Goal: Task Accomplishment & Management: Use online tool/utility

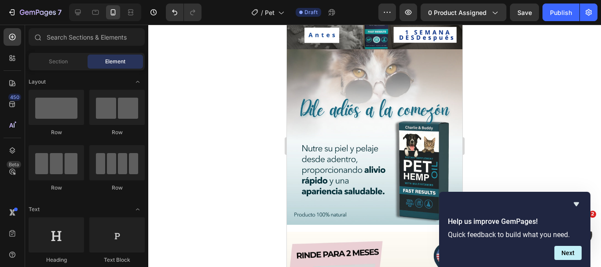
scroll to position [201, 0]
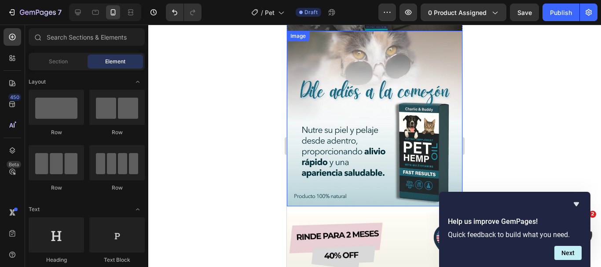
click at [367, 82] on img at bounding box center [375, 119] width 176 height 176
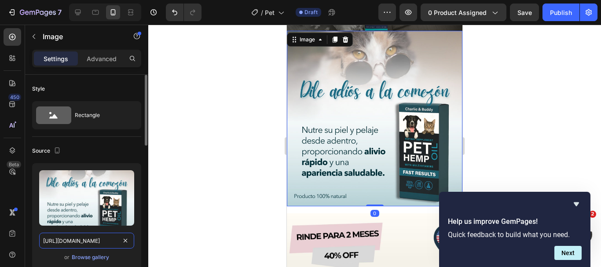
click at [70, 243] on input "https://cdn.shopify.com/s/files/1/0898/8966/9413/files/gempages_574432039499990…" at bounding box center [86, 241] width 95 height 16
paste input "i.imgur.com/FcLN1ww.jpe"
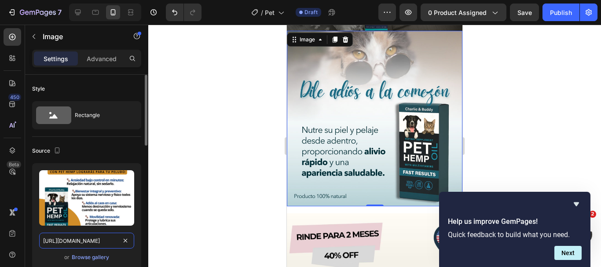
scroll to position [0, 11]
type input "https://i.imgur.com/FcLN1ww.jpeg"
click at [180, 221] on div at bounding box center [374, 146] width 453 height 242
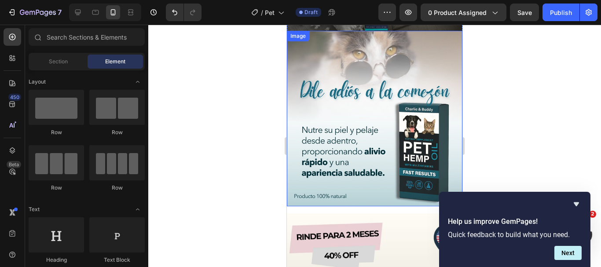
click at [418, 142] on img at bounding box center [375, 119] width 176 height 176
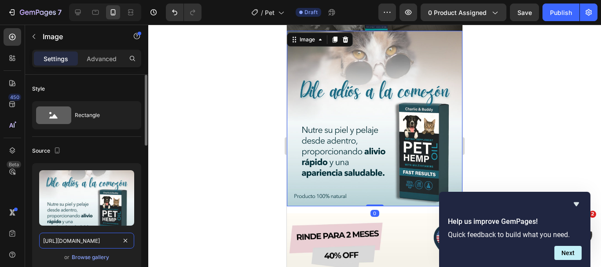
click at [116, 238] on input "https://cdn.shopify.com/s/files/1/0898/8966/9413/files/gempages_574432039499990…" at bounding box center [86, 241] width 95 height 16
paste input "i.imgur.com/FcLN1ww.jpe"
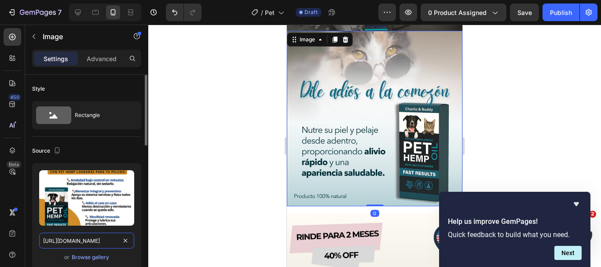
scroll to position [0, 11]
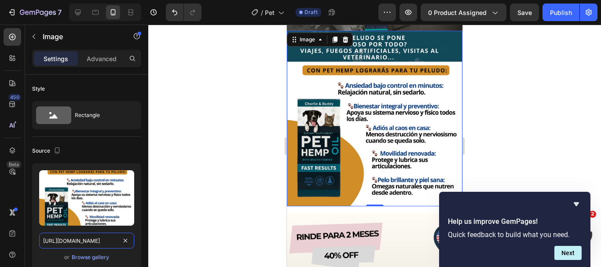
type input "https://i.imgur.com/FcLN1ww.jpeg"
click at [257, 133] on div at bounding box center [374, 146] width 453 height 242
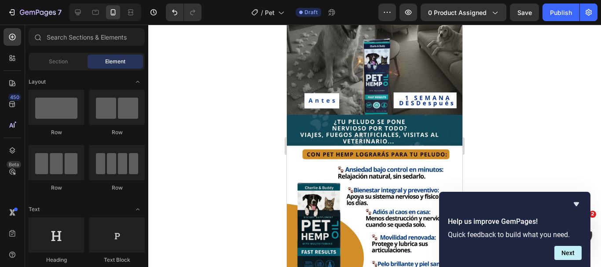
scroll to position [303, 0]
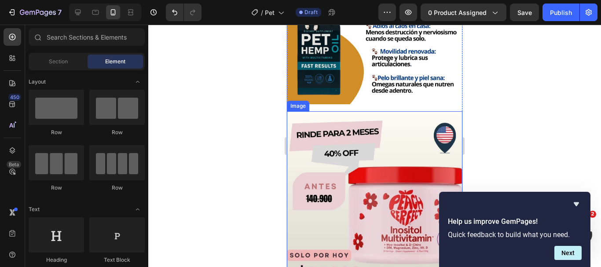
click at [356, 143] on img at bounding box center [375, 199] width 176 height 176
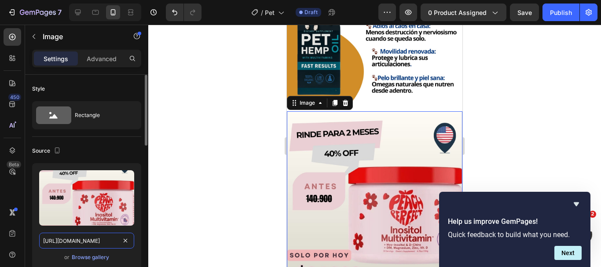
click at [109, 236] on input "https://i.imgur.com/b9zlrJq.jpeg" at bounding box center [86, 241] width 95 height 16
paste input "blob:https://imgur.com/1d59331e-fabd-4aa9-897b-84348c5ad21f"
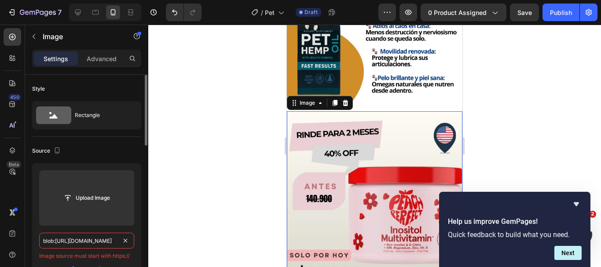
scroll to position [0, 92]
type input "blob:https://imgur.com/1d59331e-fabd-4aa9-897b-84348c5ad21f"
click at [183, 227] on div at bounding box center [374, 146] width 453 height 242
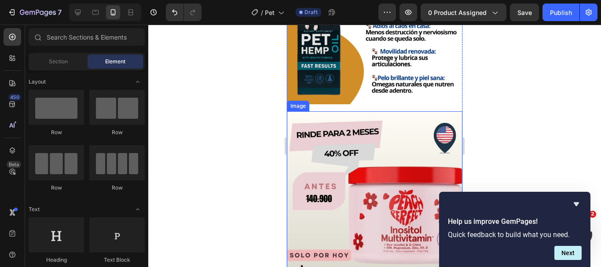
click at [359, 146] on img at bounding box center [375, 199] width 176 height 176
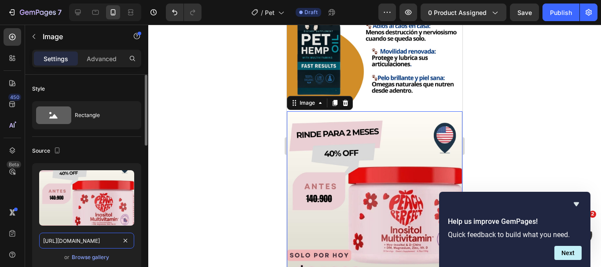
click at [118, 240] on input "https://i.imgur.com/b9zlrJq.jpeg" at bounding box center [86, 241] width 95 height 16
paste input "blob:https://imgur.com/1d59331e-fabd-4aa9-897b-84348c5ad21f"
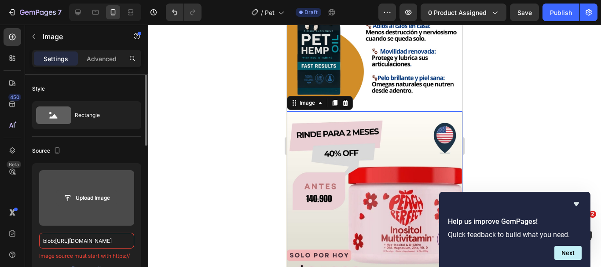
paste input "https://i.imgur.com/xxeyIo7.jpeg"
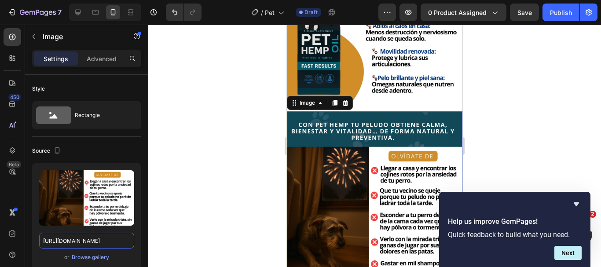
type input "https://i.imgur.com/xxeyIo7.jpeg"
click at [216, 212] on div at bounding box center [374, 146] width 453 height 242
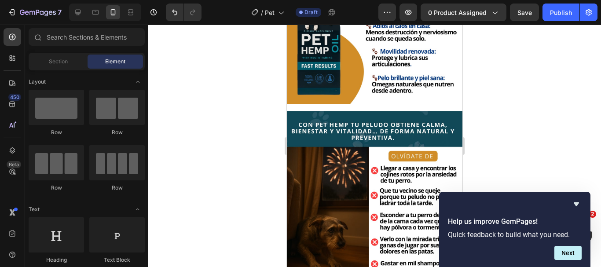
click at [569, 177] on div at bounding box center [374, 146] width 453 height 242
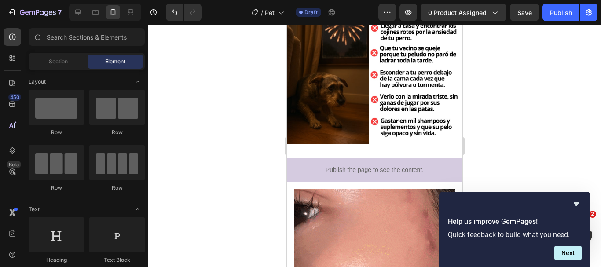
scroll to position [468, 0]
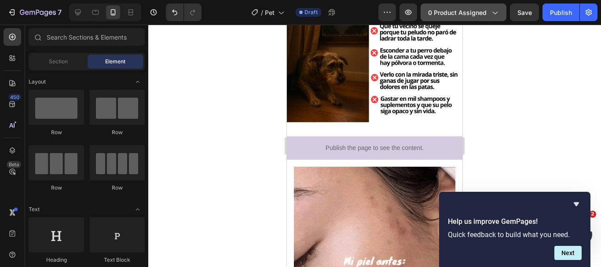
click at [481, 6] on button "0 product assigned" at bounding box center [464, 13] width 86 height 18
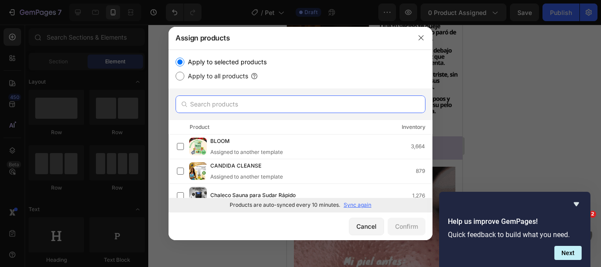
click at [315, 104] on input "text" at bounding box center [301, 104] width 250 height 18
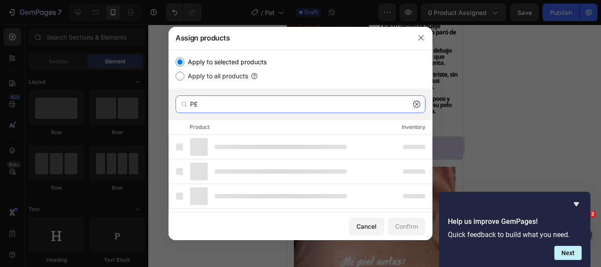
type input "P"
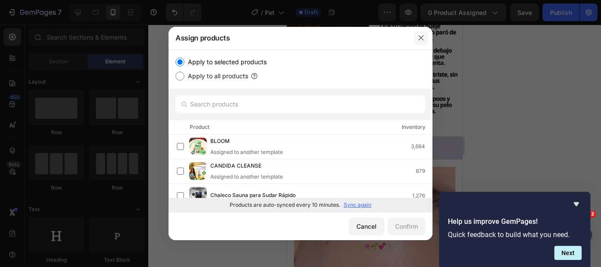
click at [425, 43] on button "button" at bounding box center [421, 38] width 14 height 14
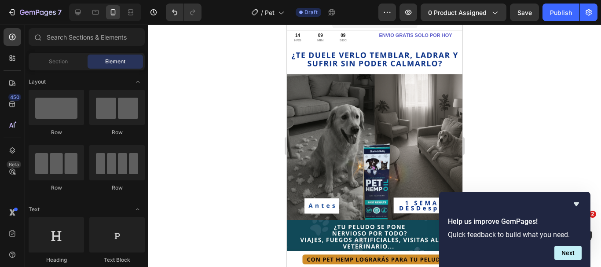
scroll to position [0, 0]
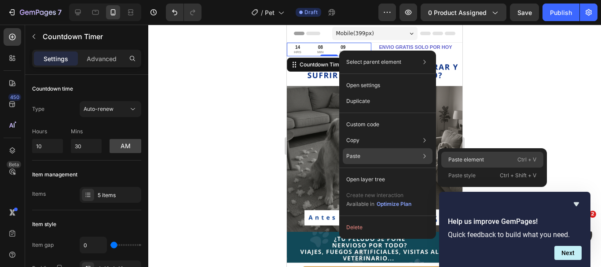
click at [463, 161] on p "Paste element" at bounding box center [466, 160] width 36 height 8
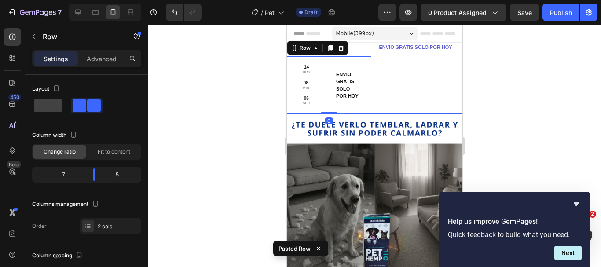
click at [404, 61] on div "ENVIO GRATIS SOLO POR HOY Text Block" at bounding box center [420, 78] width 84 height 71
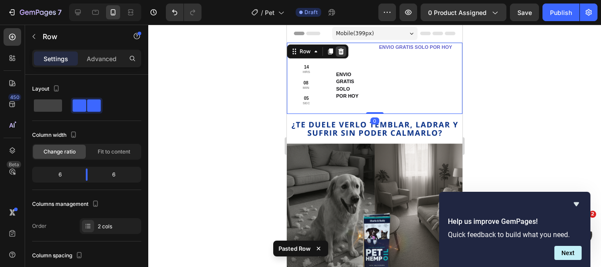
click at [343, 51] on icon at bounding box center [341, 51] width 7 height 7
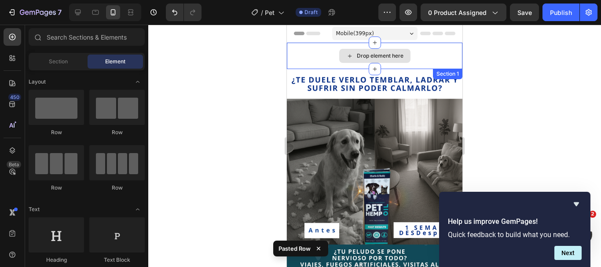
click at [312, 58] on div "Drop element here" at bounding box center [375, 56] width 176 height 26
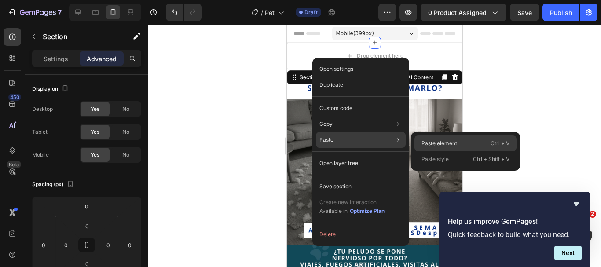
click at [431, 146] on p "Paste element" at bounding box center [440, 144] width 36 height 8
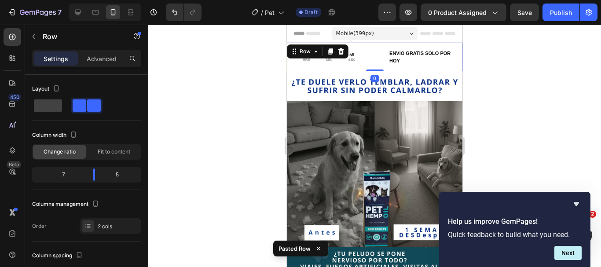
click at [264, 75] on div at bounding box center [374, 146] width 453 height 242
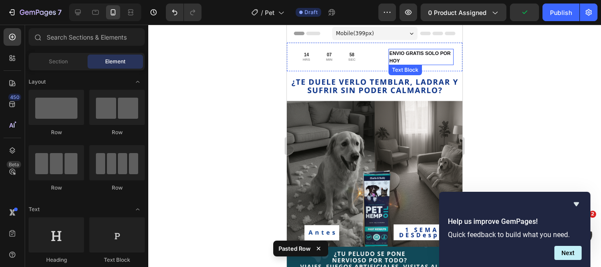
click at [400, 64] on div "ENVIO GRATIS SOLO POR HOY" at bounding box center [421, 57] width 65 height 16
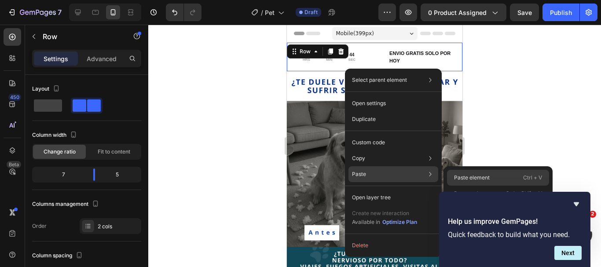
click at [477, 181] on p "Paste element" at bounding box center [472, 178] width 36 height 8
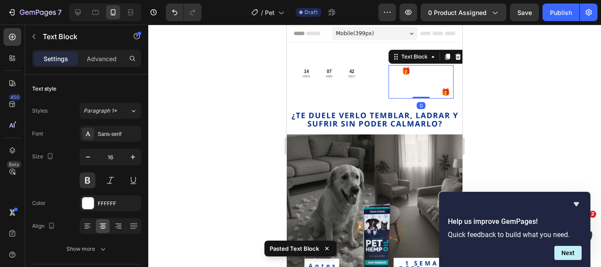
click at [220, 66] on div at bounding box center [374, 146] width 453 height 242
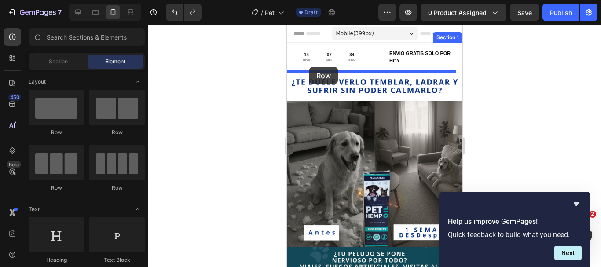
drag, startPoint x: 350, startPoint y: 121, endPoint x: 309, endPoint y: 67, distance: 67.6
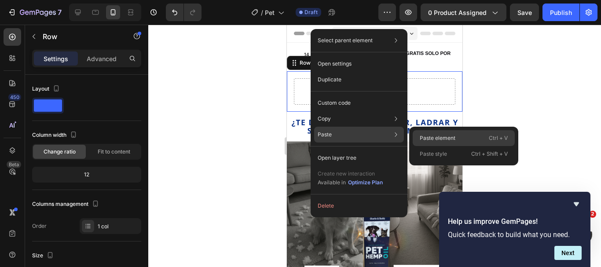
click at [443, 140] on p "Paste element" at bounding box center [438, 138] width 36 height 8
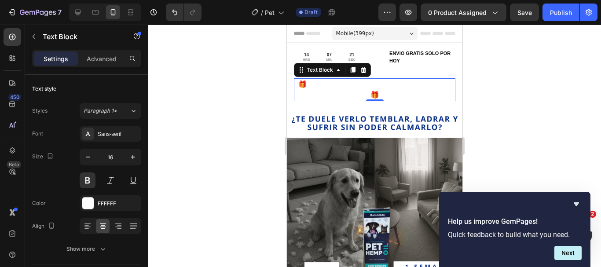
click at [312, 91] on p "🎁 OFERTA HASTA TERMINAR EXISTENCIAS 🎁" at bounding box center [375, 89] width 160 height 21
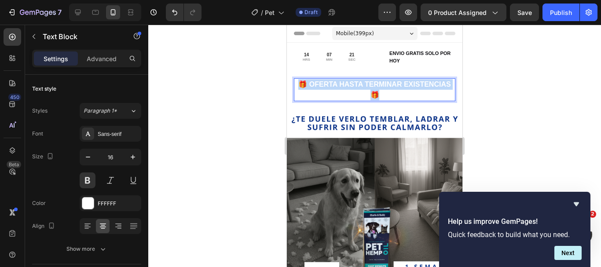
click at [312, 91] on p "🎁 OFERTA HASTA TERMINAR EXISTENCIAS 🎁" at bounding box center [375, 89] width 160 height 21
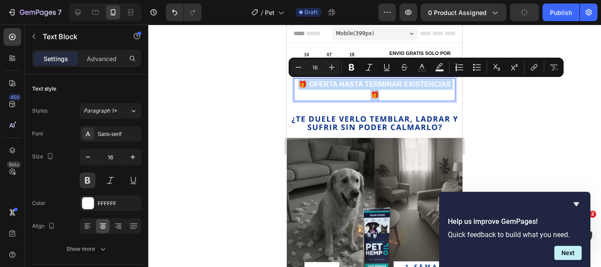
click at [354, 93] on p "🎁 OFERTA HASTA TERMINAR EXISTENCIAS 🎁" at bounding box center [375, 89] width 160 height 21
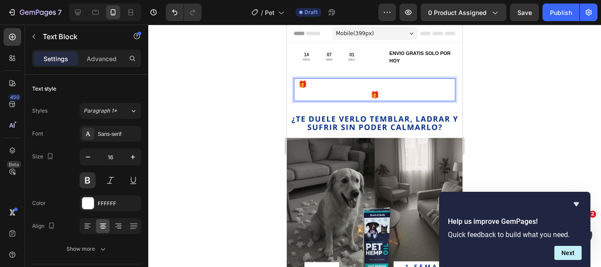
click at [389, 89] on p "🎁 OFERTA HASTA TERMINAR EXISTENCIAS 🎁" at bounding box center [375, 89] width 160 height 21
click at [346, 91] on p "🎁 OFERTA HASTA TERMINAR EXISTENCIAS 🎁" at bounding box center [375, 89] width 160 height 21
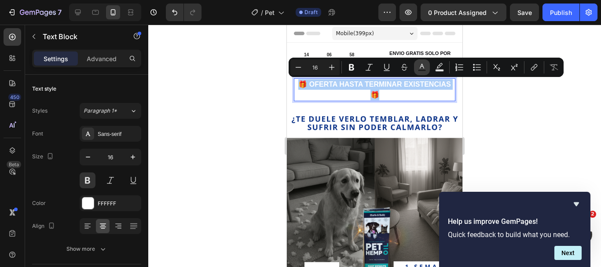
click at [416, 71] on button "Text Color" at bounding box center [422, 67] width 16 height 16
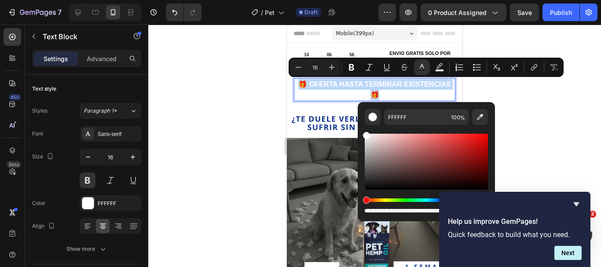
click at [348, 97] on p "🎁 OFERTA HASTA TERMINAR EXISTENCIAS 🎁" at bounding box center [375, 89] width 160 height 21
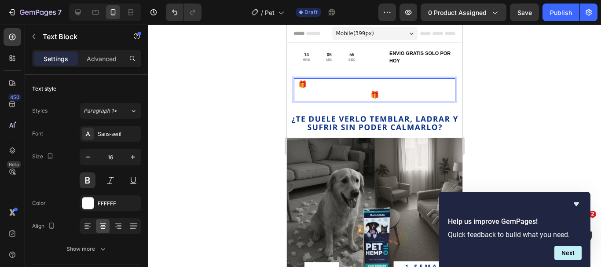
click at [348, 97] on p "🎁 OFERTA HASTA TERMINAR EXISTENCIAS 🎁" at bounding box center [375, 89] width 160 height 21
click at [422, 98] on p "🎁 OFERTA HASTA TERMINAR EXISTENCIAS 🎁" at bounding box center [375, 89] width 160 height 21
drag, startPoint x: 422, startPoint y: 98, endPoint x: 392, endPoint y: 82, distance: 33.5
click at [392, 82] on p "🎁 OFERTA HASTA TERMINAR EXISTENCIAS 🎁" at bounding box center [375, 89] width 160 height 21
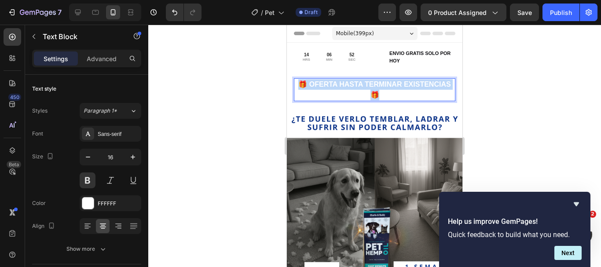
click at [392, 82] on p "🎁 OFERTA HASTA TERMINAR EXISTENCIAS 🎁" at bounding box center [375, 89] width 160 height 21
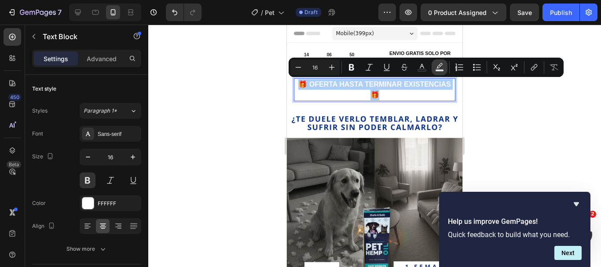
click at [440, 68] on icon "Editor contextual toolbar" at bounding box center [439, 67] width 9 height 9
type input "000000"
type input "77"
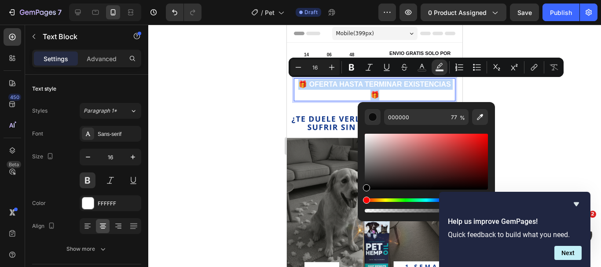
click at [333, 95] on p "🎁 OFERTA HASTA TERMINAR EXISTENCIAS 🎁" at bounding box center [375, 89] width 160 height 21
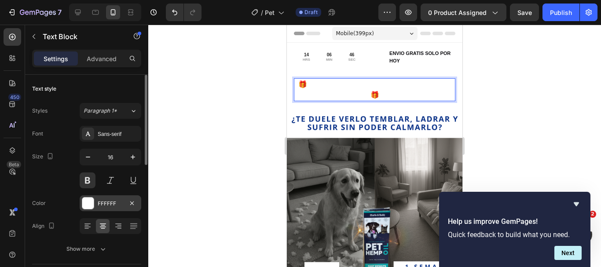
click at [118, 205] on div "FFFFFF" at bounding box center [111, 204] width 26 height 8
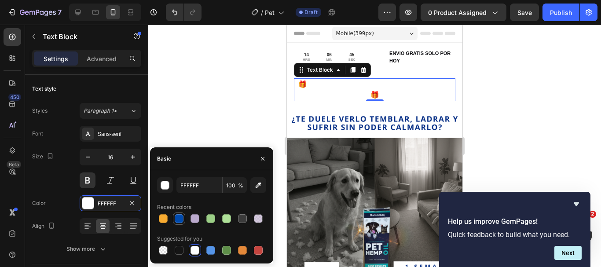
click at [177, 219] on div at bounding box center [179, 218] width 9 height 9
type input "004AAD"
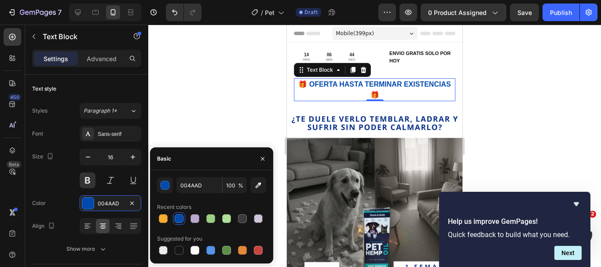
click at [200, 104] on div at bounding box center [374, 146] width 453 height 242
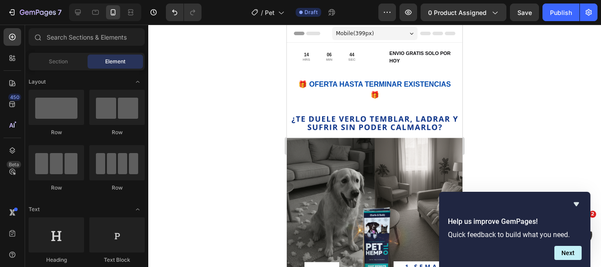
click at [200, 104] on div at bounding box center [374, 146] width 453 height 242
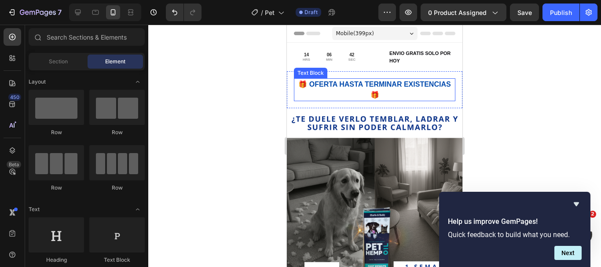
click at [380, 95] on p "🎁 OFERTA HASTA TERMINAR EXISTENCIAS 🎁" at bounding box center [375, 89] width 160 height 21
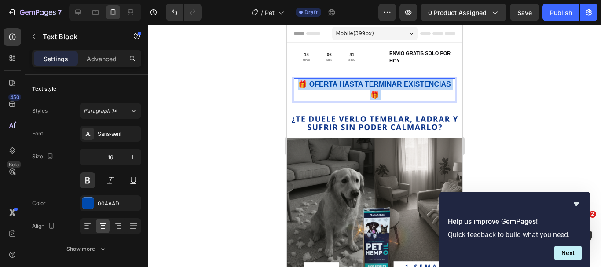
drag, startPoint x: 380, startPoint y: 95, endPoint x: 369, endPoint y: 94, distance: 11.5
click at [369, 93] on p "🎁 OFERTA HASTA TERMINAR EXISTENCIAS 🎁" at bounding box center [375, 89] width 160 height 21
click at [369, 94] on p "🎁 OFERTA HASTA TERMINAR EXISTENCIAS 🎁" at bounding box center [375, 89] width 160 height 21
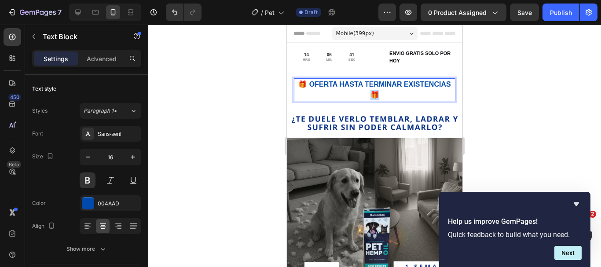
click at [369, 94] on p "🎁 OFERTA HASTA TERMINAR EXISTENCIAS 🎁" at bounding box center [375, 89] width 160 height 21
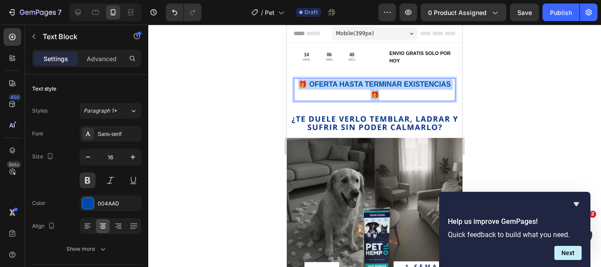
click at [369, 94] on p "🎁 OFERTA HASTA TERMINAR EXISTENCIAS 🎁" at bounding box center [375, 89] width 160 height 21
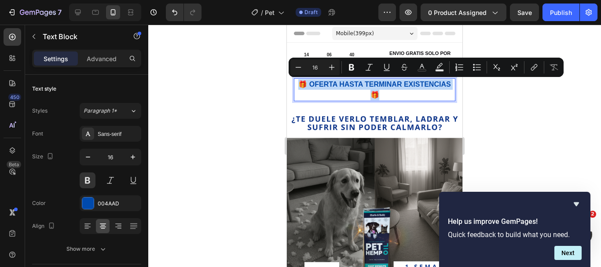
click at [369, 94] on p "🎁 OFERTA HASTA TERMINAR EXISTENCIAS 🎁" at bounding box center [375, 89] width 160 height 21
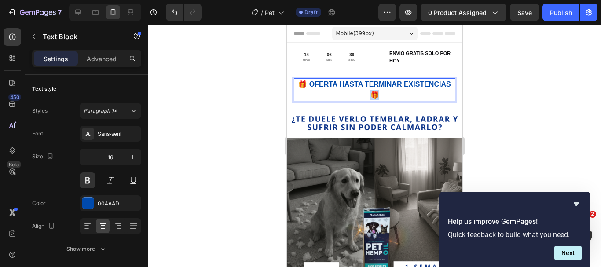
click at [369, 94] on p "🎁 OFERTA HASTA TERMINAR EXISTENCIAS 🎁" at bounding box center [375, 89] width 160 height 21
click at [318, 81] on p "🎁 OFERTA HASTA TERMINAR EXISTENCIAS 🎁" at bounding box center [375, 89] width 160 height 21
click at [318, 92] on p "🎁 OFERTA HASTA TERMINAR EXISTENCIAS 🎁" at bounding box center [375, 89] width 160 height 21
click at [90, 159] on icon "button" at bounding box center [88, 157] width 9 height 9
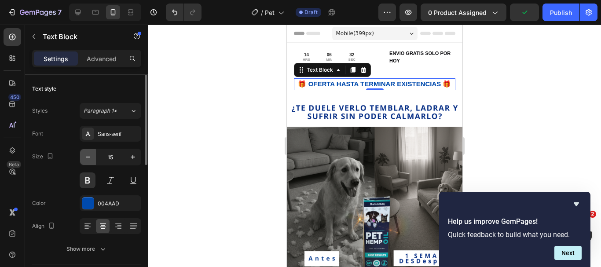
click at [90, 159] on icon "button" at bounding box center [88, 157] width 9 height 9
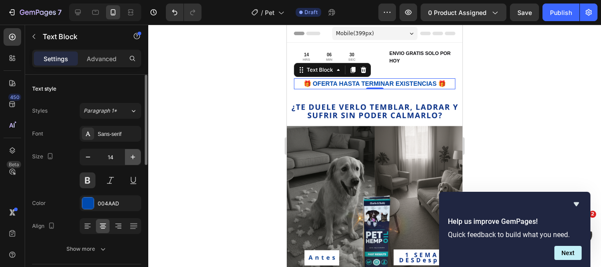
click at [130, 156] on icon "button" at bounding box center [133, 157] width 9 height 9
type input "15"
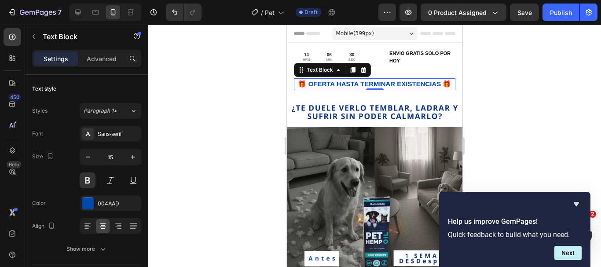
click at [220, 132] on div at bounding box center [374, 146] width 453 height 242
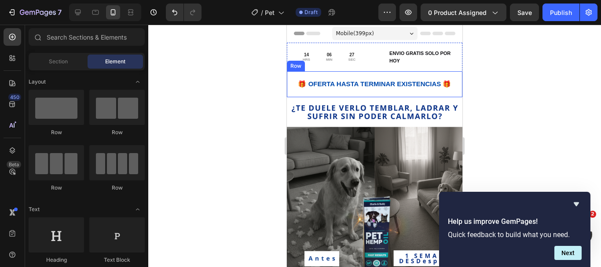
click at [415, 76] on div "🎁 OFERTA HASTA TERMINAR EXISTENCIAS 🎁 Text Block Row" at bounding box center [375, 84] width 176 height 26
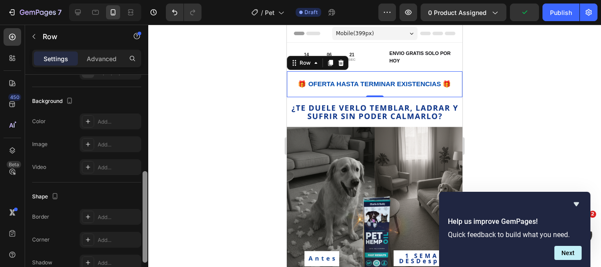
scroll to position [261, 0]
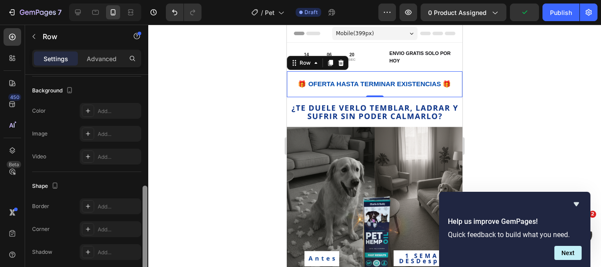
drag, startPoint x: 143, startPoint y: 105, endPoint x: 143, endPoint y: 216, distance: 110.9
click at [143, 216] on div at bounding box center [145, 232] width 5 height 92
click at [129, 109] on div "Add..." at bounding box center [118, 111] width 41 height 8
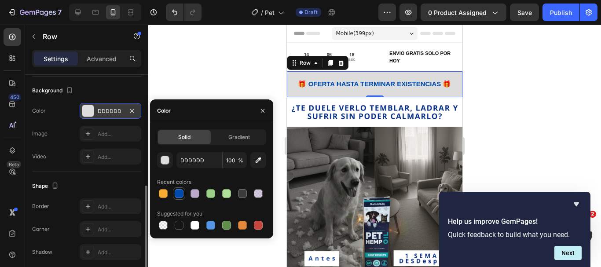
click at [184, 191] on div at bounding box center [179, 193] width 11 height 11
type input "004AAD"
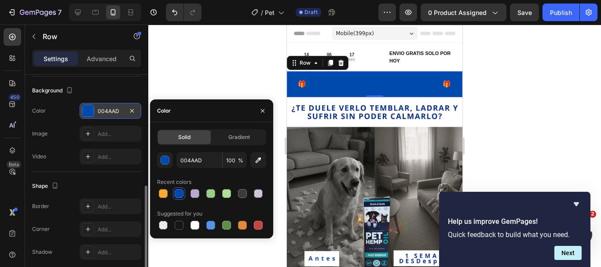
click at [184, 191] on div at bounding box center [179, 193] width 11 height 11
click at [332, 85] on p "🎁 OFERTA HASTA TERMINAR EXISTENCIAS 🎁" at bounding box center [375, 84] width 160 height 10
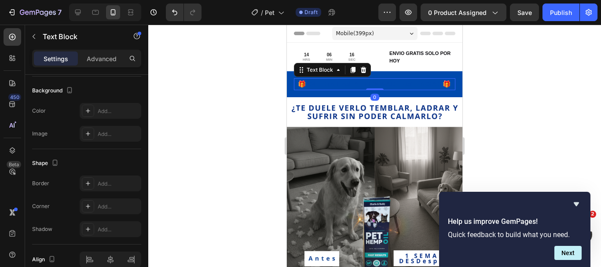
scroll to position [0, 0]
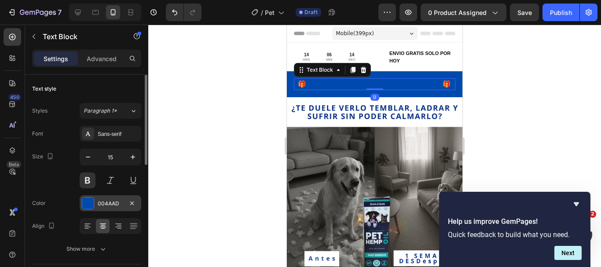
click at [111, 197] on div "004AAD" at bounding box center [111, 203] width 62 height 16
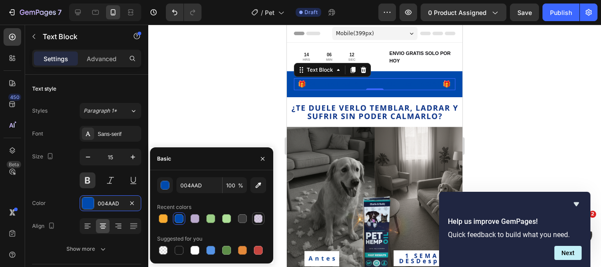
click at [256, 216] on div at bounding box center [258, 218] width 9 height 9
type input "BAA9CC"
type input "60"
click at [189, 248] on div at bounding box center [195, 250] width 12 height 12
type input "FFFFFF"
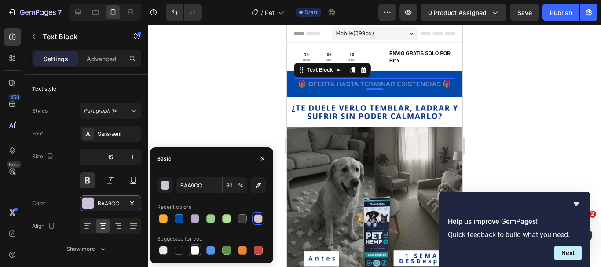
type input "100"
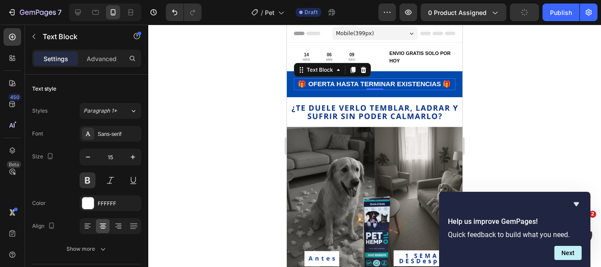
click at [233, 98] on div at bounding box center [374, 146] width 453 height 242
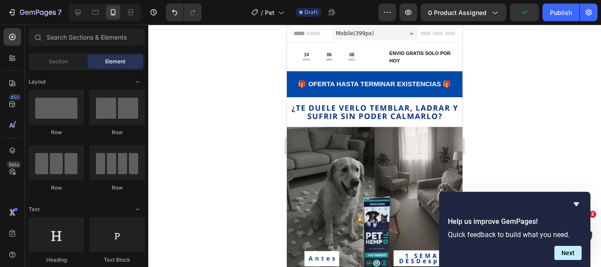
click at [233, 98] on div at bounding box center [374, 146] width 453 height 242
click at [426, 51] on p "ENVIO GRATIS SOLO POR HOY" at bounding box center [420, 57] width 63 height 15
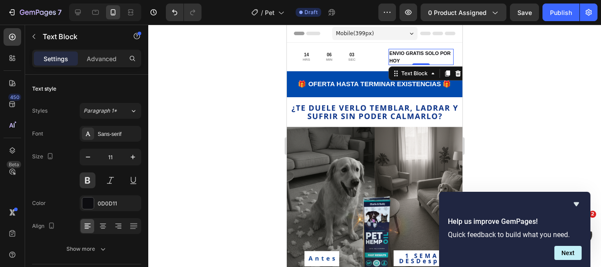
click at [397, 60] on p "ENVIO GRATIS SOLO POR HOY" at bounding box center [420, 57] width 63 height 15
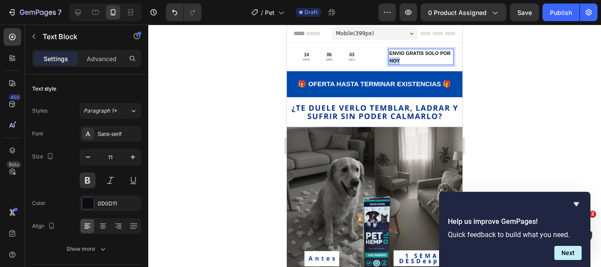
click at [397, 60] on p "ENVIO GRATIS SOLO POR HOY" at bounding box center [420, 57] width 63 height 15
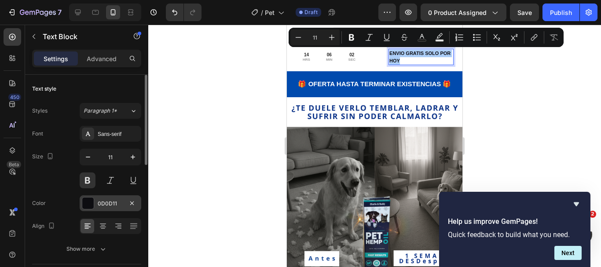
click at [111, 203] on div "0D0D11" at bounding box center [111, 204] width 26 height 8
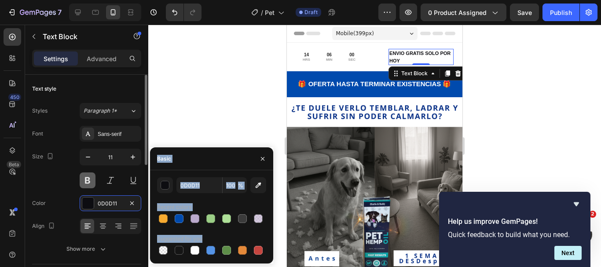
click at [85, 179] on button at bounding box center [88, 181] width 16 height 16
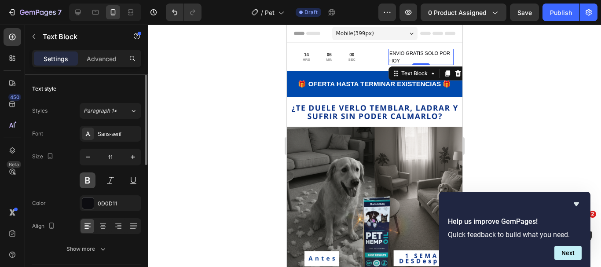
click at [85, 179] on button at bounding box center [88, 181] width 16 height 16
click at [263, 147] on div at bounding box center [374, 146] width 453 height 242
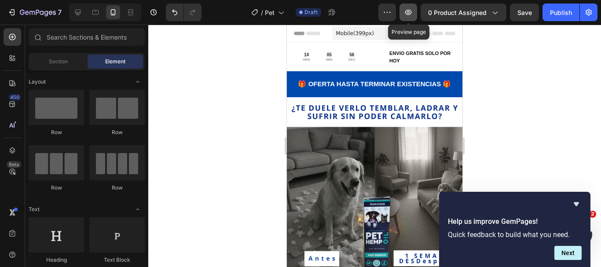
click at [405, 9] on icon "button" at bounding box center [408, 12] width 9 height 9
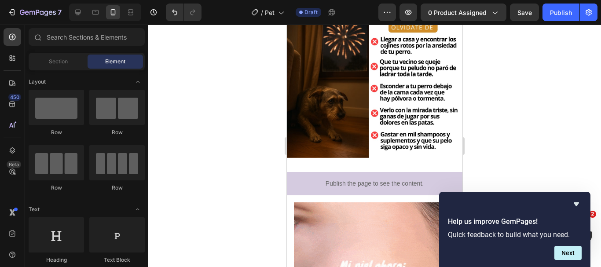
scroll to position [497, 0]
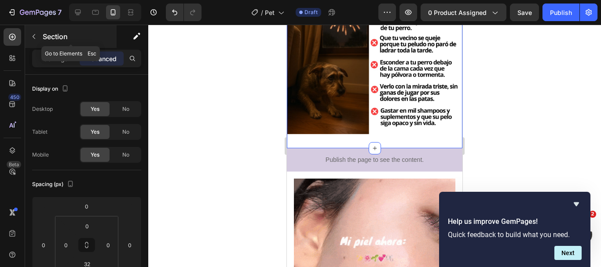
click at [37, 43] on button "button" at bounding box center [34, 36] width 14 height 14
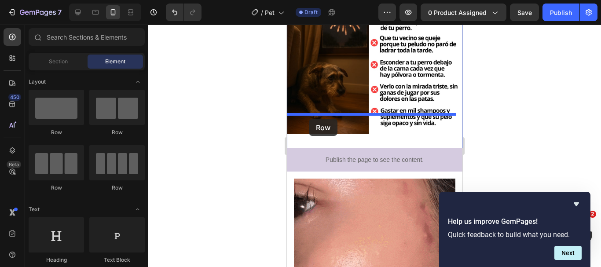
drag, startPoint x: 342, startPoint y: 135, endPoint x: 309, endPoint y: 119, distance: 36.6
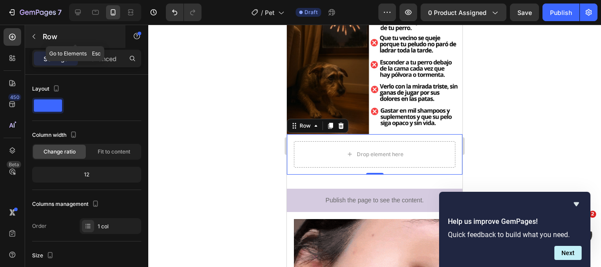
click at [39, 33] on button "button" at bounding box center [34, 36] width 14 height 14
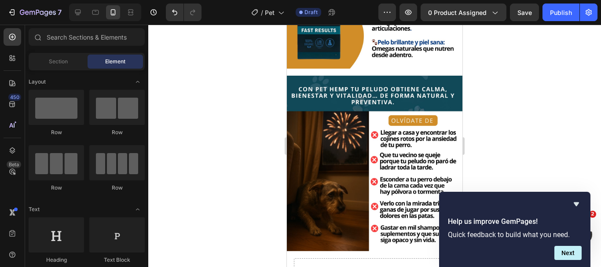
scroll to position [428, 0]
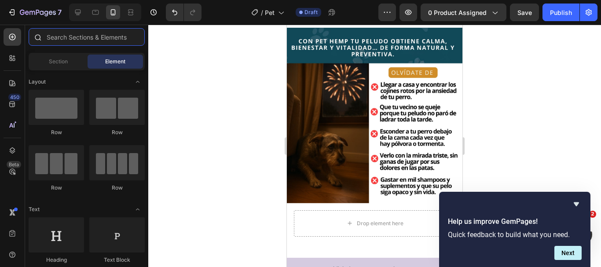
click at [75, 34] on input "text" at bounding box center [87, 37] width 116 height 18
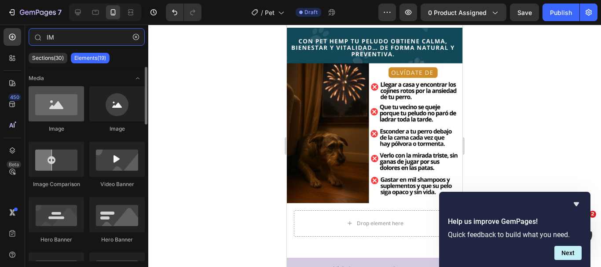
type input "IM"
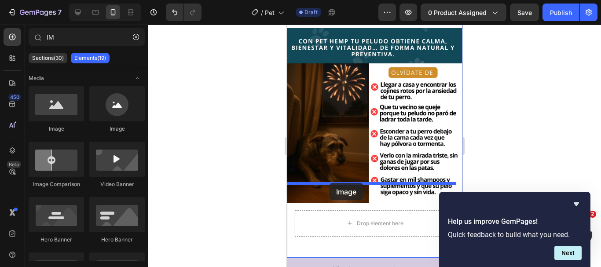
drag, startPoint x: 340, startPoint y: 134, endPoint x: 329, endPoint y: 183, distance: 50.4
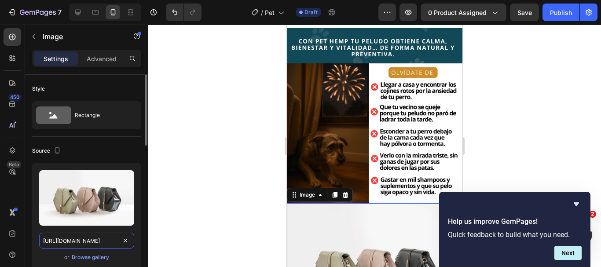
click at [104, 238] on input "[URL][DOMAIN_NAME]" at bounding box center [86, 241] width 95 height 16
paste input "blob:https://imgur.com/e8f6979d-48f6-4490-8a90-a288b8814bcf"
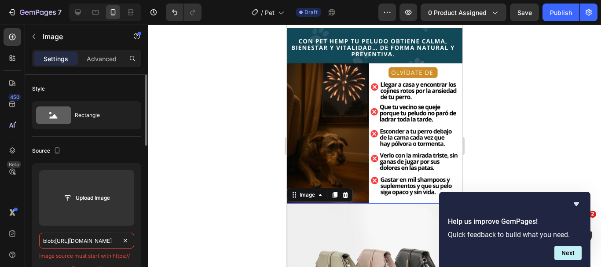
scroll to position [0, 94]
type input "blob:https://imgur.com/e8f6979d-48f6-4490-8a90-a288b8814bcf"
click at [194, 221] on div at bounding box center [374, 146] width 453 height 242
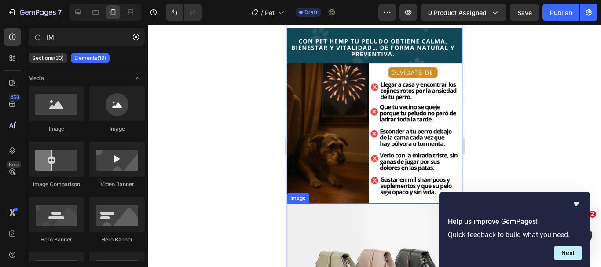
click at [334, 212] on img at bounding box center [375, 269] width 176 height 132
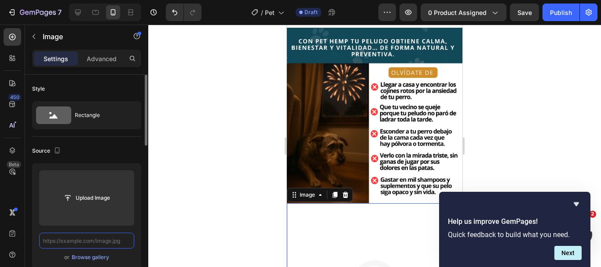
paste input "https://i.imgur.com/PSlu0rz.png"
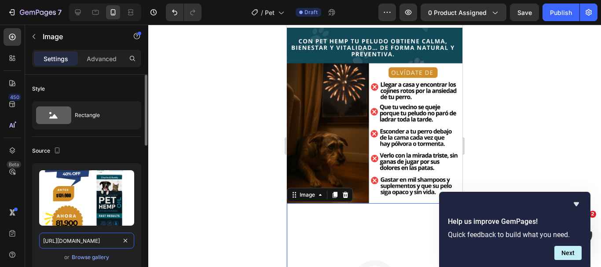
scroll to position [0, 6]
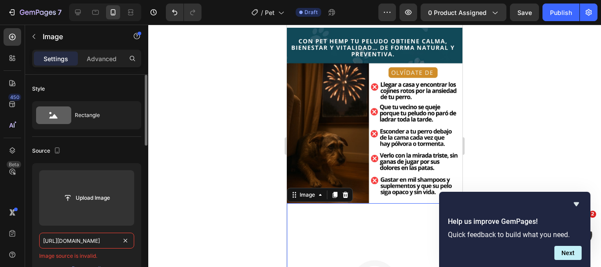
click at [114, 236] on input "https://i.imgur.com/PSlu0rz.png" at bounding box center [86, 241] width 95 height 16
click at [114, 241] on input "https://i.imgur.com/PSlu0rz.png" at bounding box center [86, 241] width 95 height 16
paste input "text"
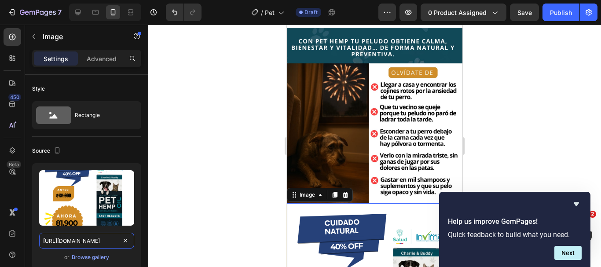
type input "https://i.imgur.com/PSlu0rz.png"
click at [573, 156] on div at bounding box center [374, 146] width 453 height 242
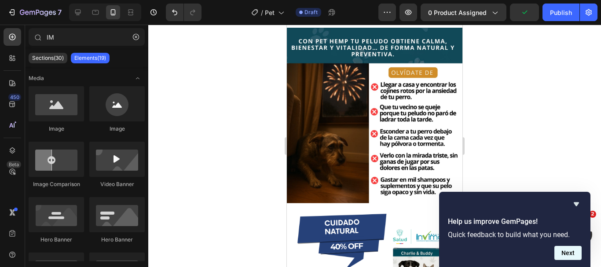
click at [568, 253] on button "Next" at bounding box center [568, 253] width 27 height 14
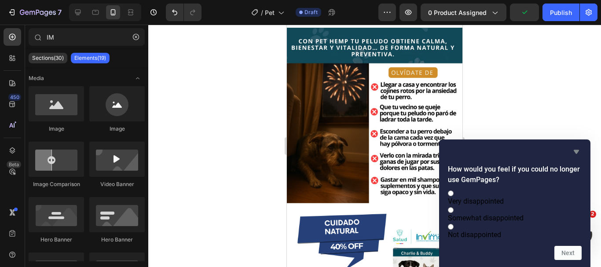
click at [579, 147] on icon "Hide survey" at bounding box center [576, 152] width 11 height 11
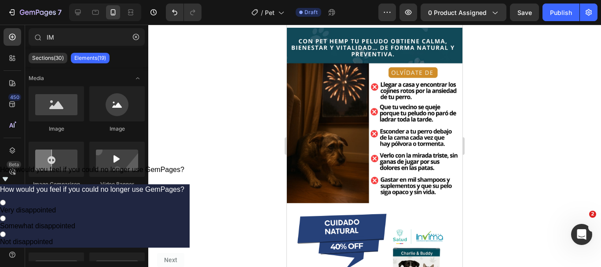
click at [500, 170] on div at bounding box center [374, 146] width 453 height 242
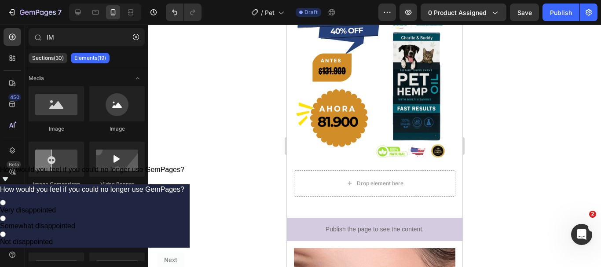
scroll to position [652, 0]
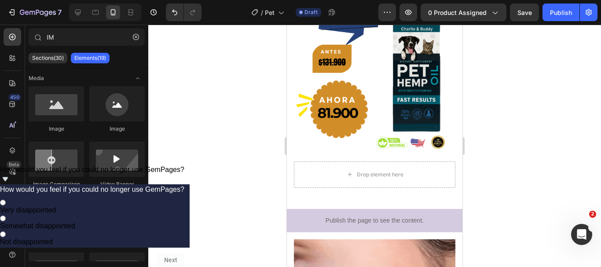
drag, startPoint x: 459, startPoint y: 88, endPoint x: 749, endPoint y: 136, distance: 294.3
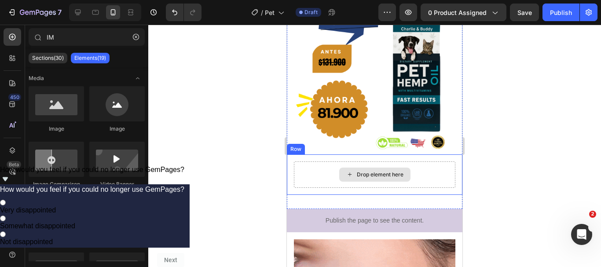
click at [377, 168] on div "Drop element here" at bounding box center [374, 175] width 71 height 14
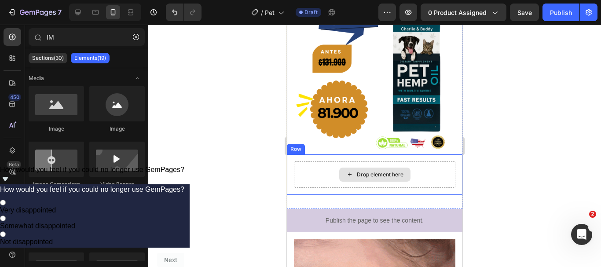
click at [377, 168] on div "Drop element here" at bounding box center [374, 175] width 71 height 14
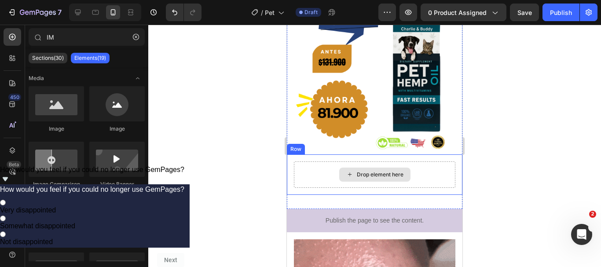
click at [328, 162] on div "Drop element here" at bounding box center [375, 175] width 162 height 26
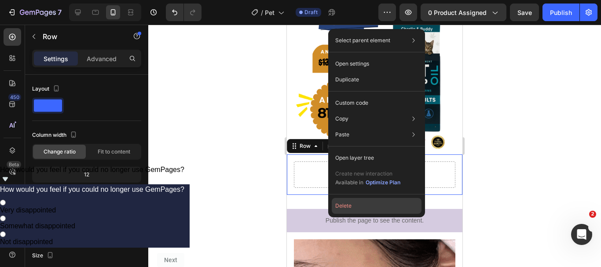
click at [352, 203] on button "Delete" at bounding box center [377, 206] width 90 height 16
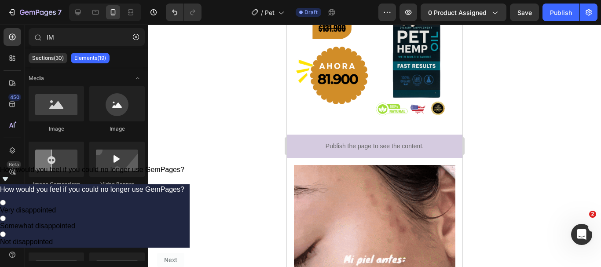
scroll to position [673, 0]
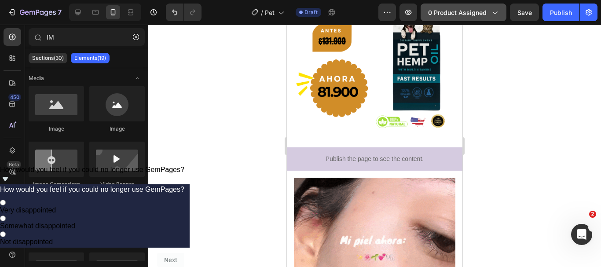
click at [473, 11] on span "0 product assigned" at bounding box center [457, 12] width 59 height 9
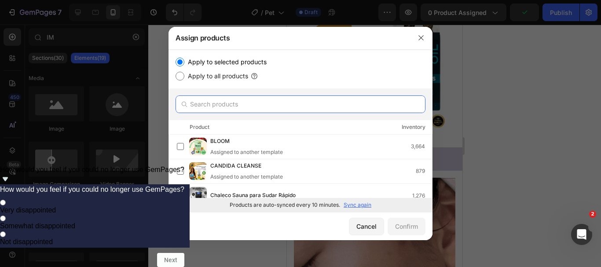
click at [299, 103] on input "text" at bounding box center [301, 104] width 250 height 18
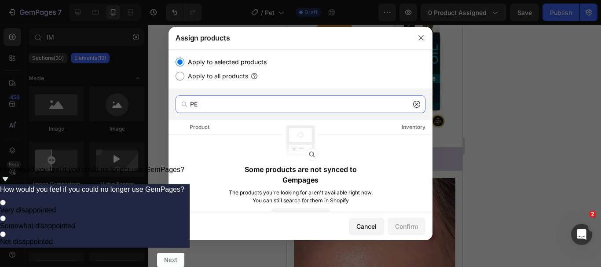
type input "P"
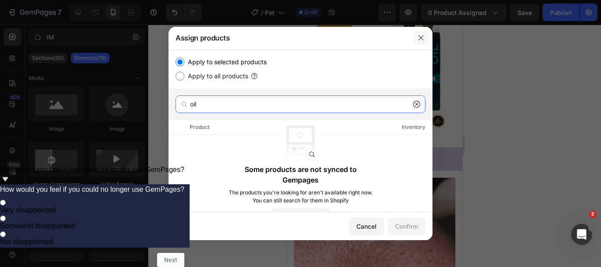
type input "oil"
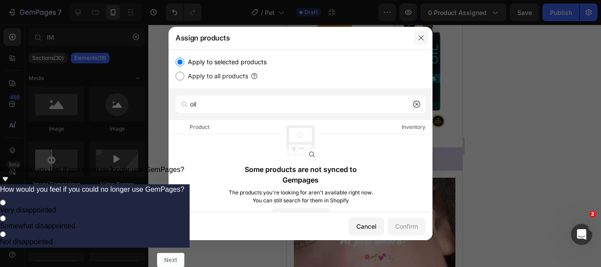
click at [423, 41] on icon "button" at bounding box center [421, 37] width 7 height 7
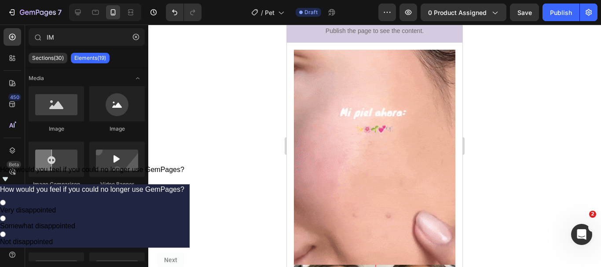
scroll to position [783, 0]
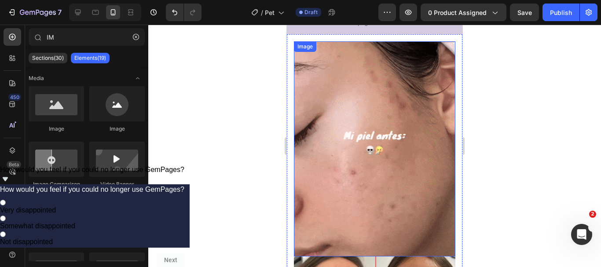
click at [371, 127] on img at bounding box center [375, 148] width 162 height 215
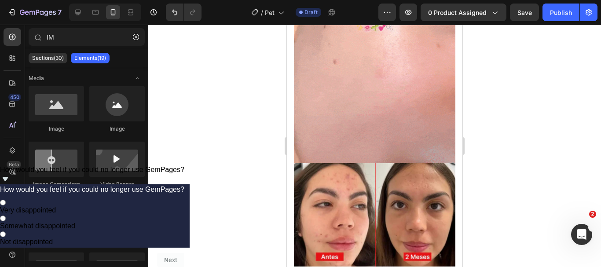
scroll to position [962, 0]
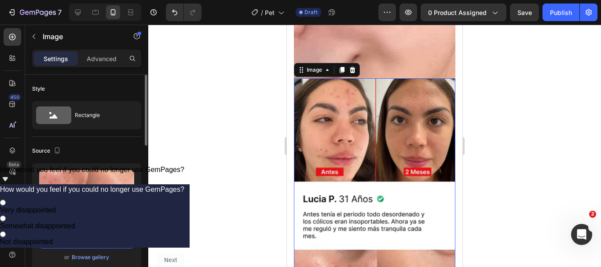
click at [105, 236] on input "https://i.imgur.com/NPoy8EG.jpeg" at bounding box center [86, 241] width 95 height 16
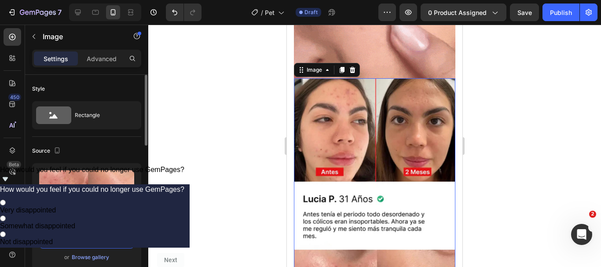
paste input "blob:https://imgur.com/f7d1bf9f-de96-4393-94c9-2c61a0d96798"
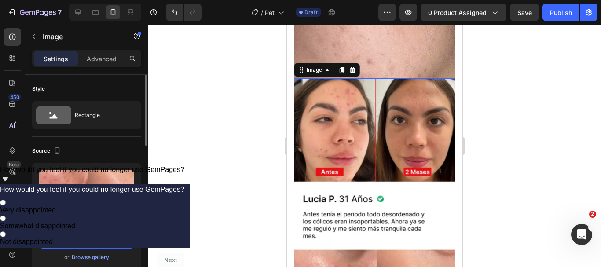
scroll to position [0, 92]
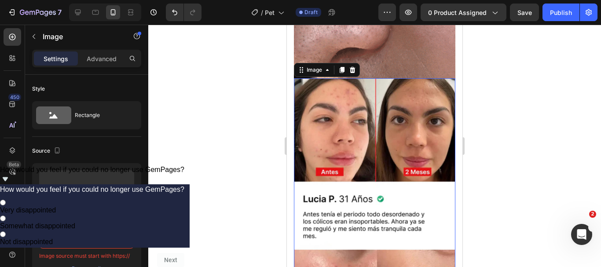
type input "blob:https://imgur.com/f7d1bf9f-de96-4393-94c9-2c61a0d96798"
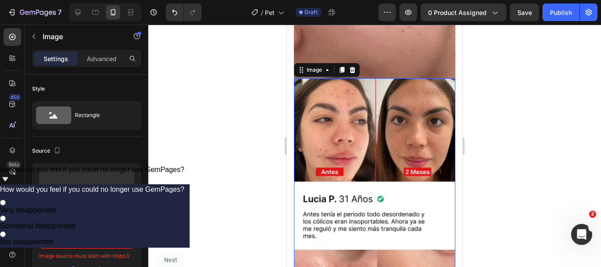
scroll to position [0, 0]
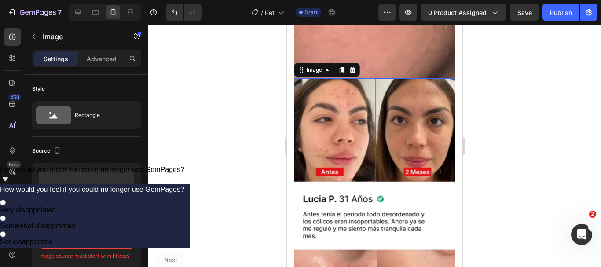
click at [178, 225] on div at bounding box center [374, 146] width 453 height 242
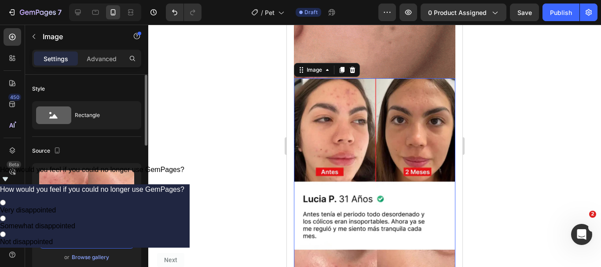
click at [97, 241] on input "https://i.imgur.com/NPoy8EG.jpeg" at bounding box center [86, 241] width 95 height 16
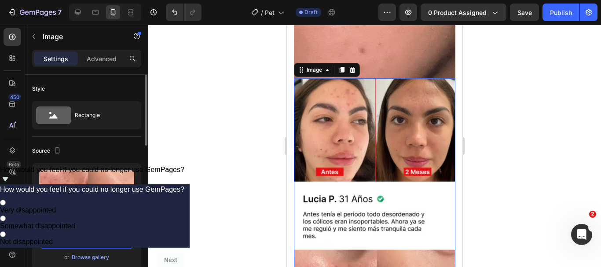
paste input "blob:https://imgur.com/f7d1bf9f-de96-4393-94c9-2c61a0d96798"
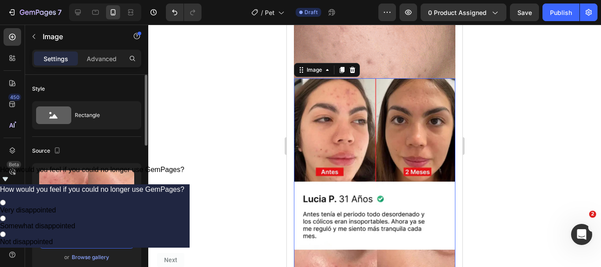
scroll to position [0, 92]
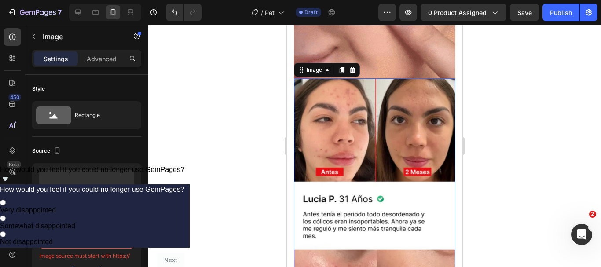
type input "blob:https://imgur.com/f7d1bf9f-de96-4393-94c9-2c61a0d96798"
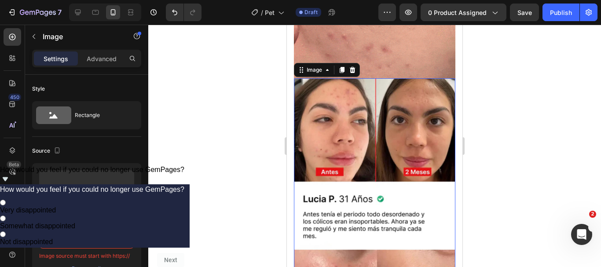
click at [241, 203] on div at bounding box center [374, 146] width 453 height 242
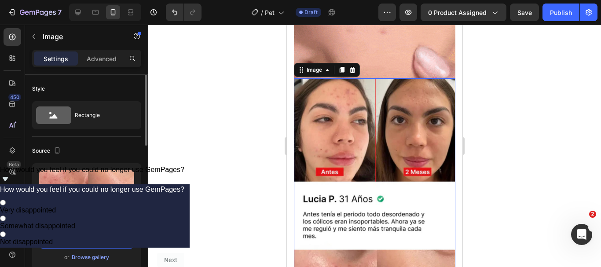
click at [116, 236] on input "https://i.imgur.com/NPoy8EG.jpeg" at bounding box center [86, 241] width 95 height 16
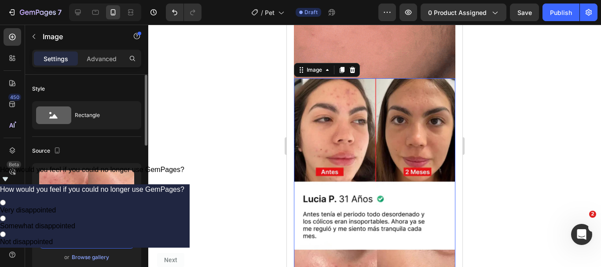
paste input "9FYVbFX"
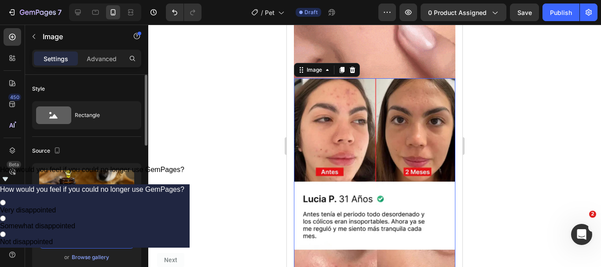
scroll to position [0, 11]
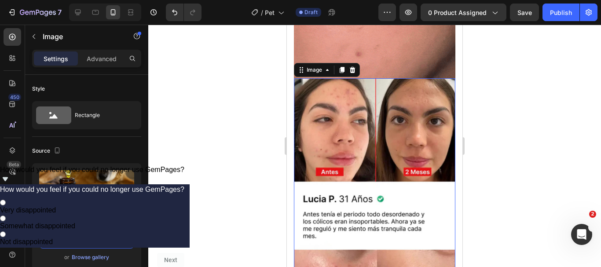
type input "[URL][DOMAIN_NAME]"
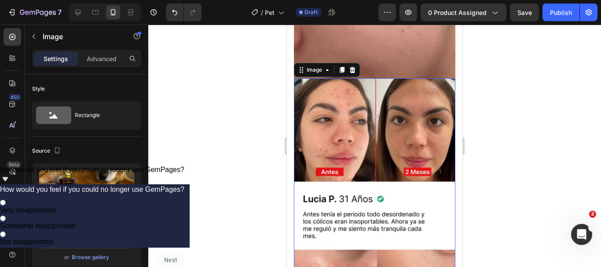
scroll to position [0, 0]
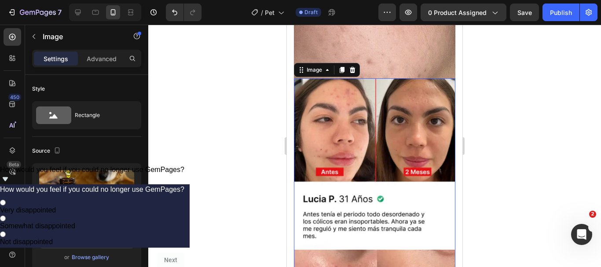
click at [231, 209] on div at bounding box center [374, 146] width 453 height 242
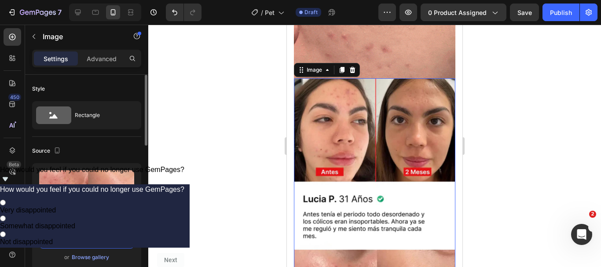
click at [93, 245] on input "https://i.imgur.com/NPoy8EG.jpeg" at bounding box center [86, 241] width 95 height 16
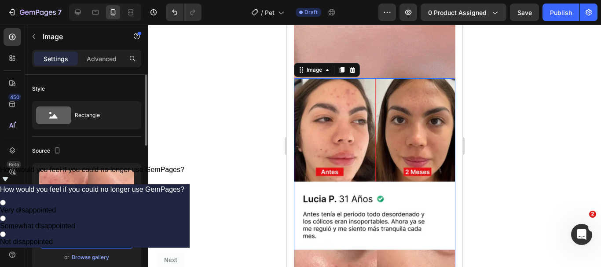
paste input "9FYVbFX"
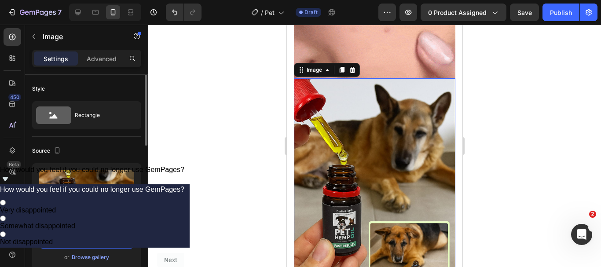
scroll to position [0, 11]
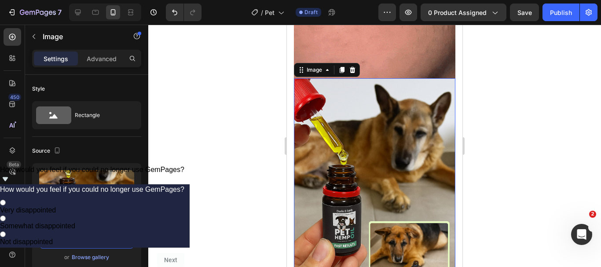
type input "[URL][DOMAIN_NAME]"
click at [232, 181] on div at bounding box center [374, 146] width 453 height 242
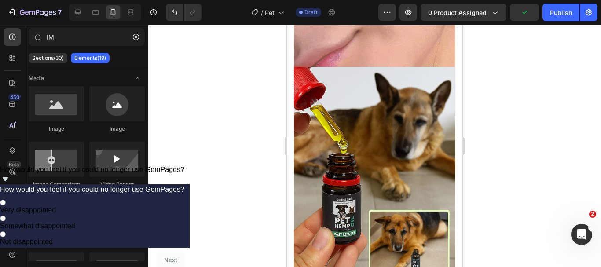
scroll to position [969, 0]
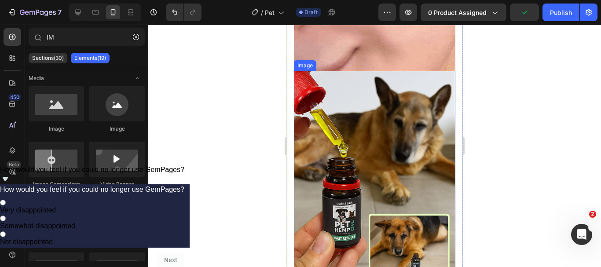
click at [387, 117] on img at bounding box center [375, 192] width 162 height 242
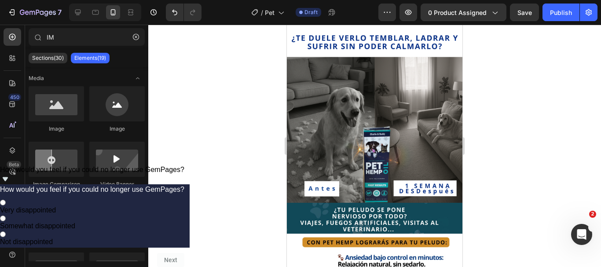
scroll to position [407, 0]
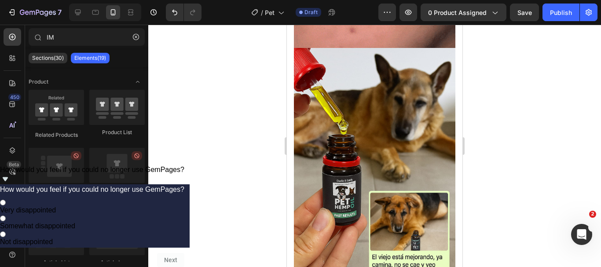
scroll to position [923, 0]
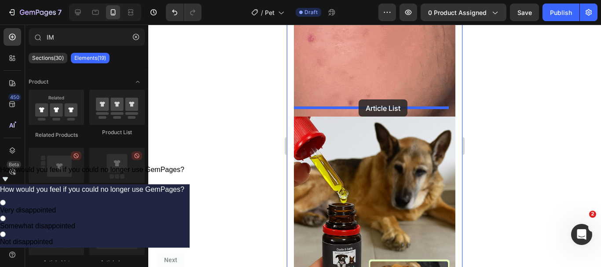
drag, startPoint x: 346, startPoint y: 250, endPoint x: 359, endPoint y: 99, distance: 151.5
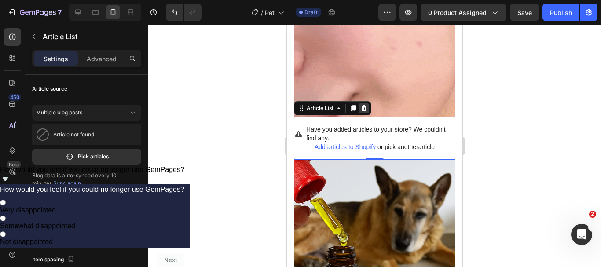
click at [368, 103] on div at bounding box center [364, 108] width 11 height 11
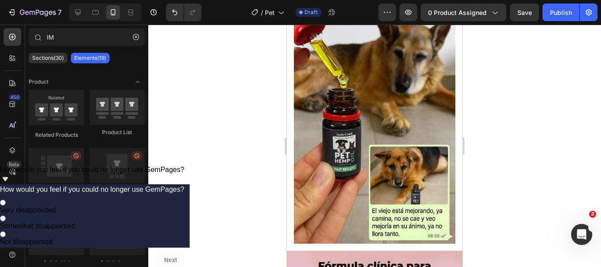
scroll to position [1042, 0]
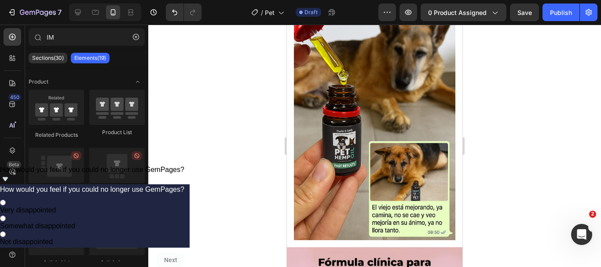
click at [146, 191] on div "Media Image Image Image Comparison Video Banner Hero Banner Hero Banner Hero Ba…" at bounding box center [86, 104] width 123 height 656
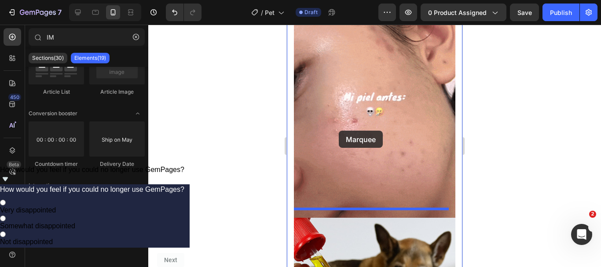
scroll to position [796, 0]
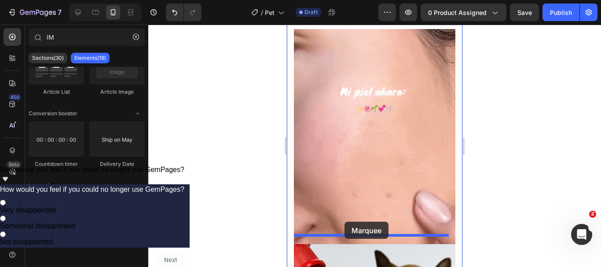
drag, startPoint x: 322, startPoint y: 242, endPoint x: 345, endPoint y: 222, distance: 29.9
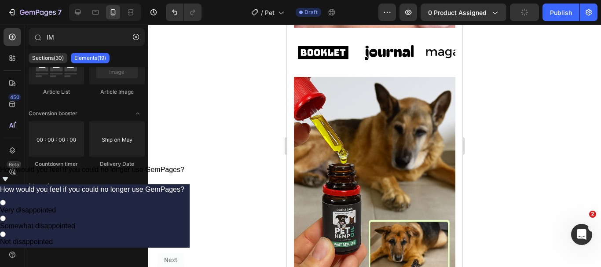
scroll to position [941, 0]
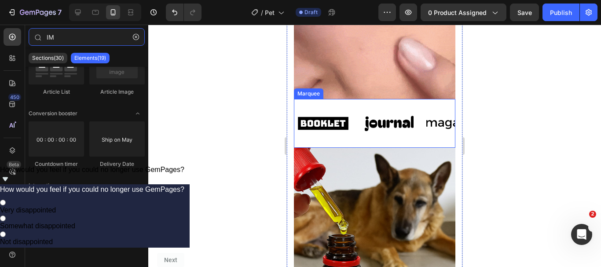
type input "I"
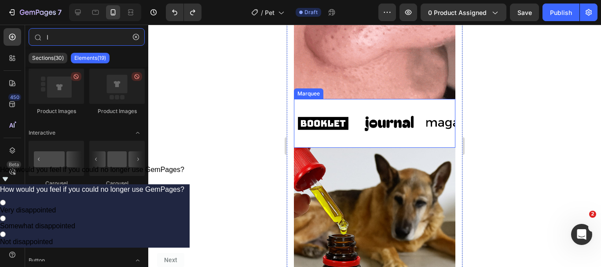
scroll to position [0, 0]
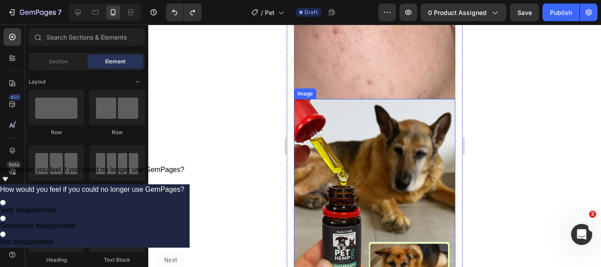
click at [256, 120] on div at bounding box center [374, 146] width 453 height 242
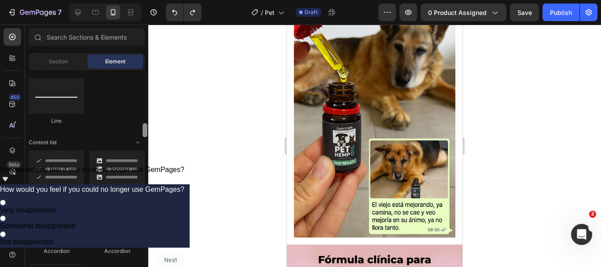
scroll to position [657, 0]
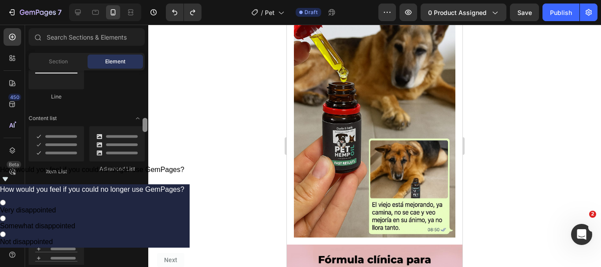
drag, startPoint x: 145, startPoint y: 76, endPoint x: 145, endPoint y: 124, distance: 48.0
click at [145, 124] on div at bounding box center [145, 125] width 5 height 14
click at [94, 30] on input "text" at bounding box center [87, 37] width 116 height 18
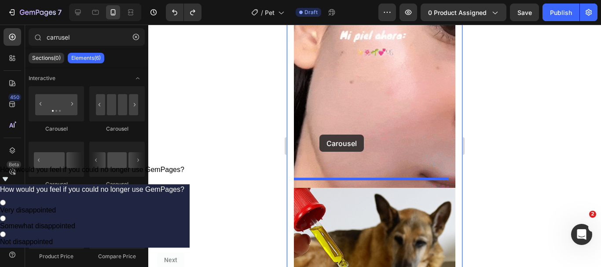
scroll to position [847, 0]
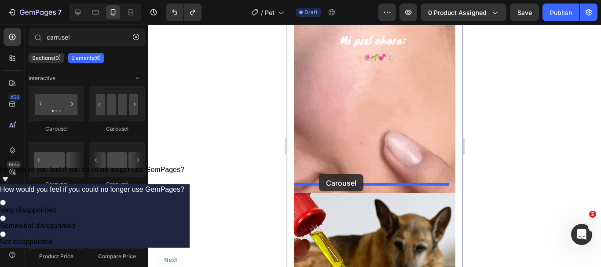
drag, startPoint x: 408, startPoint y: 183, endPoint x: 319, endPoint y: 174, distance: 88.9
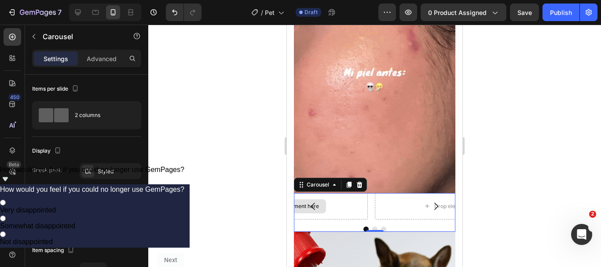
click at [351, 201] on div "Drop element here" at bounding box center [290, 206] width 155 height 26
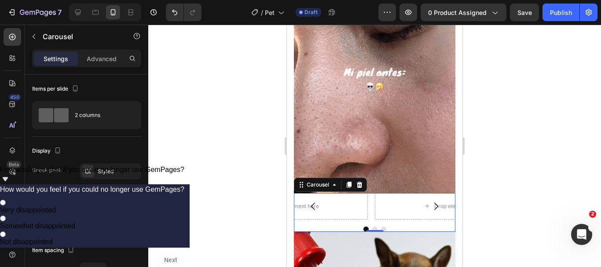
click at [319, 197] on button "Carousel Back Arrow" at bounding box center [313, 206] width 25 height 25
click at [330, 198] on div "Drop element here" at bounding box center [290, 206] width 155 height 26
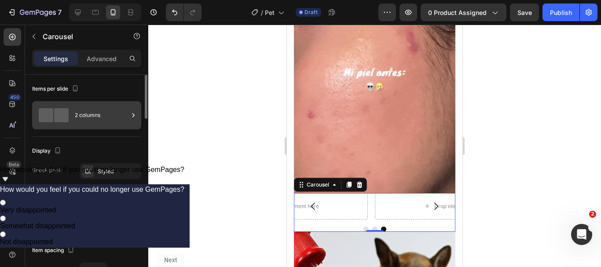
click at [83, 111] on div "2 columns" at bounding box center [102, 115] width 54 height 20
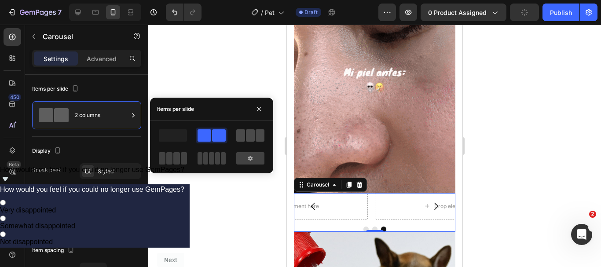
click at [253, 135] on span at bounding box center [250, 135] width 9 height 12
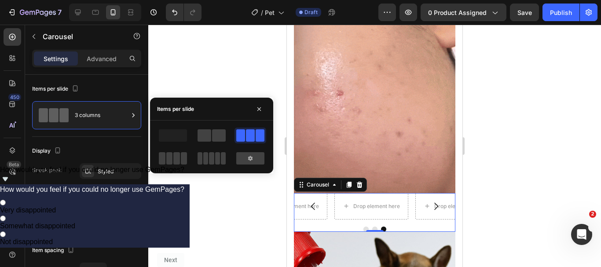
click at [325, 206] on button "Carousel Back Arrow" at bounding box center [313, 206] width 25 height 25
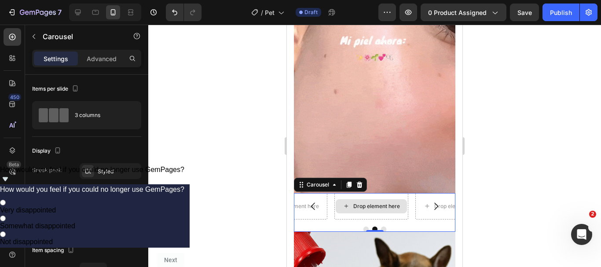
click at [360, 203] on div "Drop element here" at bounding box center [376, 206] width 47 height 7
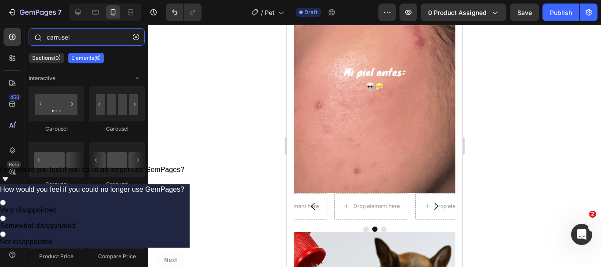
click at [89, 40] on input "carrusel" at bounding box center [87, 37] width 116 height 18
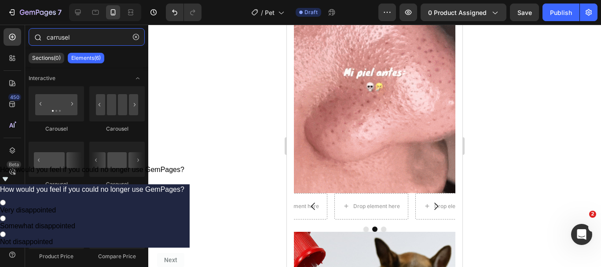
click at [89, 40] on input "carrusel" at bounding box center [87, 37] width 116 height 18
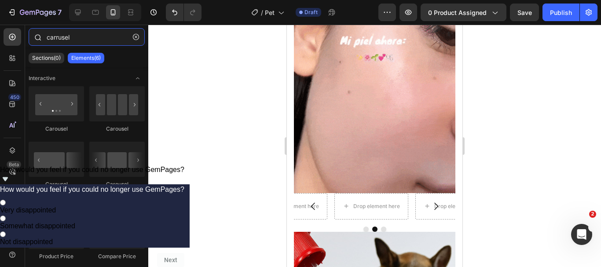
click at [89, 40] on input "carrusel" at bounding box center [87, 37] width 116 height 18
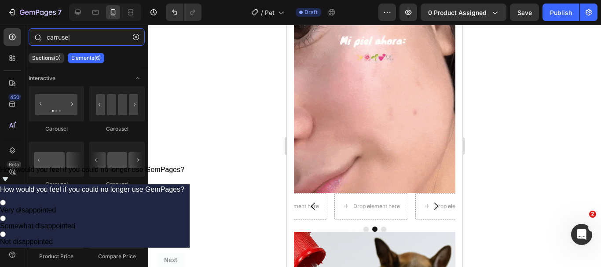
click at [89, 40] on input "carrusel" at bounding box center [87, 37] width 116 height 18
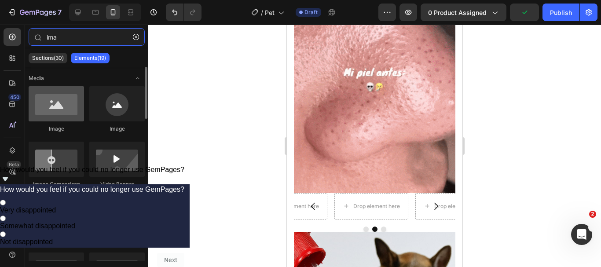
type input "ima"
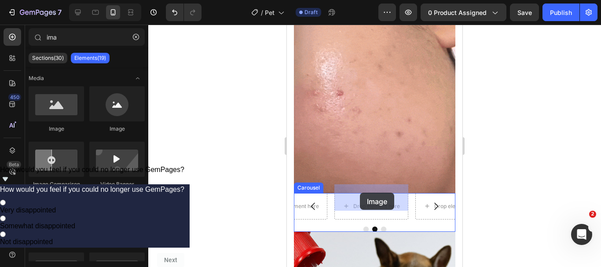
drag, startPoint x: 356, startPoint y: 134, endPoint x: 360, endPoint y: 193, distance: 59.1
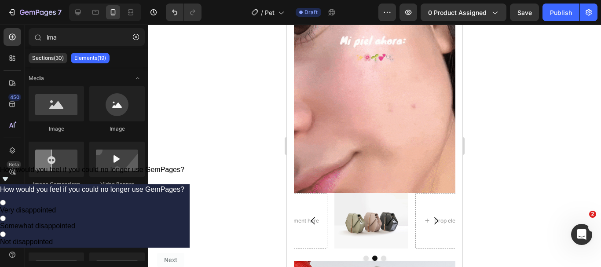
scroll to position [993, 0]
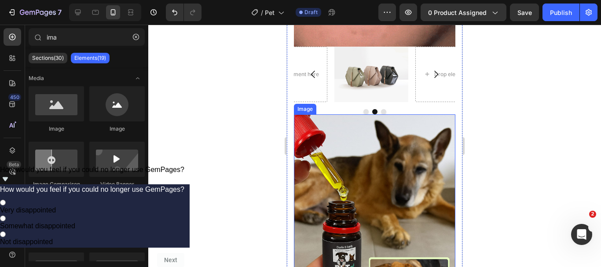
click at [365, 134] on img at bounding box center [375, 235] width 162 height 242
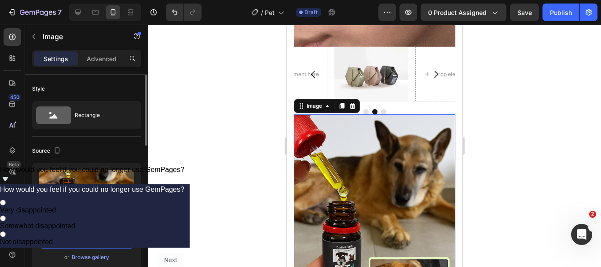
click at [102, 240] on input "[URL][DOMAIN_NAME]" at bounding box center [86, 241] width 95 height 16
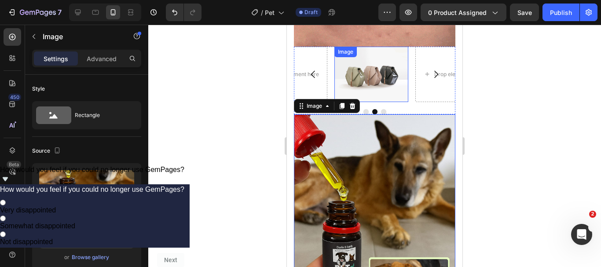
click at [402, 54] on img at bounding box center [371, 74] width 74 height 55
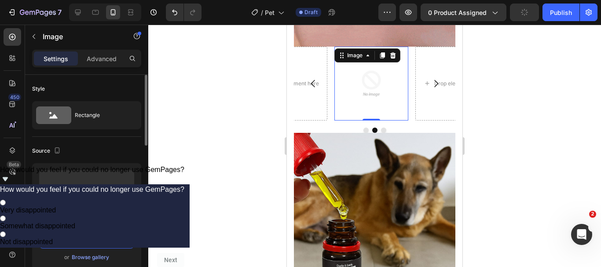
scroll to position [0, 0]
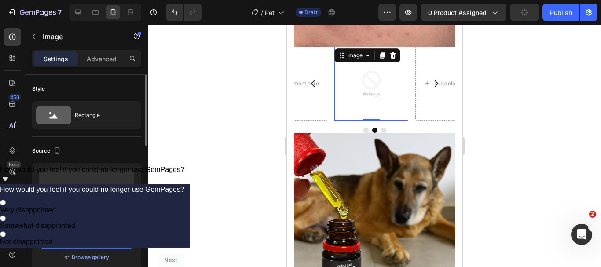
paste input "[URL][DOMAIN_NAME]"
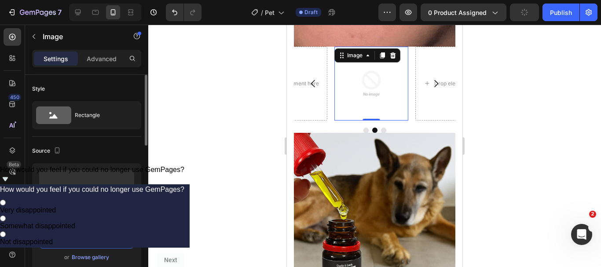
type input "[URL][DOMAIN_NAME]"
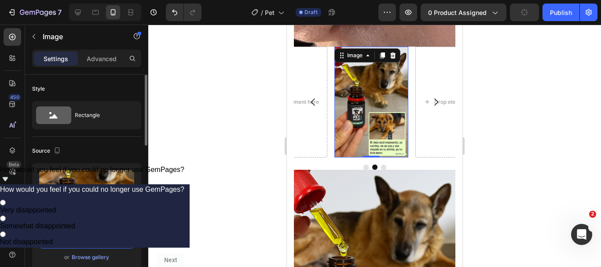
scroll to position [0, 11]
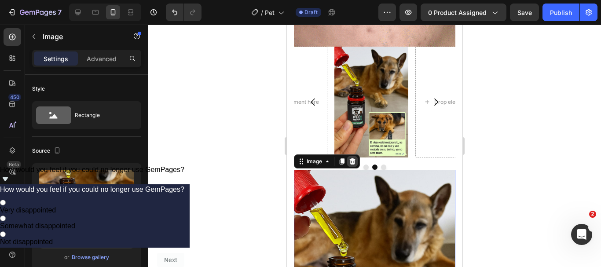
click at [353, 156] on div at bounding box center [352, 161] width 11 height 11
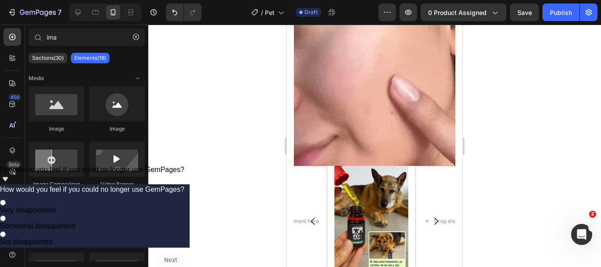
scroll to position [932, 0]
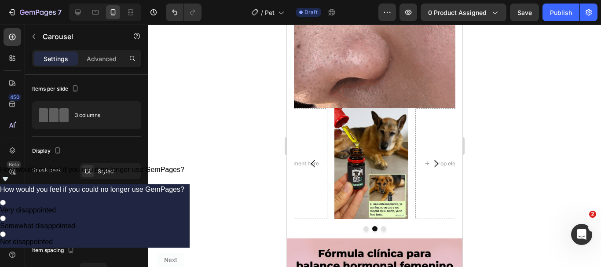
click at [438, 119] on div "Drop element here" at bounding box center [452, 163] width 74 height 111
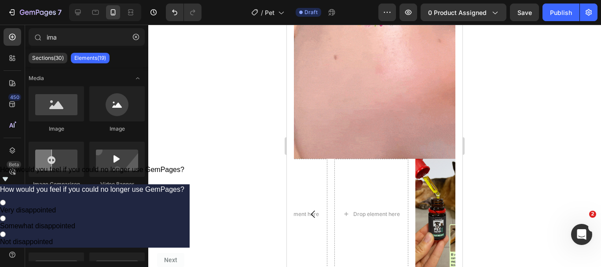
scroll to position [939, 0]
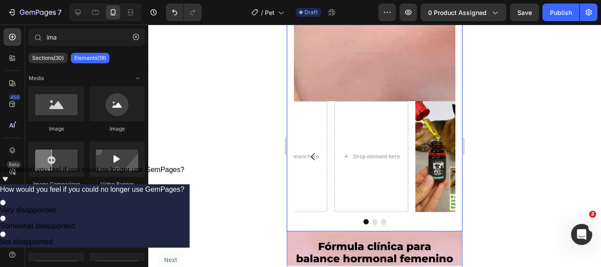
click at [371, 216] on div "Image Drop element here Image Drop element here Carousel" at bounding box center [375, 55] width 176 height 353
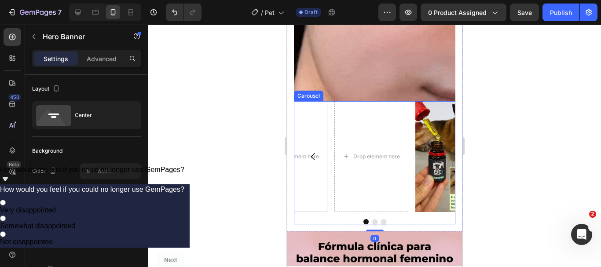
click at [372, 219] on button "Dot" at bounding box center [374, 221] width 5 height 5
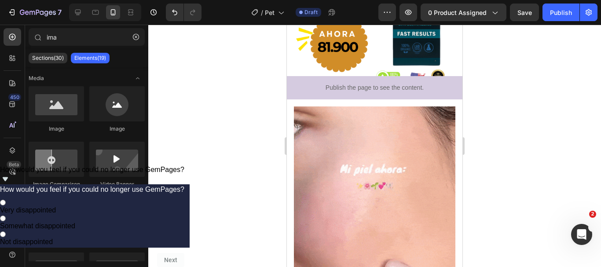
scroll to position [697, 0]
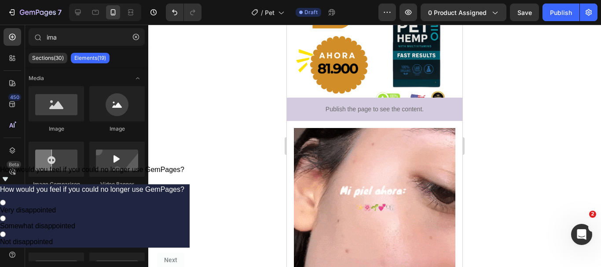
drag, startPoint x: 460, startPoint y: 169, endPoint x: 751, endPoint y: 164, distance: 290.5
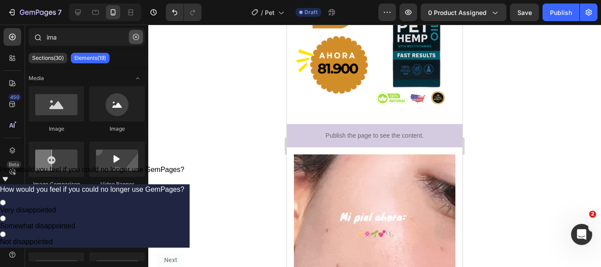
click at [139, 34] on icon "button" at bounding box center [136, 37] width 6 height 6
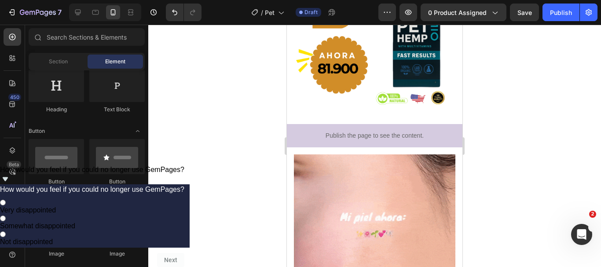
drag, startPoint x: 146, startPoint y: 81, endPoint x: 146, endPoint y: 89, distance: 7.5
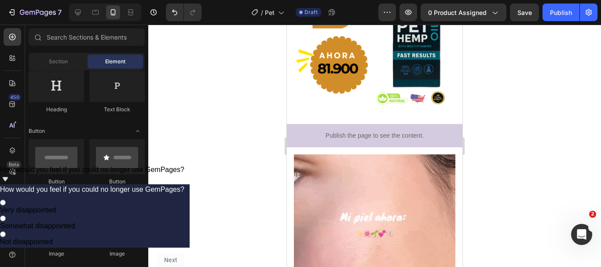
click at [146, 70] on div at bounding box center [145, 63] width 5 height 14
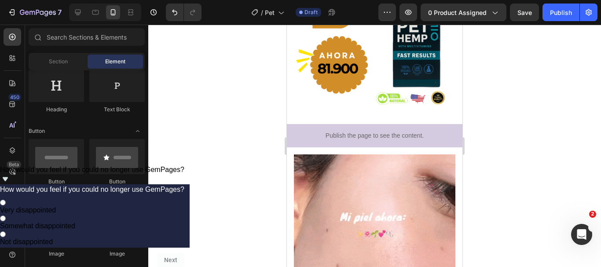
scroll to position [103, 0]
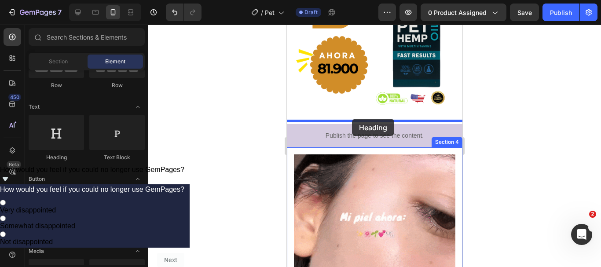
drag, startPoint x: 551, startPoint y: 99, endPoint x: 352, endPoint y: 118, distance: 200.3
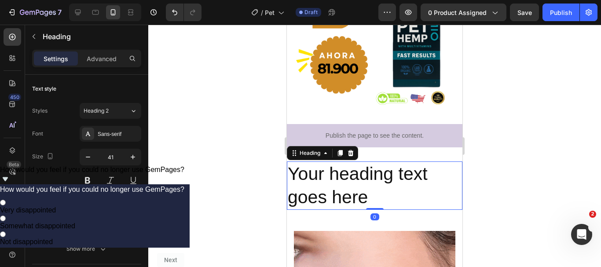
click at [346, 171] on h2 "Your heading text goes here" at bounding box center [375, 186] width 176 height 49
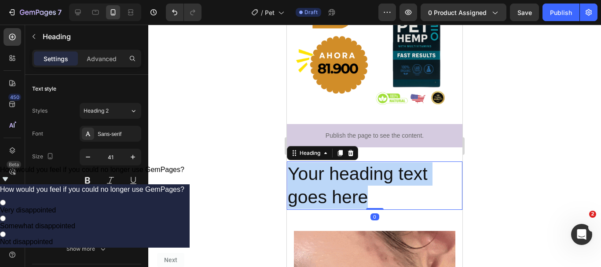
click at [346, 171] on p "Your heading text goes here" at bounding box center [375, 185] width 174 height 47
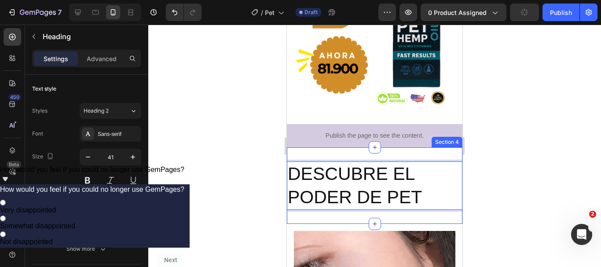
click at [349, 187] on div "DESCUBRE EL PODER DE PET Heading 0 Section 4" at bounding box center [375, 185] width 176 height 77
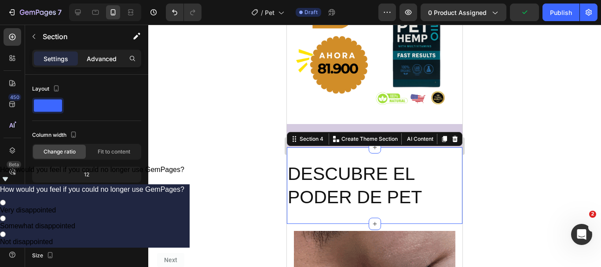
click at [103, 61] on p "Advanced" at bounding box center [102, 58] width 30 height 9
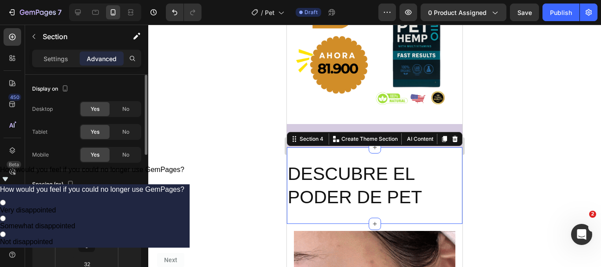
click at [89, 228] on input "32" at bounding box center [87, 226] width 18 height 13
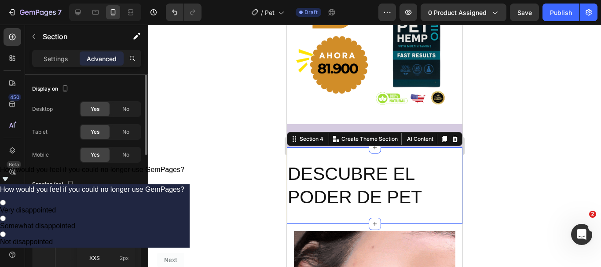
type input "O"
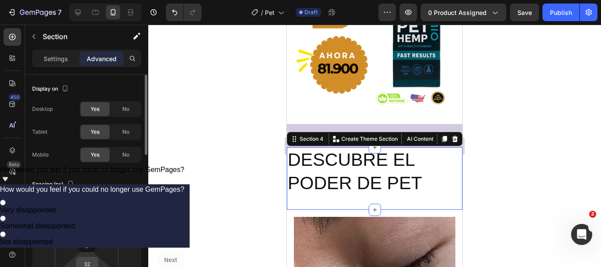
type input "0"
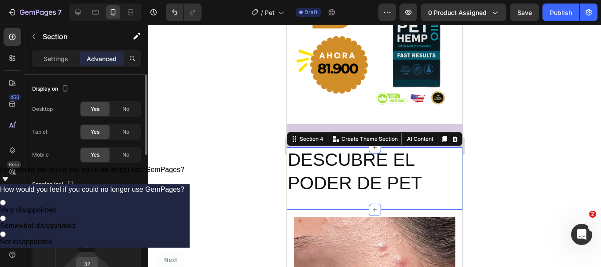
click at [88, 262] on input "32" at bounding box center [87, 263] width 18 height 13
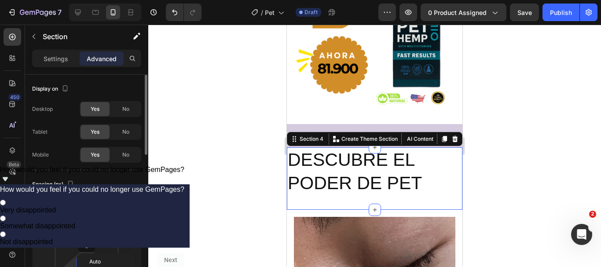
type input "0"
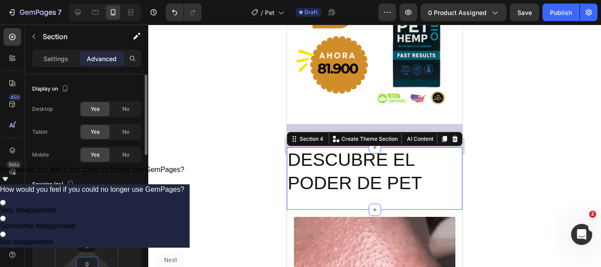
scroll to position [0, 0]
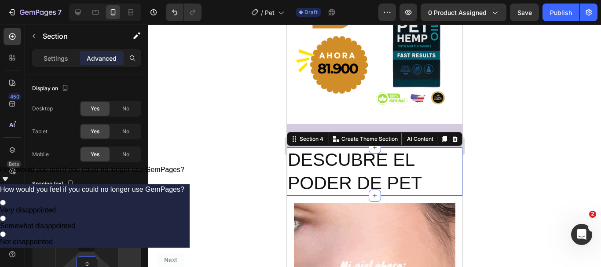
click at [246, 212] on div at bounding box center [374, 146] width 453 height 242
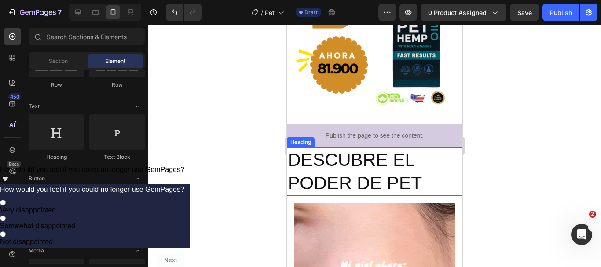
click at [414, 155] on p "DESCUBRE EL PODER DE PET" at bounding box center [375, 171] width 174 height 47
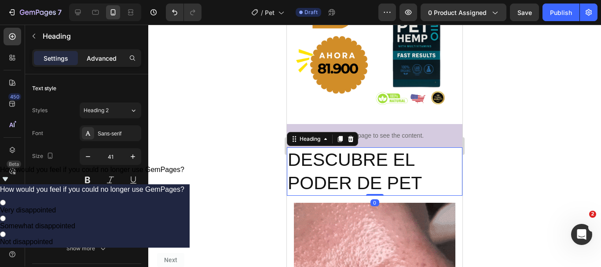
click at [103, 55] on p "Advanced" at bounding box center [102, 58] width 30 height 9
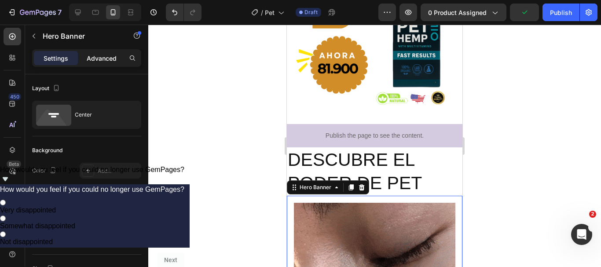
click at [105, 56] on p "Advanced" at bounding box center [102, 58] width 30 height 9
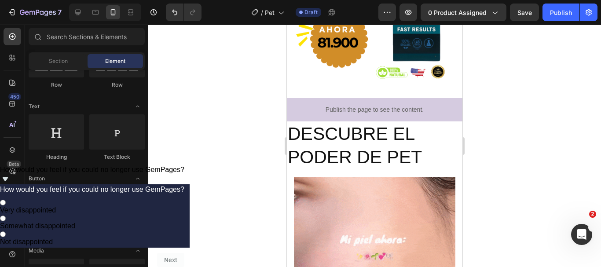
scroll to position [730, 0]
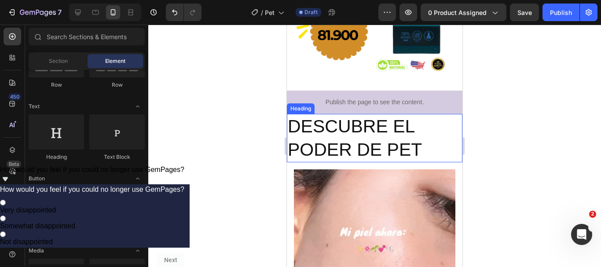
click at [408, 128] on p "DESCUBRE EL PODER DE PET" at bounding box center [375, 138] width 174 height 47
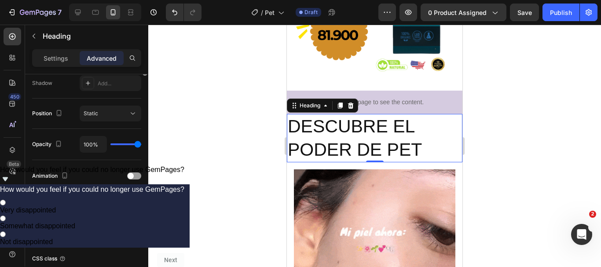
scroll to position [160, 0]
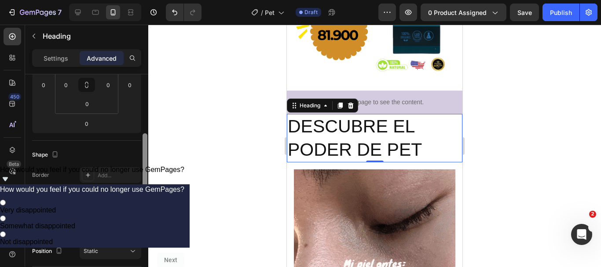
click at [151, 0] on div "7 Version history / Pet Draft Preview 0 product assigned Save Publish 450 Beta …" at bounding box center [300, 0] width 601 height 0
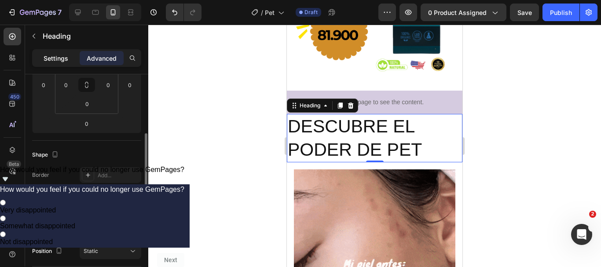
click at [51, 57] on p "Settings" at bounding box center [56, 58] width 25 height 9
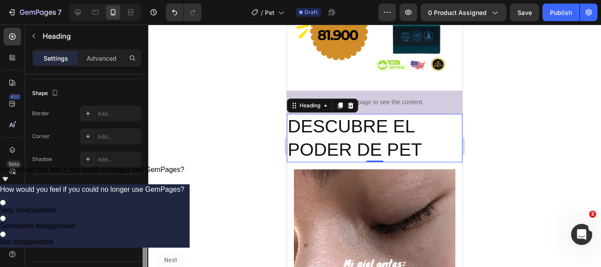
scroll to position [334, 0]
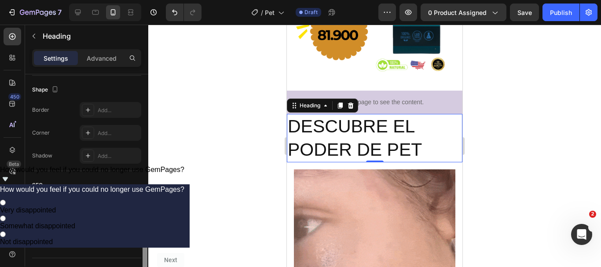
drag, startPoint x: 146, startPoint y: 184, endPoint x: 143, endPoint y: 251, distance: 66.5
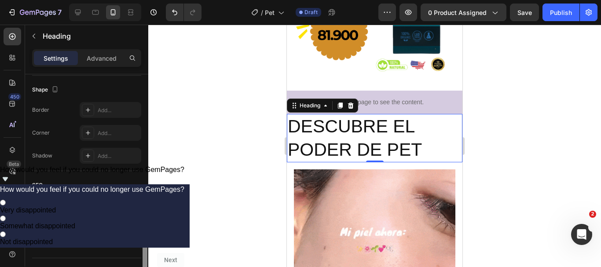
click at [143, 251] on div at bounding box center [145, 238] width 5 height 83
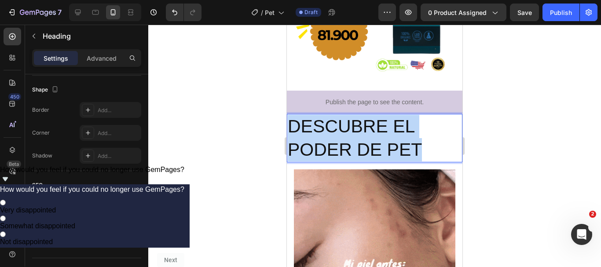
click at [363, 115] on p "DESCUBRE EL PODER DE PET" at bounding box center [375, 138] width 174 height 47
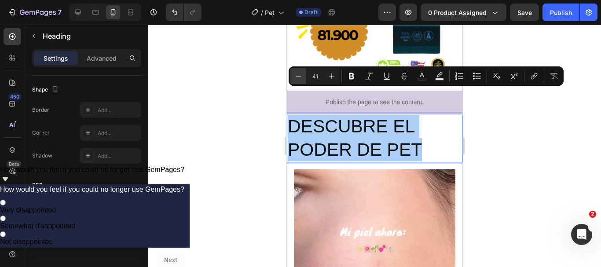
click at [302, 76] on icon "Editor contextual toolbar" at bounding box center [298, 76] width 9 height 9
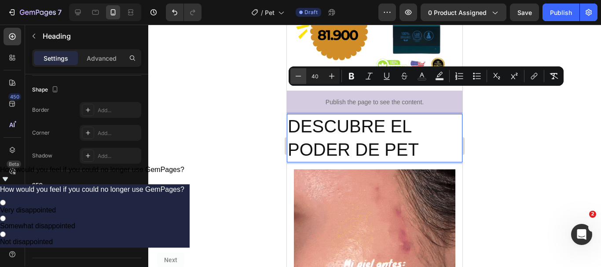
click at [302, 76] on icon "Editor contextual toolbar" at bounding box center [298, 76] width 9 height 9
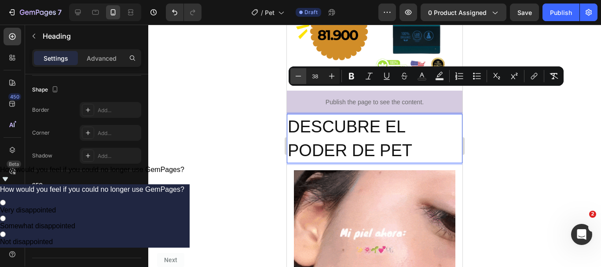
click at [302, 76] on icon "Editor contextual toolbar" at bounding box center [298, 76] width 9 height 9
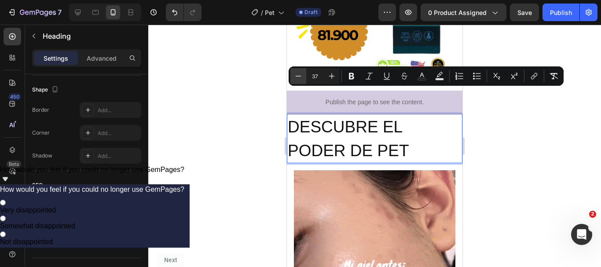
click at [302, 76] on icon "Editor contextual toolbar" at bounding box center [298, 76] width 9 height 9
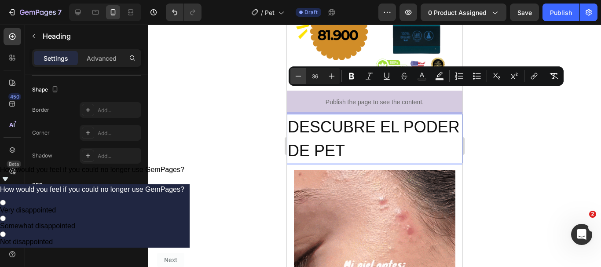
click at [302, 76] on icon "Editor contextual toolbar" at bounding box center [298, 76] width 9 height 9
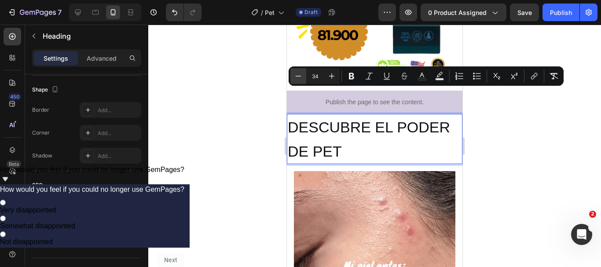
click at [302, 76] on icon "Editor contextual toolbar" at bounding box center [298, 76] width 9 height 9
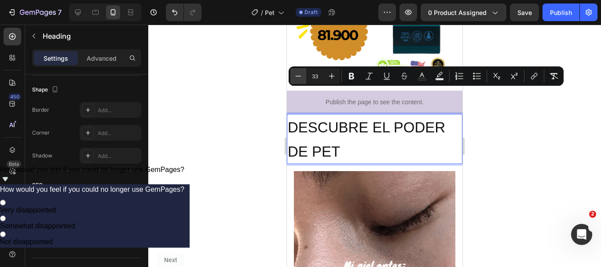
click at [302, 76] on icon "Editor contextual toolbar" at bounding box center [298, 76] width 9 height 9
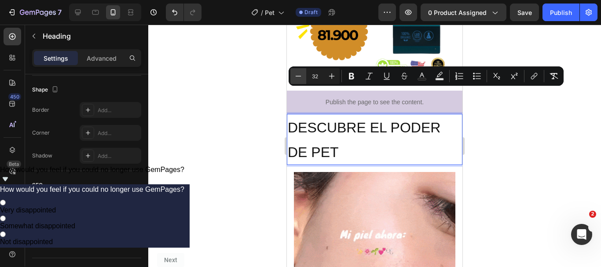
click at [302, 76] on icon "Editor contextual toolbar" at bounding box center [298, 76] width 9 height 9
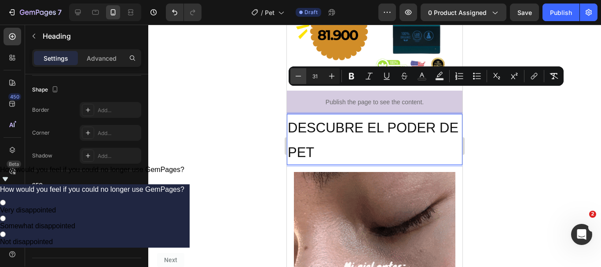
click at [302, 76] on icon "Editor contextual toolbar" at bounding box center [298, 76] width 9 height 9
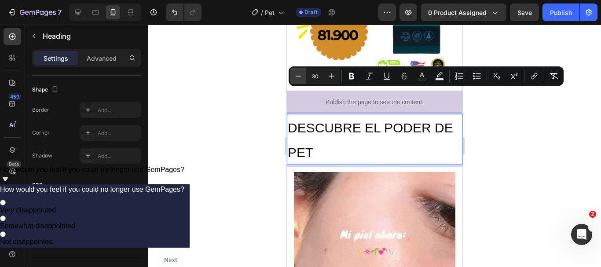
click at [302, 76] on icon "Editor contextual toolbar" at bounding box center [298, 76] width 9 height 9
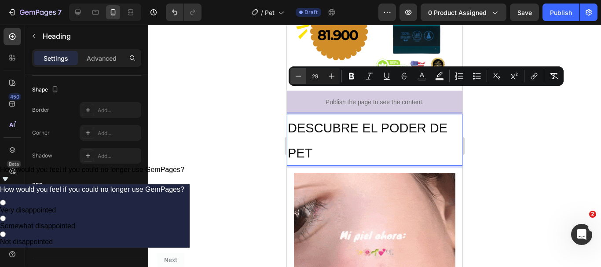
click at [302, 76] on icon "Editor contextual toolbar" at bounding box center [298, 76] width 9 height 9
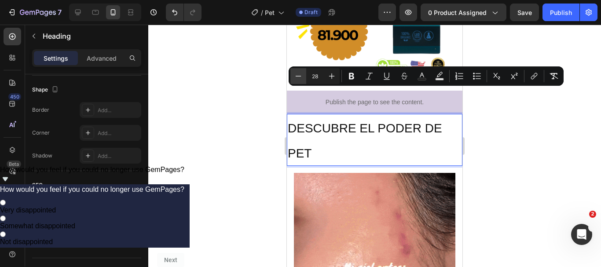
click at [302, 76] on icon "Editor contextual toolbar" at bounding box center [298, 76] width 9 height 9
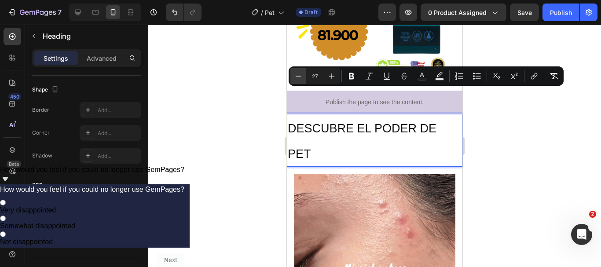
click at [302, 76] on icon "Editor contextual toolbar" at bounding box center [298, 76] width 9 height 9
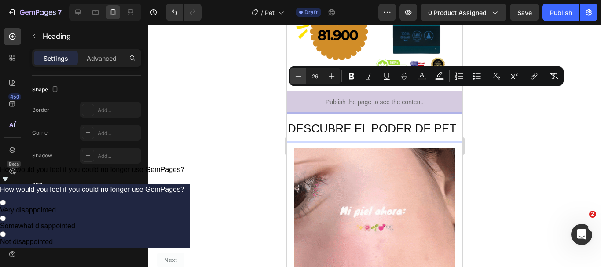
click at [302, 76] on icon "Editor contextual toolbar" at bounding box center [298, 76] width 9 height 9
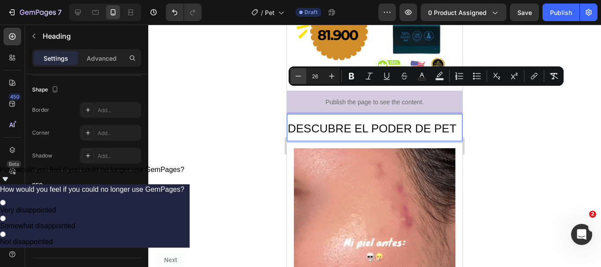
type input "25"
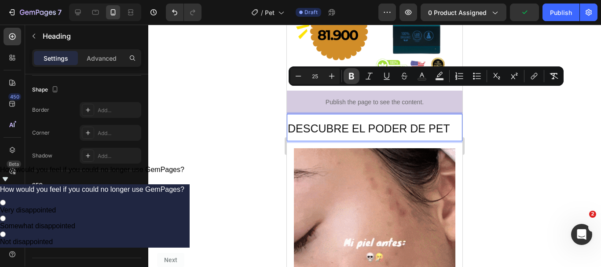
click at [353, 77] on icon "Editor contextual toolbar" at bounding box center [351, 76] width 5 height 7
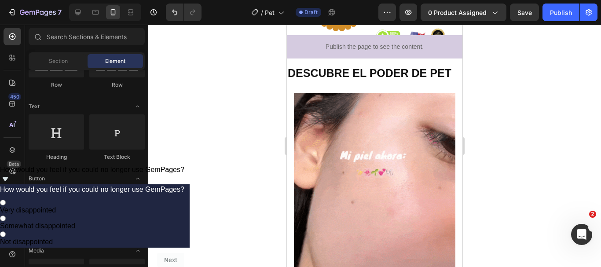
scroll to position [719, 0]
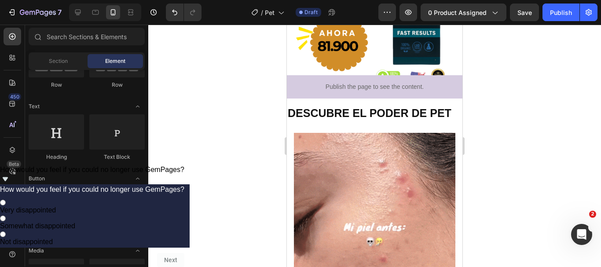
drag, startPoint x: 459, startPoint y: 134, endPoint x: 756, endPoint y: 158, distance: 297.5
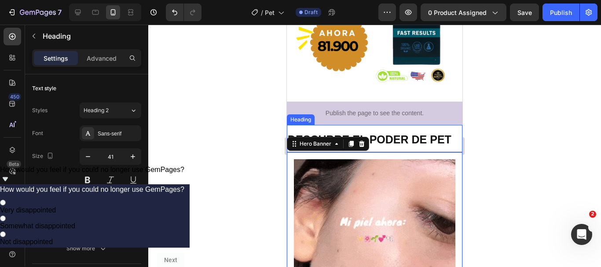
click at [422, 125] on h2 "DESCUBRE EL PODER DE PET" at bounding box center [375, 138] width 176 height 27
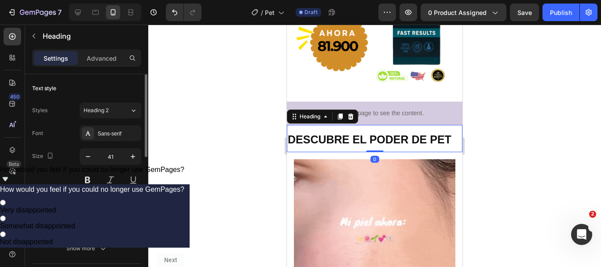
click at [95, 197] on div "121212" at bounding box center [111, 203] width 62 height 16
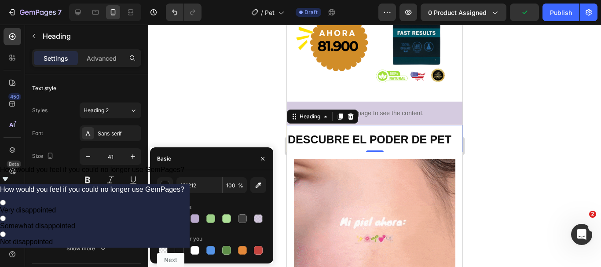
click at [176, 215] on div at bounding box center [179, 218] width 9 height 9
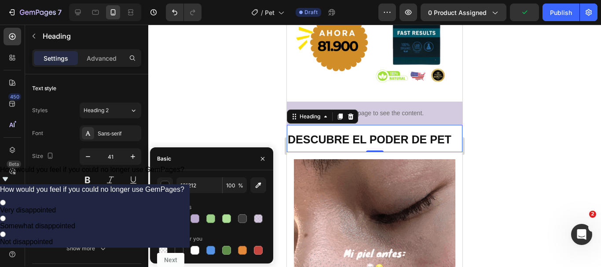
type input "004AAD"
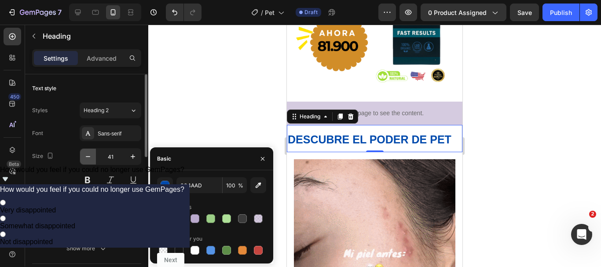
click at [87, 163] on button "button" at bounding box center [88, 157] width 16 height 16
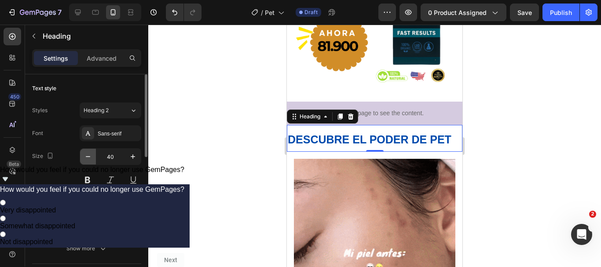
click at [87, 163] on button "button" at bounding box center [88, 157] width 16 height 16
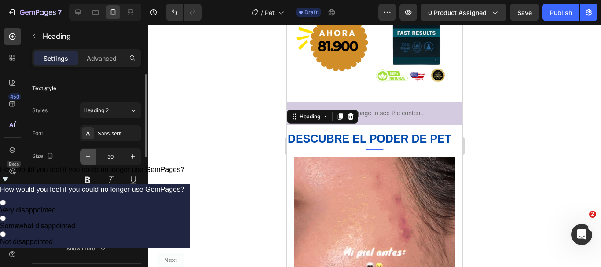
click at [87, 163] on button "button" at bounding box center [88, 157] width 16 height 16
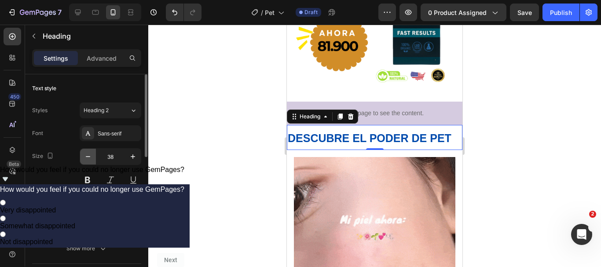
click at [87, 163] on button "button" at bounding box center [88, 157] width 16 height 16
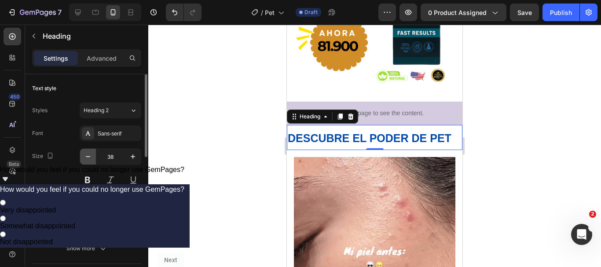
type input "37"
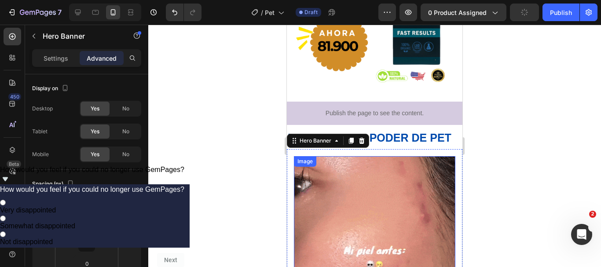
click at [355, 183] on img at bounding box center [375, 263] width 162 height 215
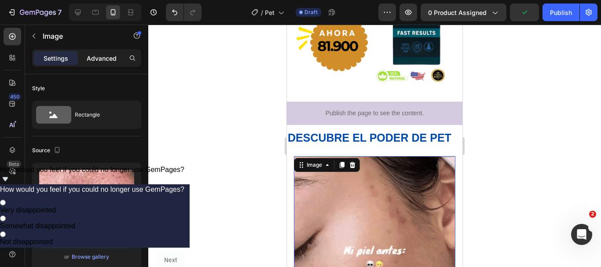
click at [110, 59] on p "Advanced" at bounding box center [102, 58] width 30 height 9
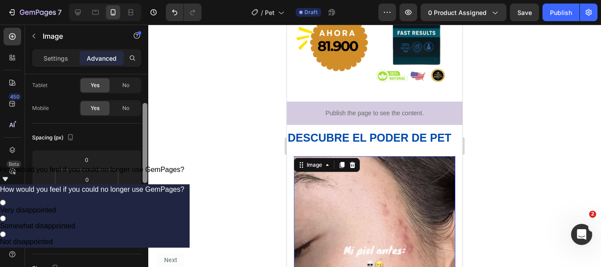
scroll to position [53, 0]
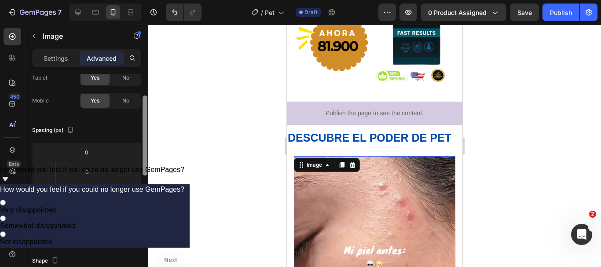
drag, startPoint x: 143, startPoint y: 152, endPoint x: 177, endPoint y: 165, distance: 36.2
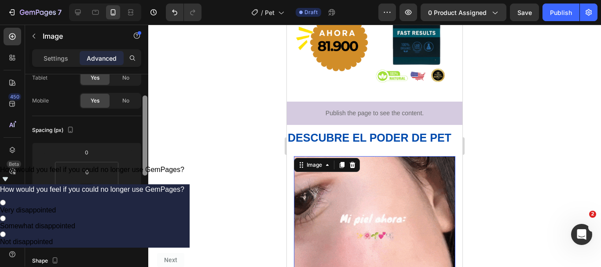
click at [141, 172] on div "Display on Desktop Yes No Tablet Yes No Mobile Yes No Spacing (px) 0 0 0 0 0 0 …" at bounding box center [86, 182] width 123 height 217
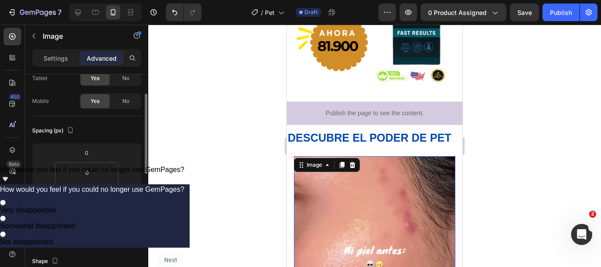
click at [212, 164] on div at bounding box center [374, 146] width 453 height 242
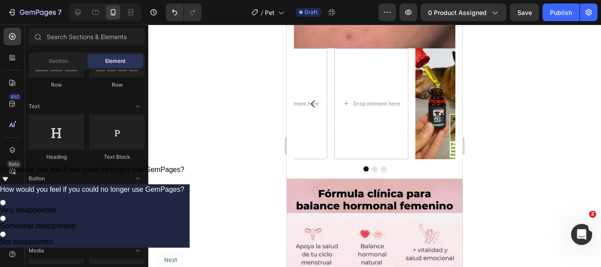
scroll to position [1005, 0]
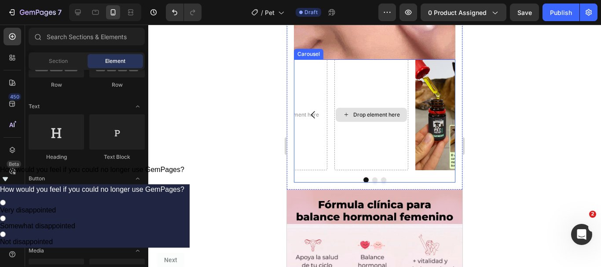
click at [373, 125] on div "Drop element here" at bounding box center [371, 114] width 74 height 111
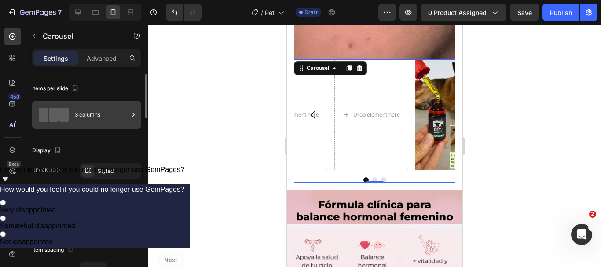
click at [86, 108] on div "3 columns" at bounding box center [102, 115] width 54 height 20
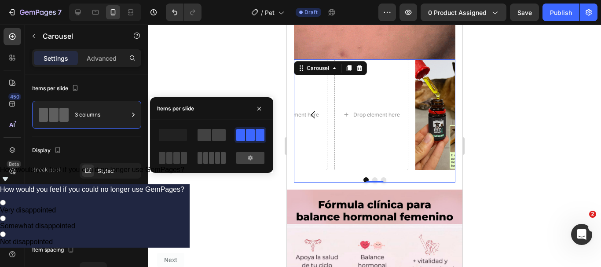
click at [209, 154] on div at bounding box center [212, 158] width 28 height 12
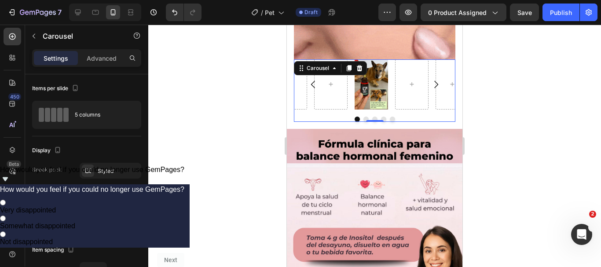
click at [254, 46] on div at bounding box center [374, 146] width 453 height 242
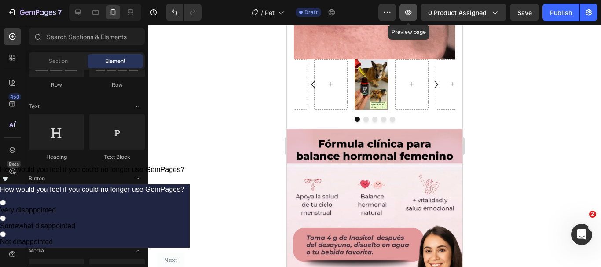
click at [408, 11] on icon "button" at bounding box center [408, 12] width 7 height 5
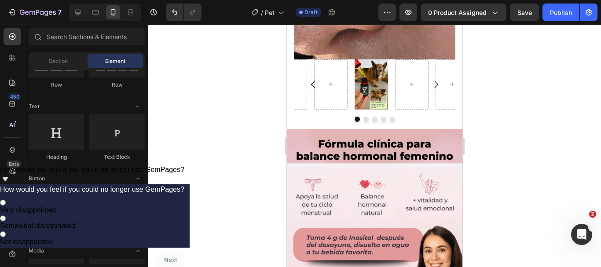
scroll to position [951, 0]
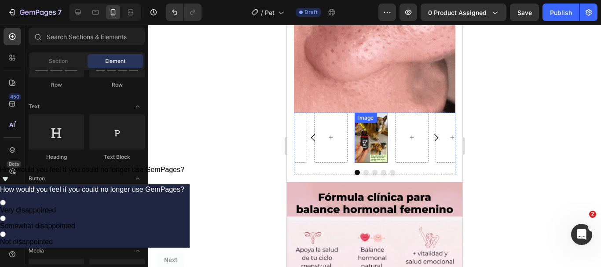
click at [366, 138] on img at bounding box center [371, 138] width 33 height 50
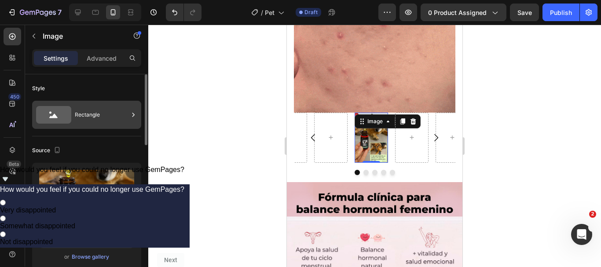
click at [100, 115] on div "Rectangle" at bounding box center [102, 115] width 54 height 20
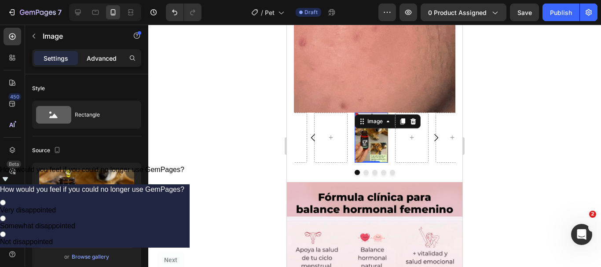
click at [106, 60] on p "Advanced" at bounding box center [102, 58] width 30 height 9
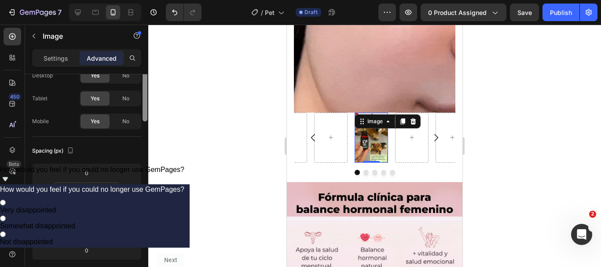
scroll to position [0, 0]
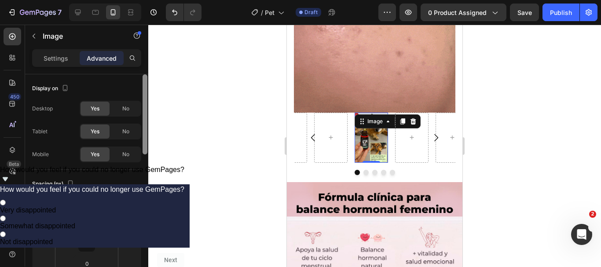
drag, startPoint x: 144, startPoint y: 118, endPoint x: 143, endPoint y: 88, distance: 30.4
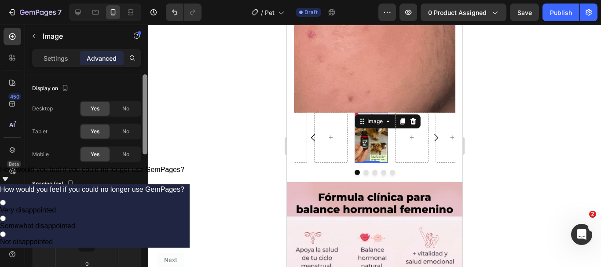
click at [143, 88] on div at bounding box center [145, 114] width 5 height 80
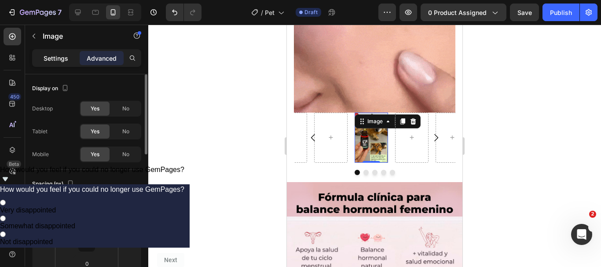
click at [46, 56] on p "Settings" at bounding box center [56, 58] width 25 height 9
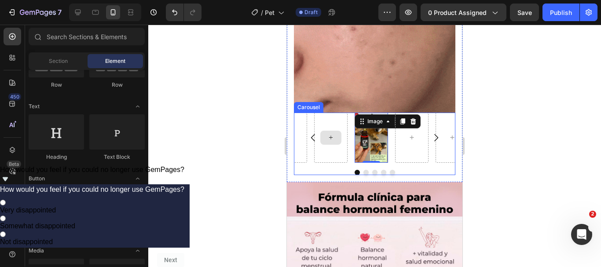
click at [331, 133] on div at bounding box center [330, 138] width 21 height 14
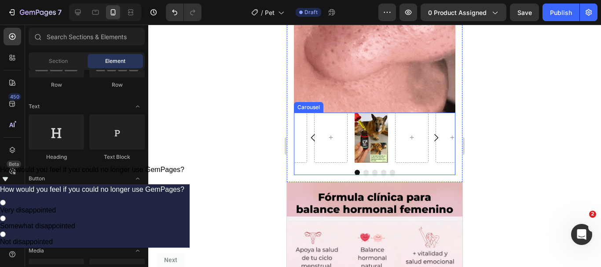
click at [306, 132] on button "Carousel Back Arrow" at bounding box center [313, 137] width 25 height 25
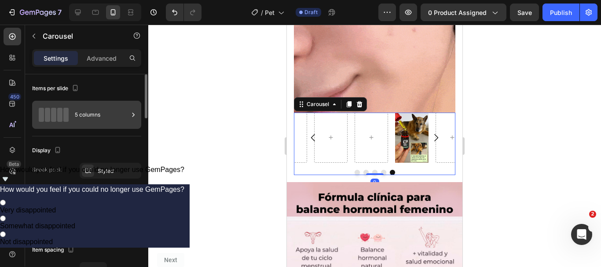
click at [80, 112] on div "5 columns" at bounding box center [102, 115] width 54 height 20
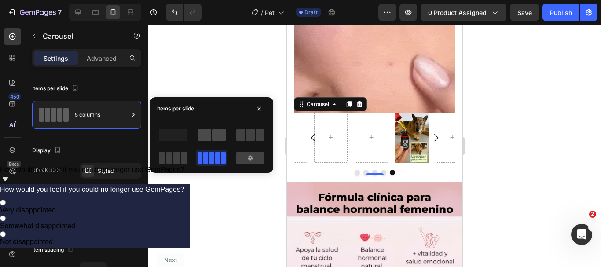
click at [221, 136] on span at bounding box center [219, 135] width 14 height 12
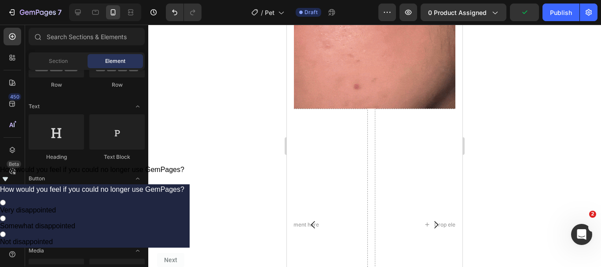
scroll to position [948, 0]
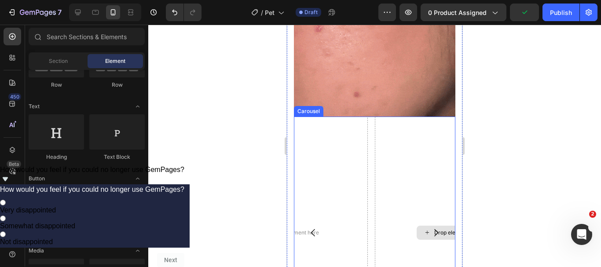
click at [408, 202] on div "Drop element here" at bounding box center [452, 233] width 155 height 232
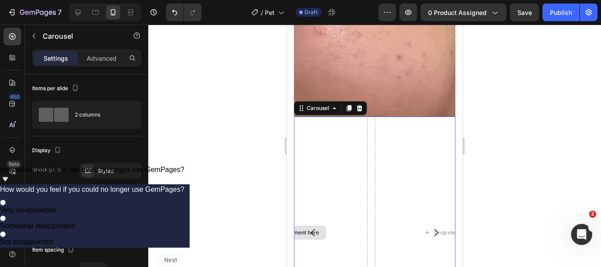
click at [346, 200] on div "Drop element here" at bounding box center [290, 233] width 155 height 232
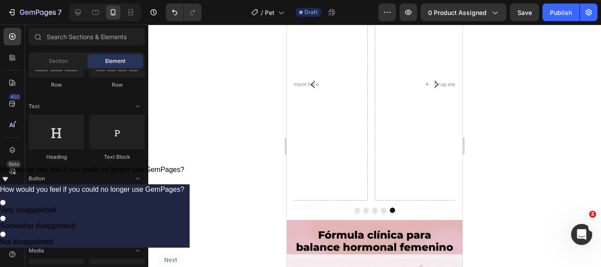
scroll to position [1092, 0]
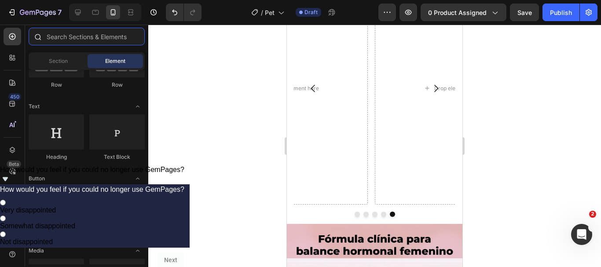
click at [77, 30] on input "text" at bounding box center [87, 37] width 116 height 18
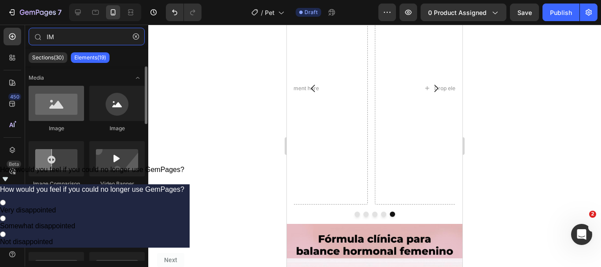
type input "IM"
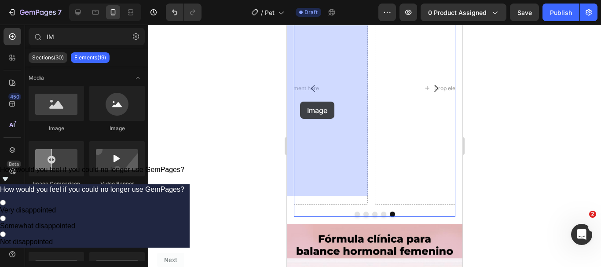
drag, startPoint x: 340, startPoint y: 136, endPoint x: 300, endPoint y: 102, distance: 52.7
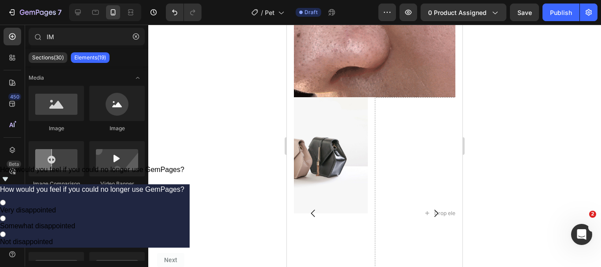
scroll to position [955, 0]
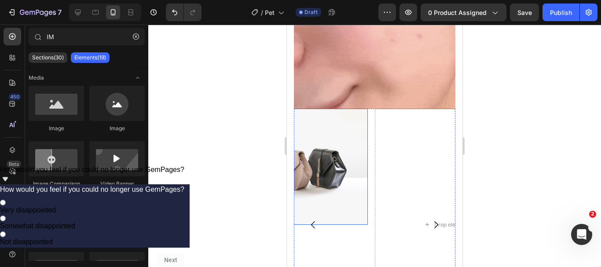
click at [344, 159] on img at bounding box center [290, 167] width 155 height 116
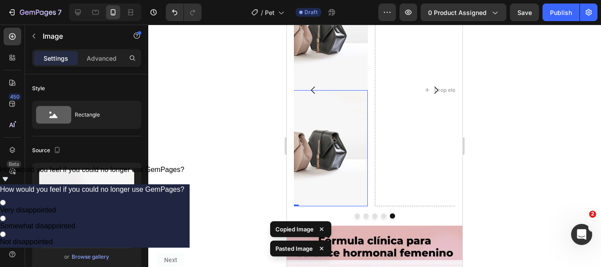
scroll to position [1116, 0]
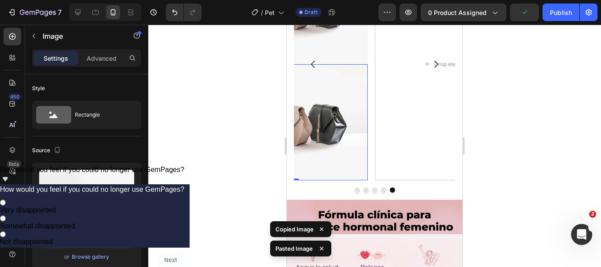
click at [342, 112] on img at bounding box center [290, 122] width 155 height 116
click at [268, 95] on div at bounding box center [374, 146] width 453 height 242
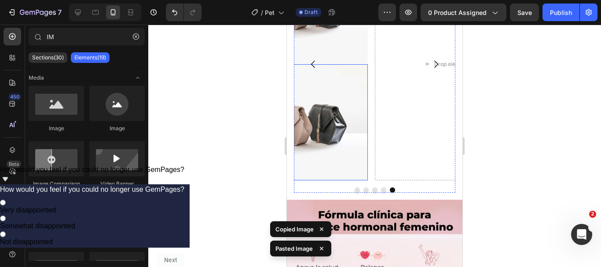
click at [340, 86] on img at bounding box center [290, 122] width 155 height 116
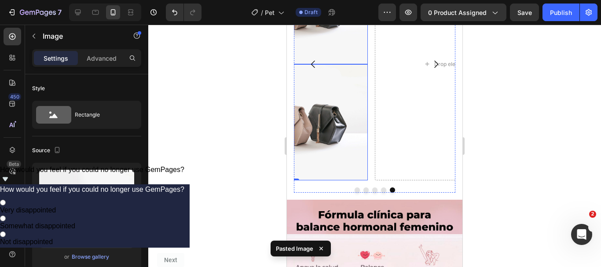
click at [342, 37] on img at bounding box center [290, 6] width 155 height 116
click at [338, 97] on img at bounding box center [290, 122] width 155 height 116
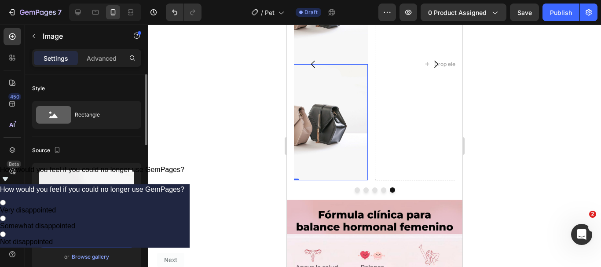
click at [88, 242] on input "[URL][DOMAIN_NAME]" at bounding box center [86, 240] width 95 height 16
paste input "i.imgur.com/9FYVbFX.jpe"
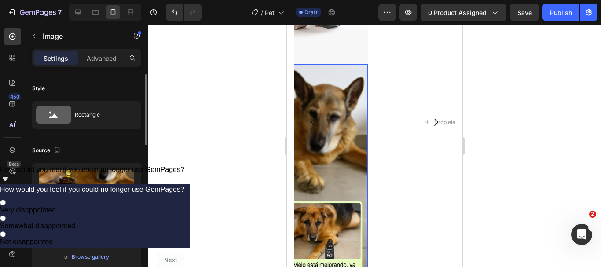
scroll to position [0, 11]
type input "[URL][DOMAIN_NAME]"
click at [260, 199] on div at bounding box center [374, 146] width 453 height 242
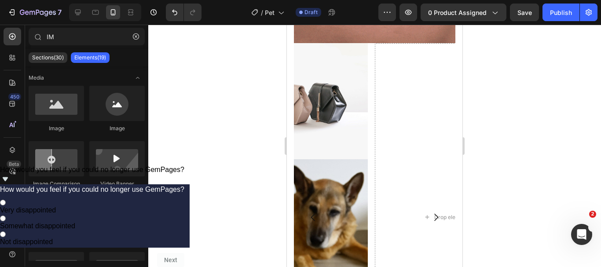
scroll to position [988, 0]
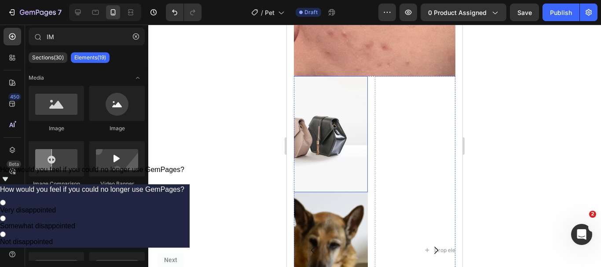
click at [324, 128] on img at bounding box center [290, 134] width 155 height 116
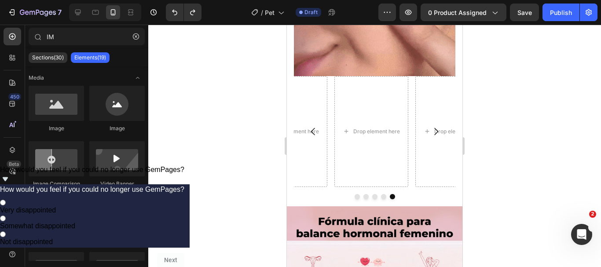
click at [324, 128] on button "Carousel Back Arrow" at bounding box center [313, 131] width 25 height 25
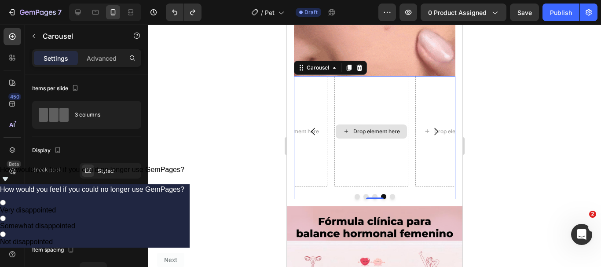
click at [362, 138] on div "Drop element here" at bounding box center [371, 131] width 74 height 111
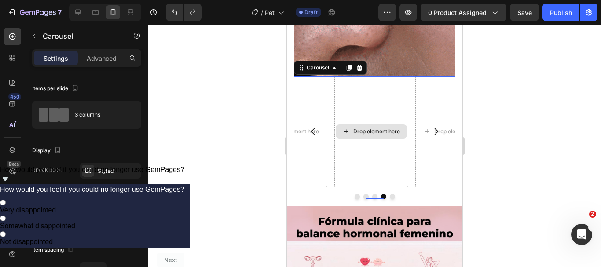
click at [369, 128] on div "Drop element here" at bounding box center [376, 131] width 47 height 7
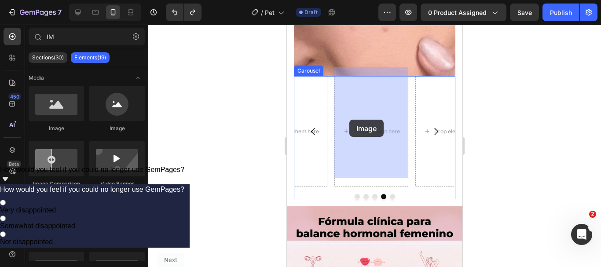
drag, startPoint x: 342, startPoint y: 121, endPoint x: 349, endPoint y: 120, distance: 8.0
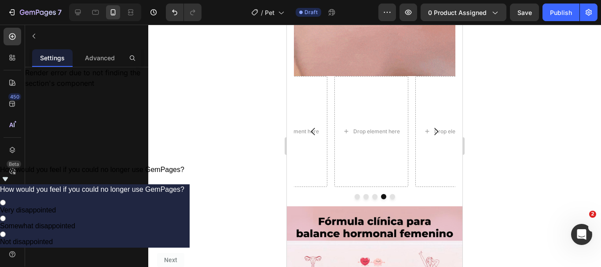
click at [215, 119] on div at bounding box center [374, 146] width 453 height 242
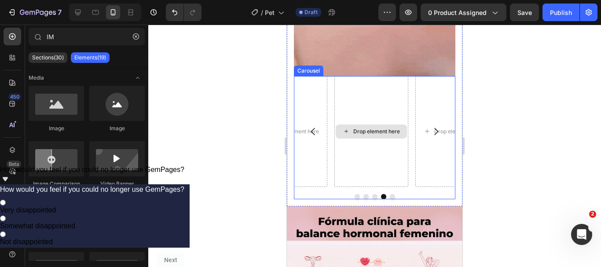
click at [374, 128] on div "Drop element here" at bounding box center [376, 131] width 47 height 7
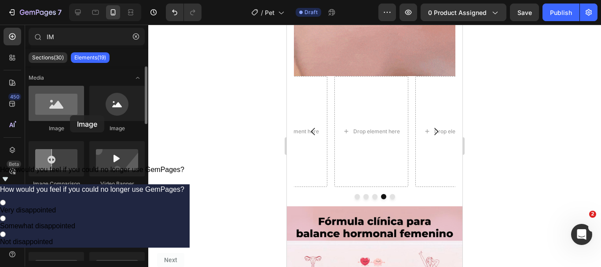
click at [70, 115] on div at bounding box center [56, 103] width 55 height 35
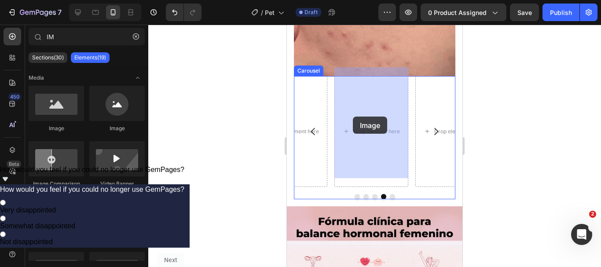
drag, startPoint x: 357, startPoint y: 140, endPoint x: 353, endPoint y: 117, distance: 23.7
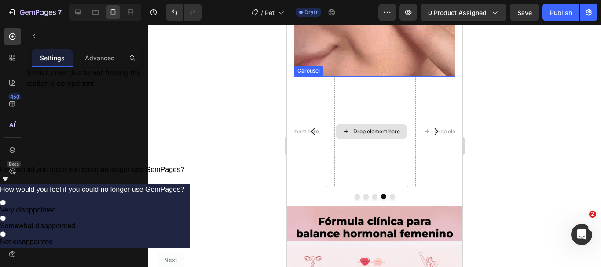
click at [353, 125] on div "Drop element here" at bounding box center [371, 132] width 71 height 14
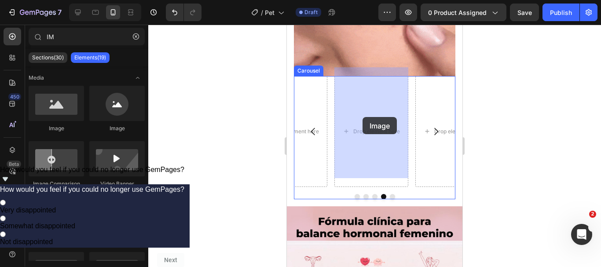
drag, startPoint x: 335, startPoint y: 123, endPoint x: 363, endPoint y: 117, distance: 27.9
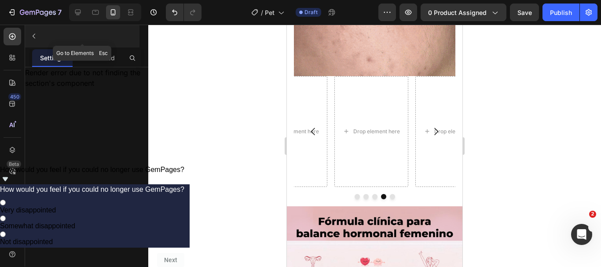
click at [37, 39] on icon "button" at bounding box center [33, 36] width 7 height 7
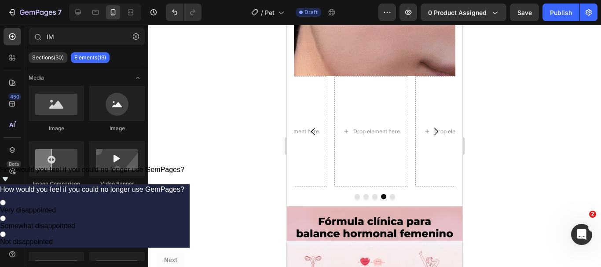
scroll to position [940, 0]
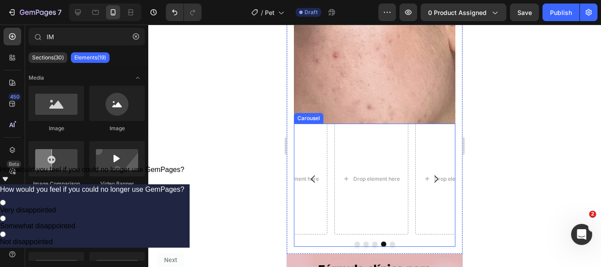
click at [431, 174] on icon "Carousel Next Arrow" at bounding box center [436, 179] width 11 height 11
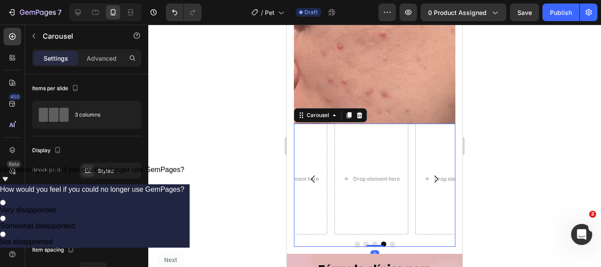
click at [431, 174] on icon "Carousel Next Arrow" at bounding box center [436, 179] width 11 height 11
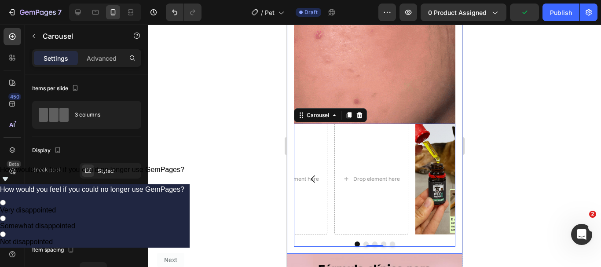
click at [449, 163] on div "Image Drop element here Image Drop element here Drop element here Drop element …" at bounding box center [375, 77] width 176 height 353
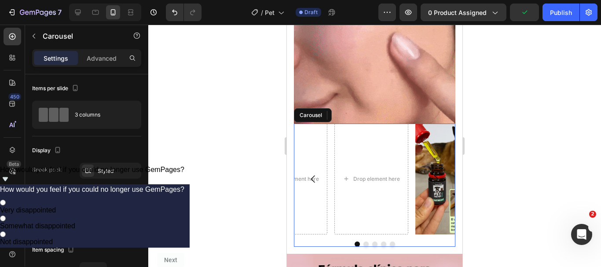
click at [439, 167] on button "Carousel Next Arrow" at bounding box center [436, 179] width 25 height 25
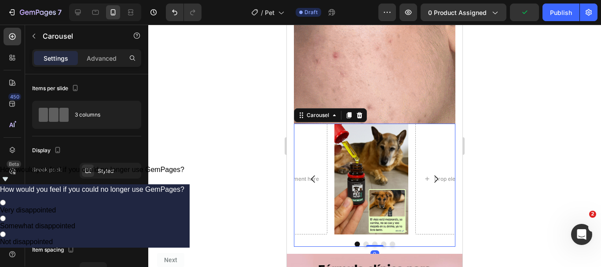
click at [439, 167] on button "Carousel Next Arrow" at bounding box center [436, 179] width 25 height 25
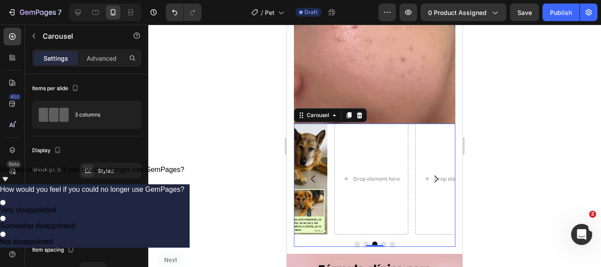
click at [316, 174] on icon "Carousel Back Arrow" at bounding box center [313, 179] width 11 height 11
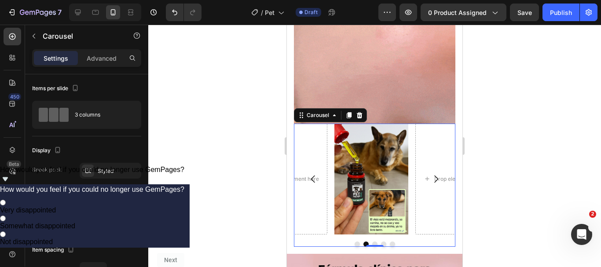
click at [432, 178] on button "Carousel Next Arrow" at bounding box center [436, 179] width 25 height 25
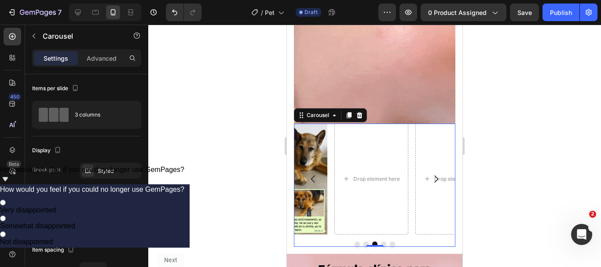
click at [433, 174] on icon "Carousel Next Arrow" at bounding box center [436, 179] width 11 height 11
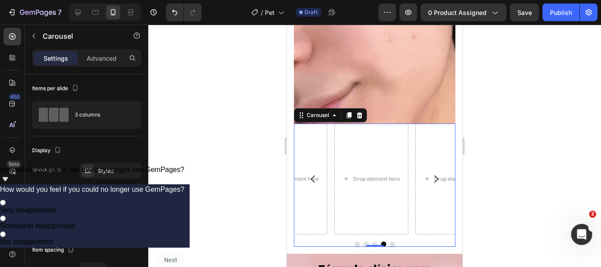
click at [433, 174] on icon "Carousel Next Arrow" at bounding box center [436, 179] width 11 height 11
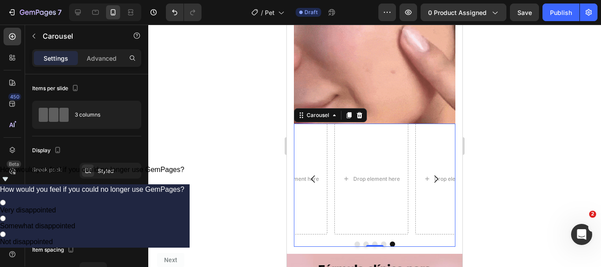
click at [355, 242] on button "Dot" at bounding box center [357, 244] width 5 height 5
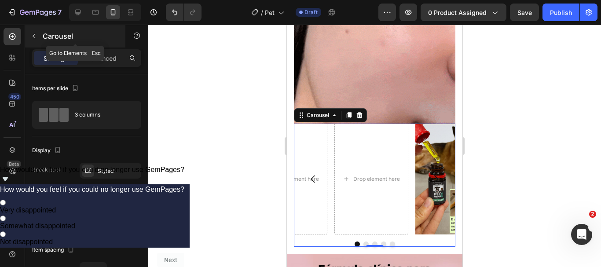
click at [52, 27] on div "Carousel" at bounding box center [75, 36] width 100 height 23
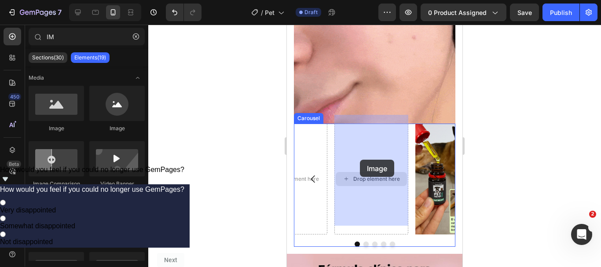
drag, startPoint x: 339, startPoint y: 128, endPoint x: 360, endPoint y: 160, distance: 38.2
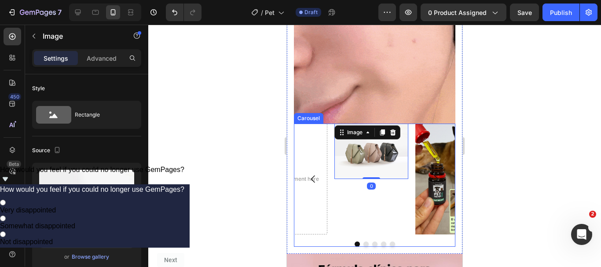
click at [370, 171] on div "Image 0" at bounding box center [371, 179] width 74 height 111
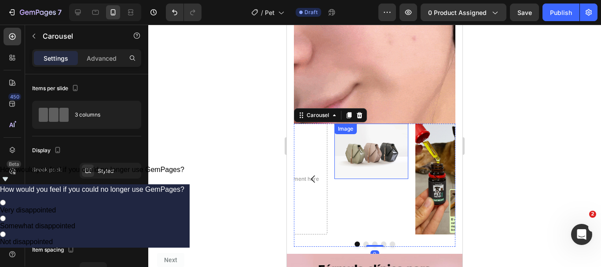
click at [370, 167] on img at bounding box center [371, 151] width 74 height 55
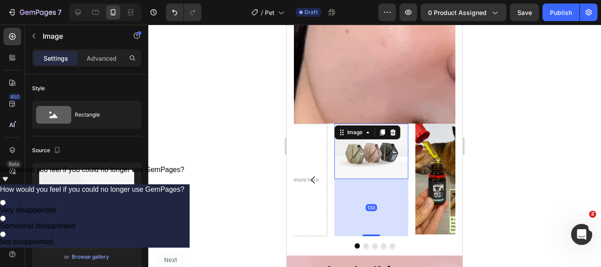
drag, startPoint x: 373, startPoint y: 169, endPoint x: 371, endPoint y: 227, distance: 57.3
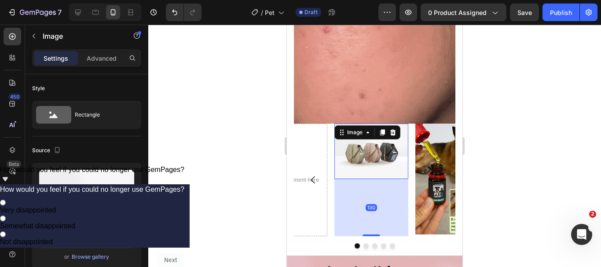
click at [371, 235] on div at bounding box center [372, 236] width 18 height 2
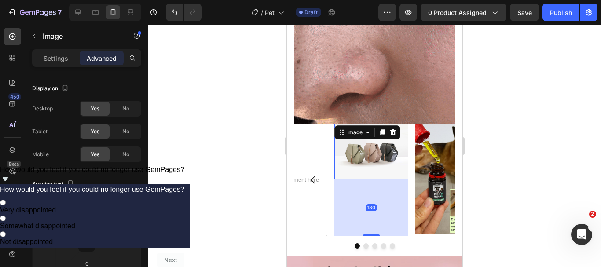
click at [360, 186] on div "130" at bounding box center [371, 207] width 74 height 57
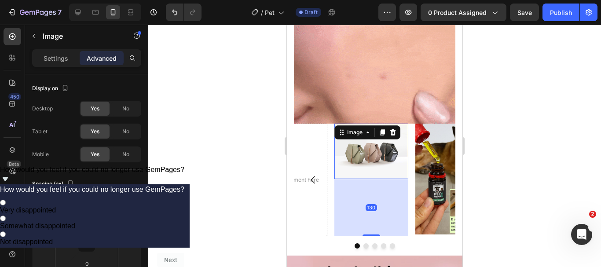
click at [202, 180] on div at bounding box center [374, 146] width 453 height 242
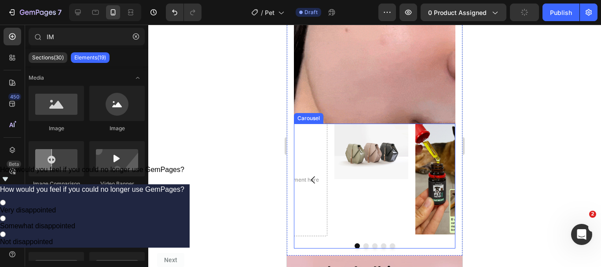
click at [424, 179] on button "Carousel Next Arrow" at bounding box center [436, 180] width 25 height 25
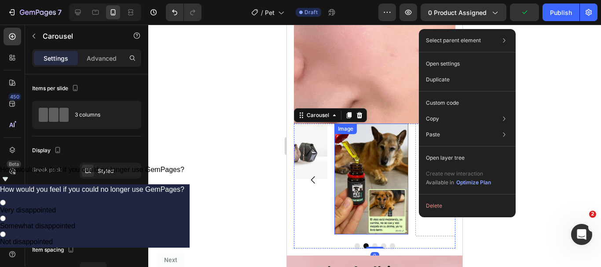
click at [388, 175] on img at bounding box center [371, 179] width 74 height 111
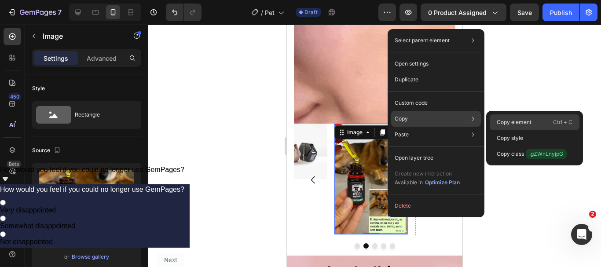
click at [508, 118] on div "Copy element Ctrl + C" at bounding box center [535, 122] width 90 height 16
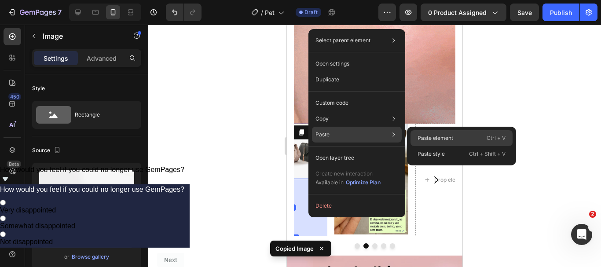
click at [426, 136] on p "Paste element" at bounding box center [436, 138] width 36 height 8
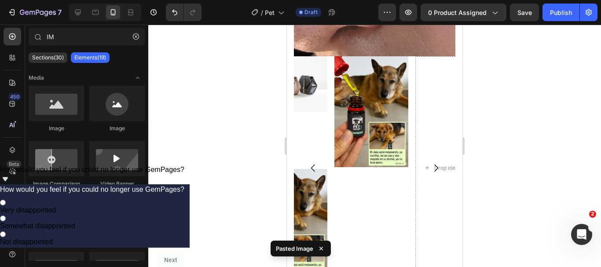
scroll to position [1039, 0]
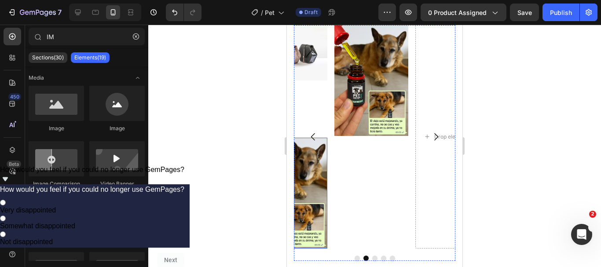
click at [307, 152] on img at bounding box center [290, 193] width 74 height 111
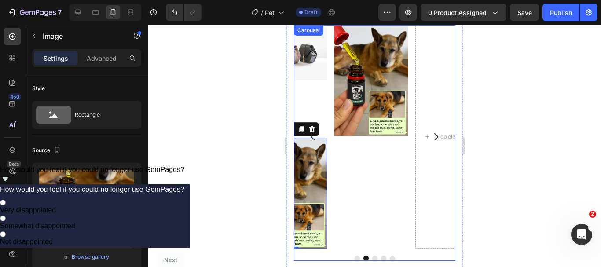
click at [310, 125] on button "Carousel Back Arrow" at bounding box center [313, 137] width 25 height 25
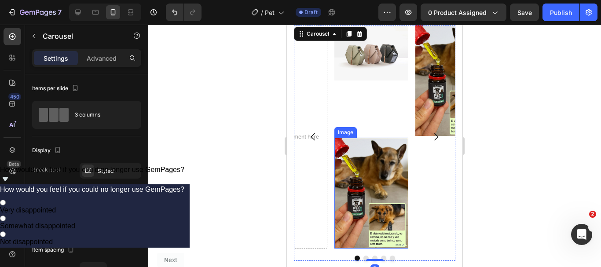
click at [370, 165] on img at bounding box center [371, 193] width 74 height 111
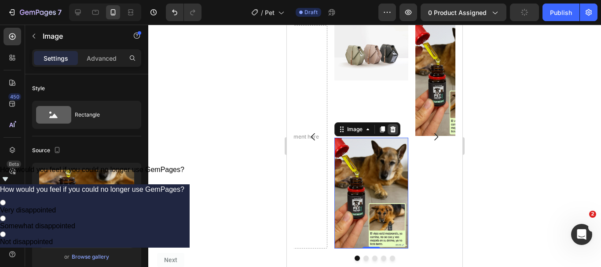
click at [394, 126] on icon at bounding box center [393, 129] width 6 height 6
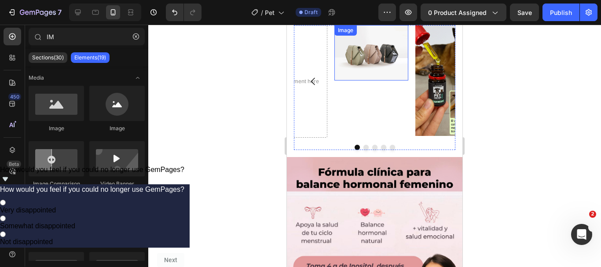
click at [373, 66] on img at bounding box center [371, 52] width 74 height 55
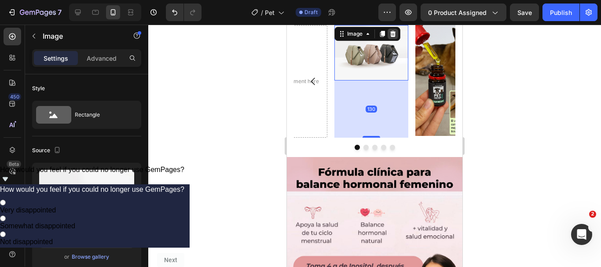
click at [394, 31] on icon at bounding box center [393, 34] width 6 height 6
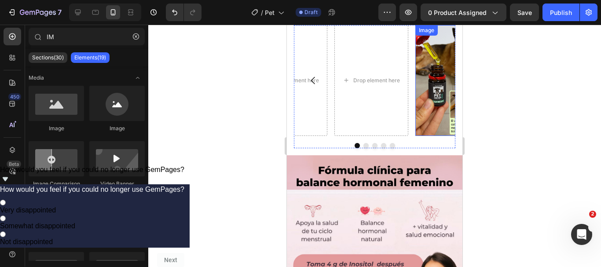
click at [437, 94] on img at bounding box center [452, 80] width 74 height 111
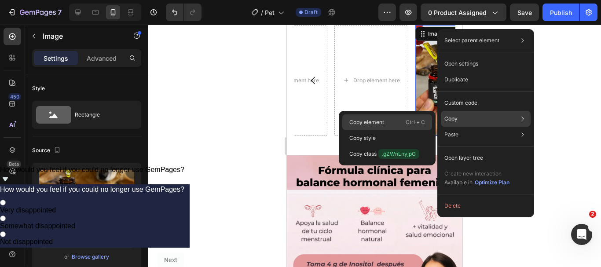
click at [393, 118] on div "Copy element Ctrl + C" at bounding box center [387, 122] width 90 height 16
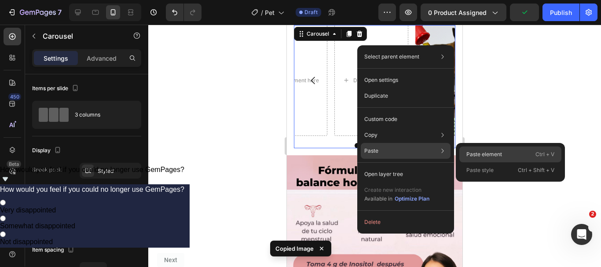
click at [465, 156] on div "Paste element Ctrl + V" at bounding box center [510, 155] width 102 height 16
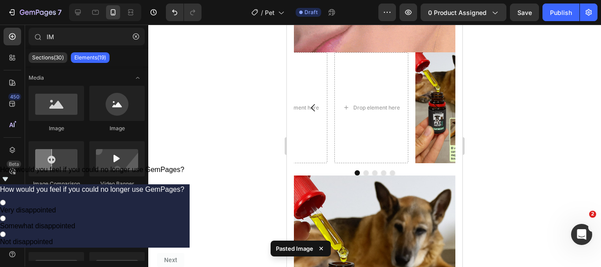
scroll to position [991, 0]
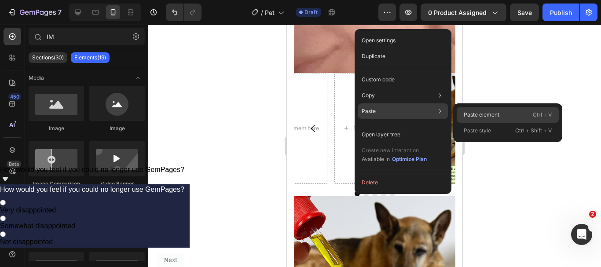
click at [490, 118] on p "Paste element" at bounding box center [482, 115] width 36 height 8
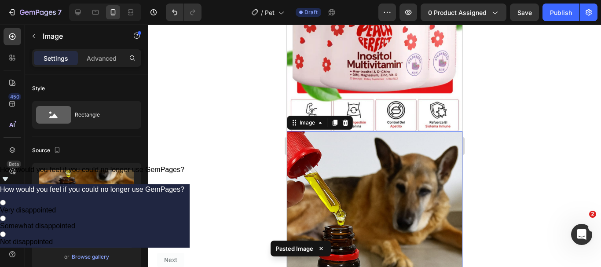
scroll to position [1847, 0]
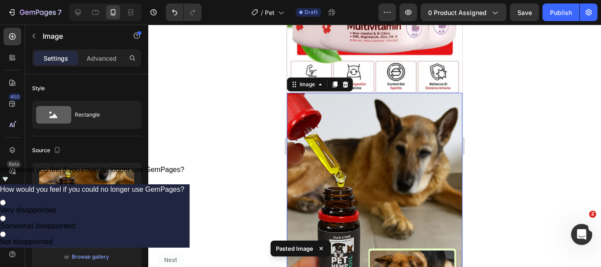
click at [419, 169] on img at bounding box center [375, 225] width 176 height 264
click at [344, 79] on div at bounding box center [345, 84] width 11 height 11
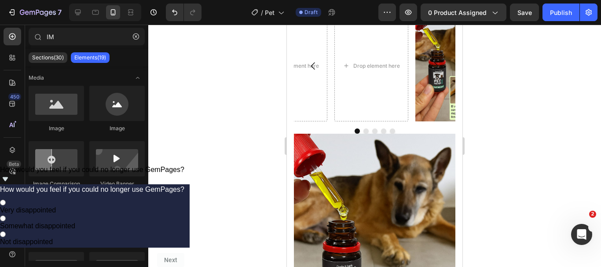
scroll to position [1033, 0]
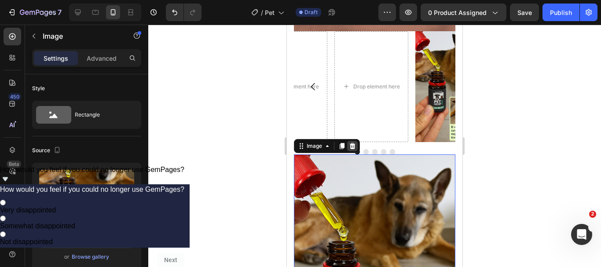
click at [352, 143] on icon at bounding box center [352, 146] width 7 height 7
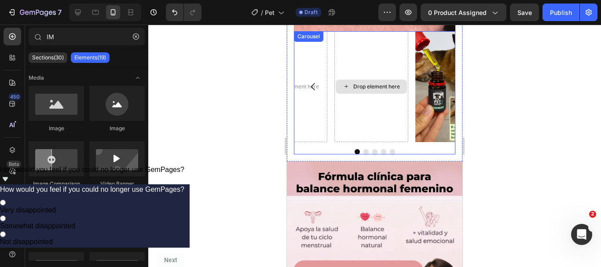
click at [375, 83] on div "Drop element here" at bounding box center [376, 86] width 47 height 7
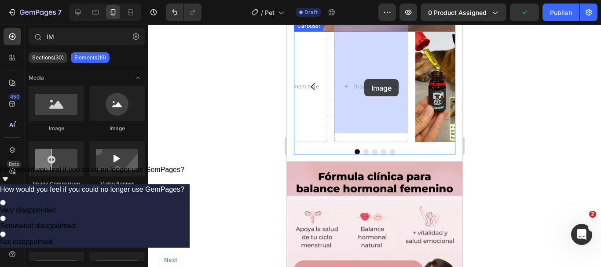
drag, startPoint x: 369, startPoint y: 133, endPoint x: 364, endPoint y: 79, distance: 53.9
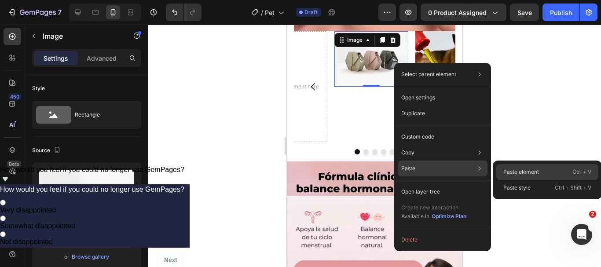
click at [503, 171] on p "Paste element" at bounding box center [521, 172] width 36 height 8
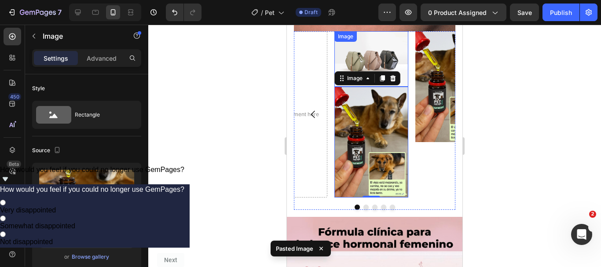
click at [387, 37] on img at bounding box center [371, 58] width 74 height 55
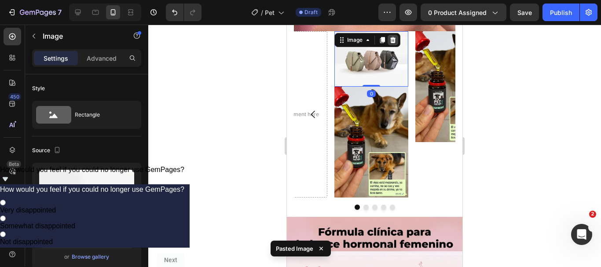
click at [391, 37] on icon at bounding box center [392, 40] width 7 height 7
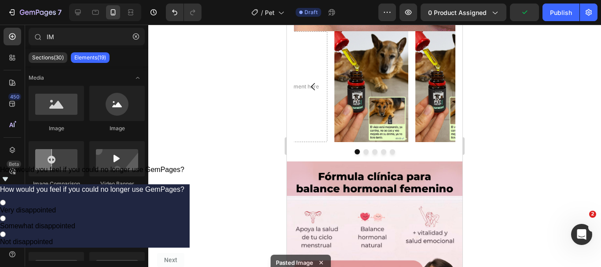
scroll to position [974, 0]
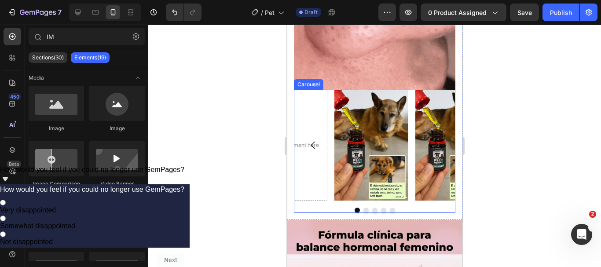
click at [364, 208] on button "Dot" at bounding box center [366, 210] width 5 height 5
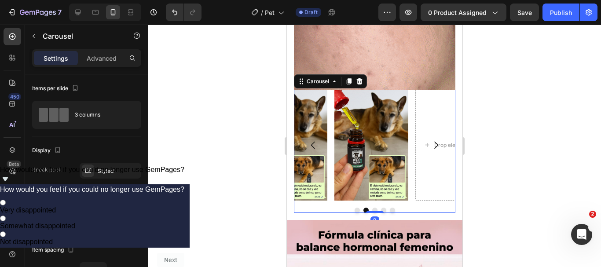
click at [355, 208] on button "Dot" at bounding box center [357, 210] width 5 height 5
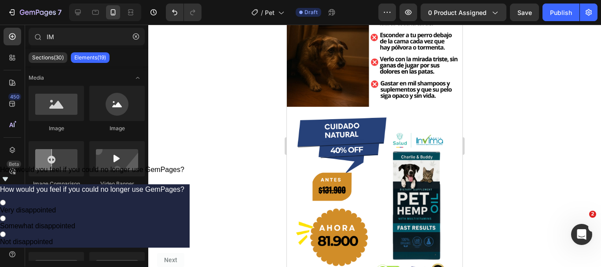
scroll to position [685, 0]
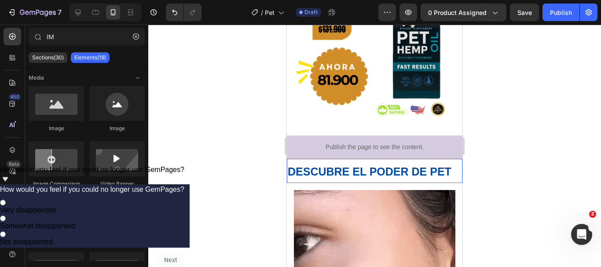
click at [380, 165] on strong "DESCUBRE EL PODER DE PET" at bounding box center [370, 171] width 164 height 12
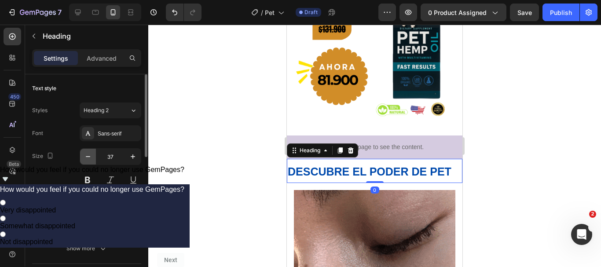
click at [88, 154] on icon "button" at bounding box center [88, 156] width 9 height 9
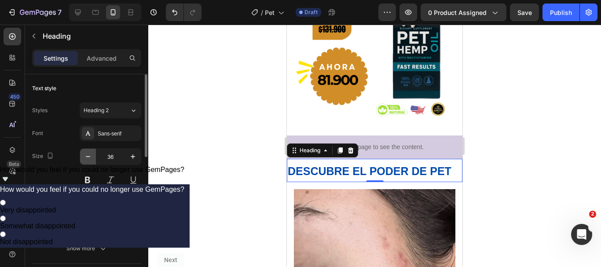
click at [88, 154] on icon "button" at bounding box center [88, 156] width 9 height 9
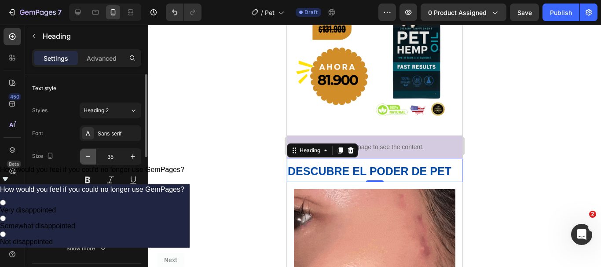
click at [88, 154] on icon "button" at bounding box center [88, 156] width 9 height 9
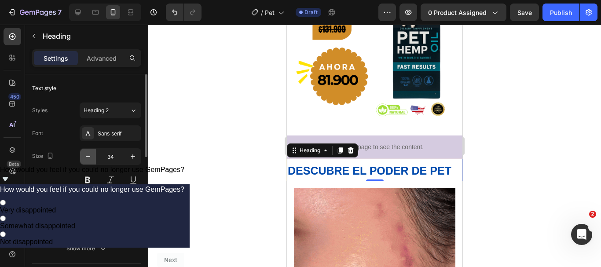
click at [88, 154] on icon "button" at bounding box center [88, 156] width 9 height 9
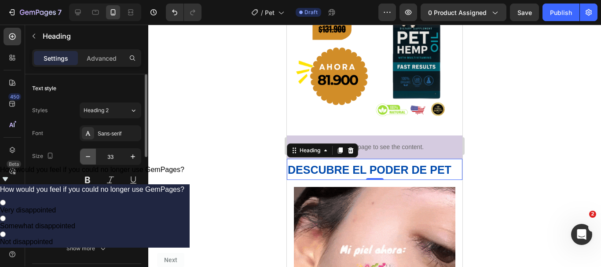
click at [88, 154] on icon "button" at bounding box center [88, 156] width 9 height 9
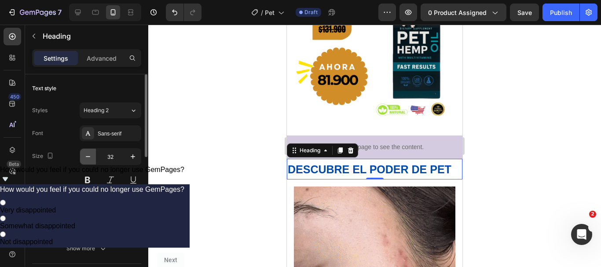
click at [88, 154] on icon "button" at bounding box center [88, 156] width 9 height 9
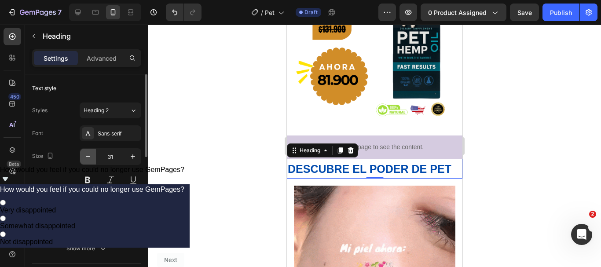
click at [88, 154] on icon "button" at bounding box center [88, 156] width 9 height 9
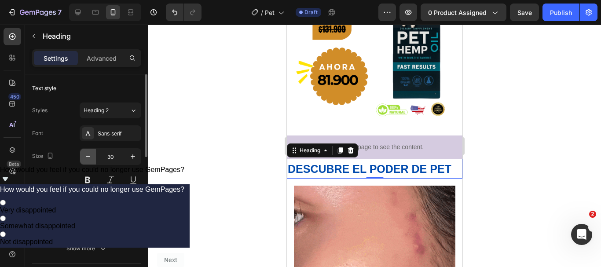
click at [88, 154] on icon "button" at bounding box center [88, 156] width 9 height 9
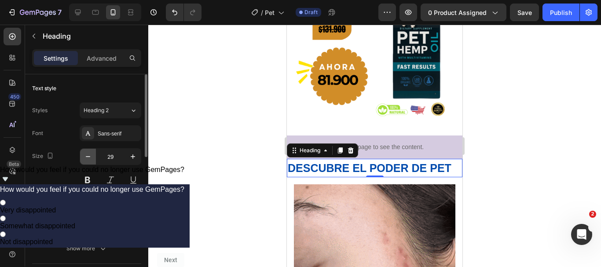
click at [88, 154] on icon "button" at bounding box center [88, 156] width 9 height 9
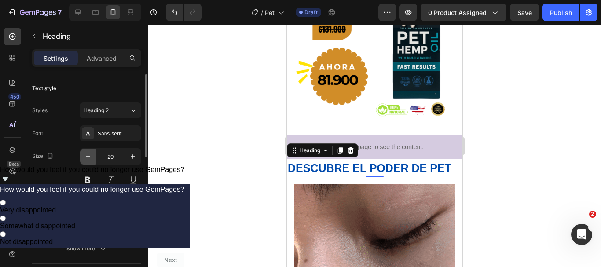
click at [88, 154] on icon "button" at bounding box center [88, 156] width 9 height 9
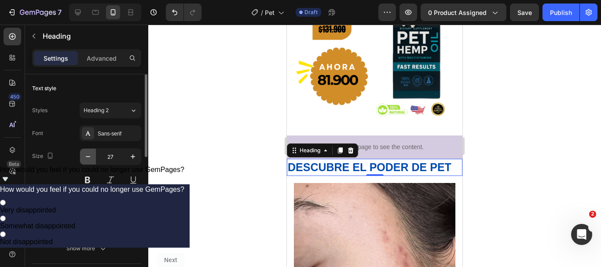
click at [88, 154] on icon "button" at bounding box center [88, 156] width 9 height 9
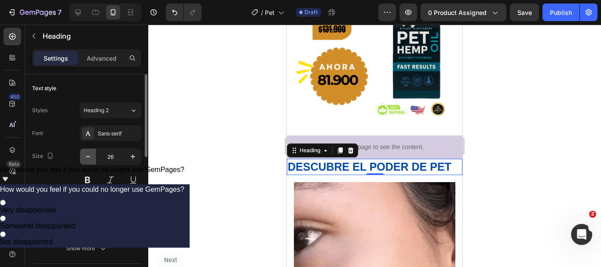
click at [88, 154] on icon "button" at bounding box center [88, 156] width 9 height 9
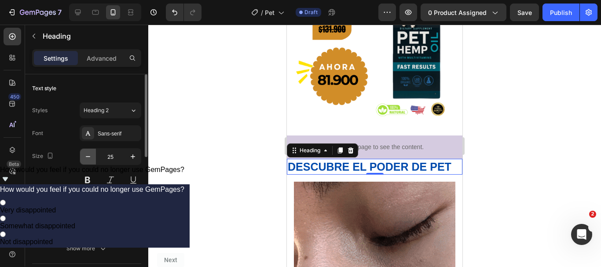
click at [88, 154] on icon "button" at bounding box center [88, 156] width 9 height 9
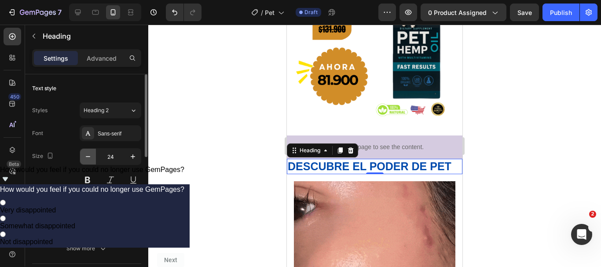
click at [88, 154] on icon "button" at bounding box center [88, 156] width 9 height 9
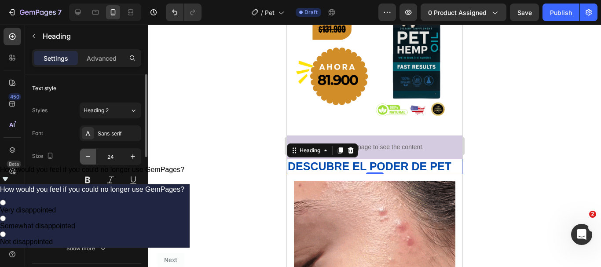
type input "23"
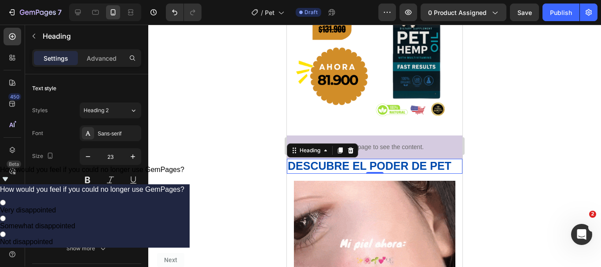
click at [258, 154] on div at bounding box center [374, 146] width 453 height 242
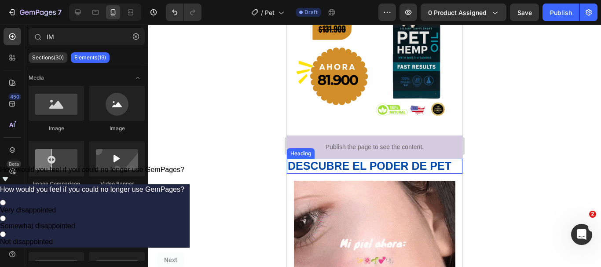
click at [375, 160] on strong "DESCUBRE EL PODER DE PET" at bounding box center [370, 166] width 164 height 12
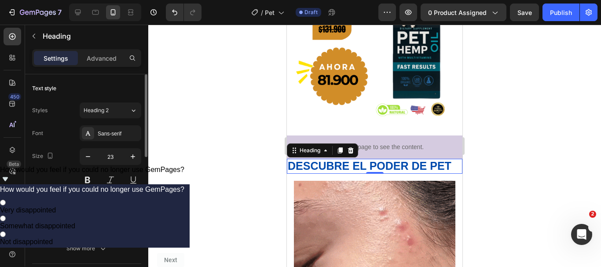
click at [106, 231] on div at bounding box center [103, 226] width 14 height 14
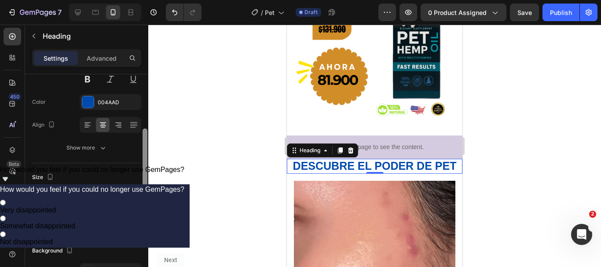
scroll to position [112, 0]
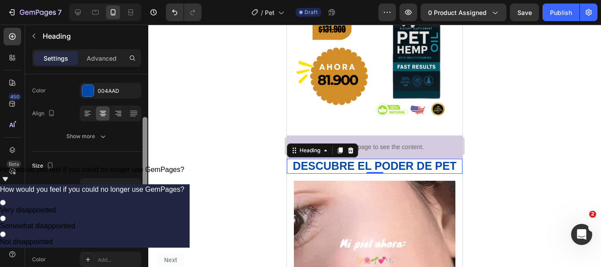
drag, startPoint x: 146, startPoint y: 151, endPoint x: 143, endPoint y: 194, distance: 42.8
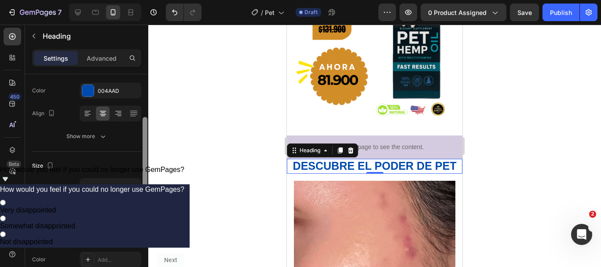
click at [143, 194] on div at bounding box center [145, 158] width 5 height 83
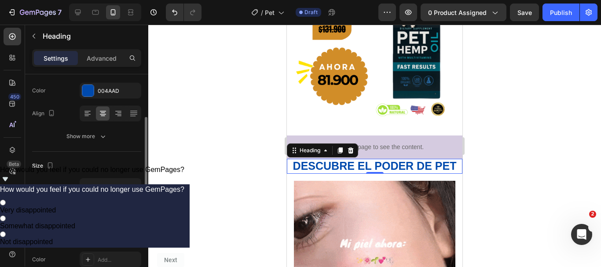
click at [100, 208] on div "Add..." at bounding box center [118, 210] width 41 height 8
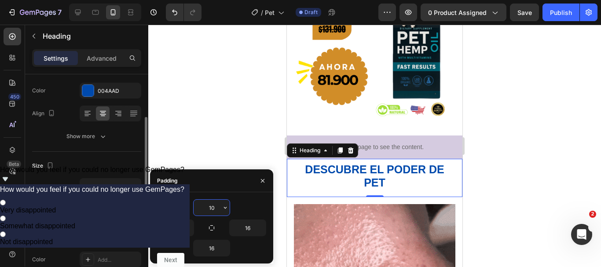
click at [209, 208] on input "10" at bounding box center [212, 208] width 36 height 16
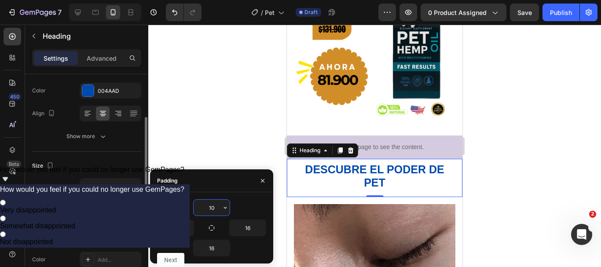
click at [209, 208] on input "10" at bounding box center [212, 208] width 36 height 16
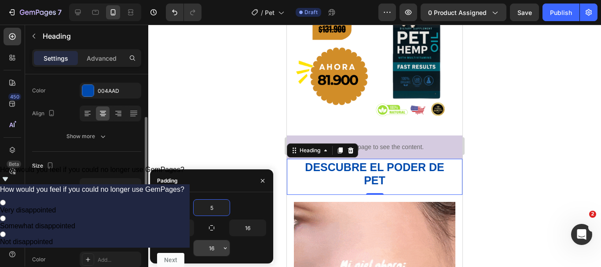
type input "5"
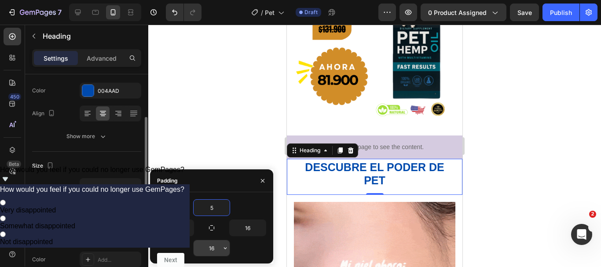
click at [212, 243] on input "16" at bounding box center [212, 248] width 36 height 16
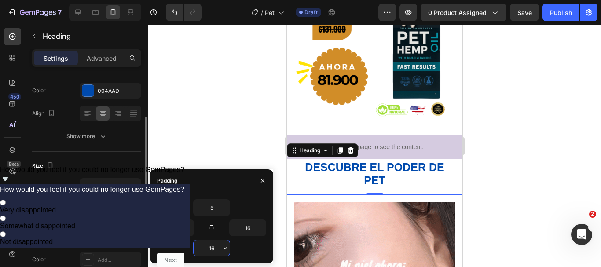
click at [212, 243] on input "16" at bounding box center [212, 248] width 36 height 16
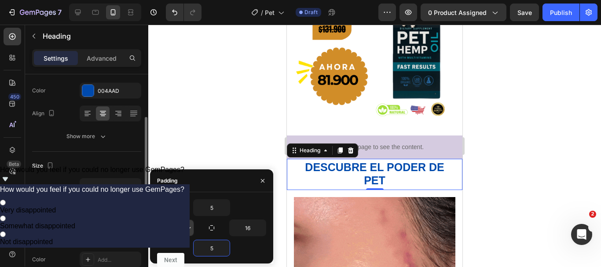
type input "5"
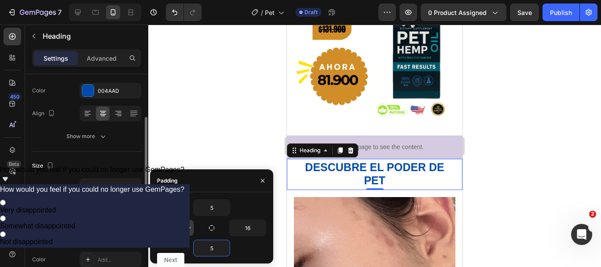
click at [175, 234] on input "16" at bounding box center [176, 228] width 36 height 16
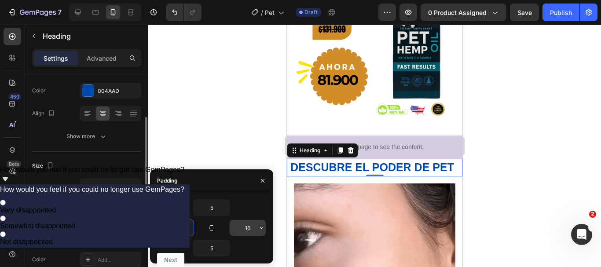
type input "5"
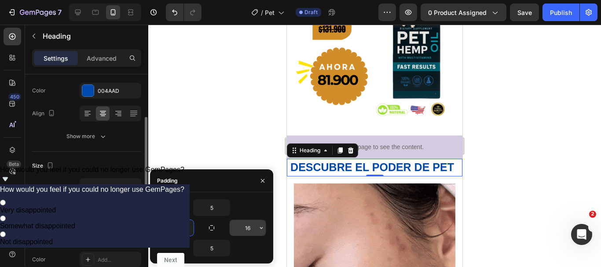
click at [254, 228] on input "16" at bounding box center [248, 228] width 36 height 16
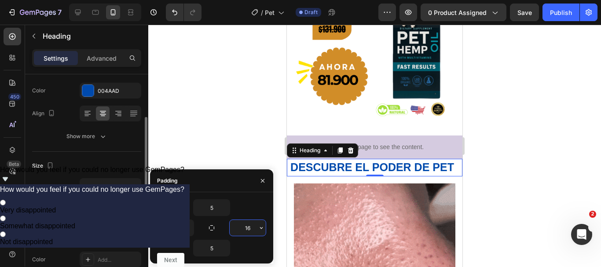
type input "5"
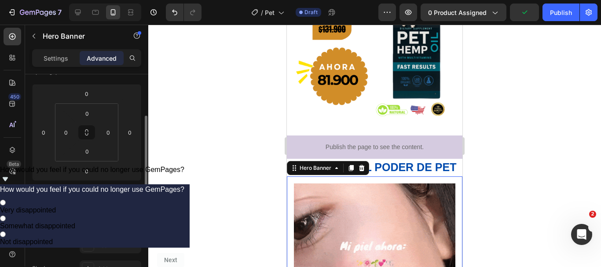
scroll to position [0, 0]
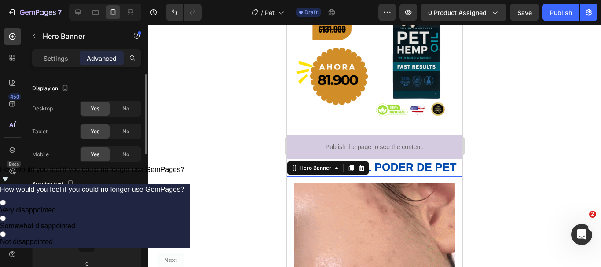
click at [208, 152] on div at bounding box center [374, 146] width 453 height 242
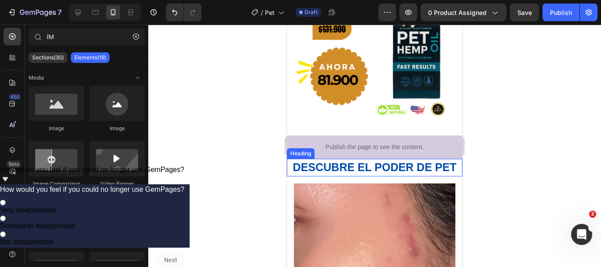
click at [355, 161] on strong "DESCUBRE EL PODER DE PET" at bounding box center [375, 167] width 164 height 12
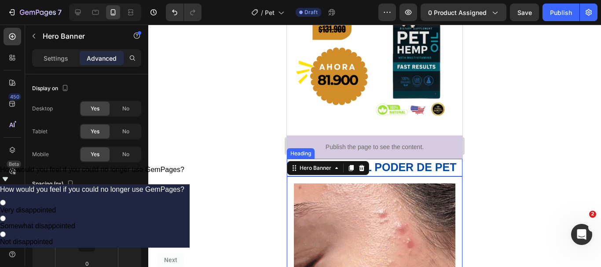
click at [396, 161] on strong "DESCUBRE EL PODER DE PET" at bounding box center [375, 167] width 164 height 12
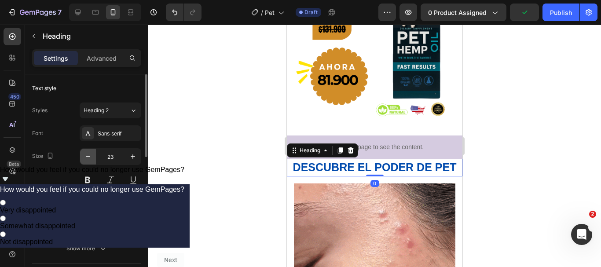
click at [85, 161] on icon "button" at bounding box center [88, 156] width 9 height 9
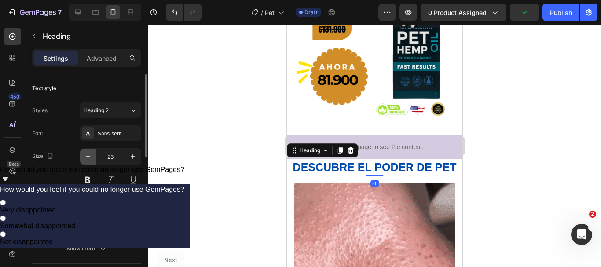
click at [85, 161] on icon "button" at bounding box center [88, 156] width 9 height 9
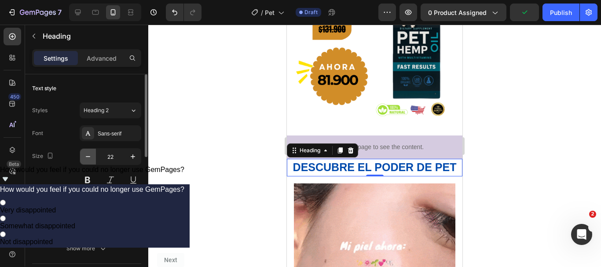
click at [85, 161] on icon "button" at bounding box center [88, 156] width 9 height 9
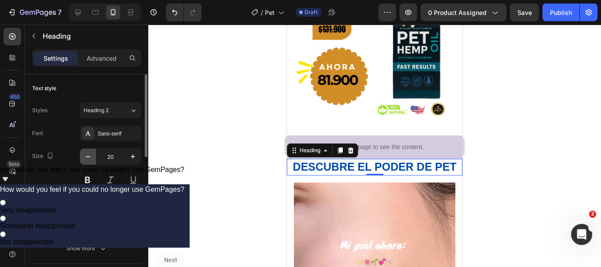
click at [85, 161] on icon "button" at bounding box center [88, 156] width 9 height 9
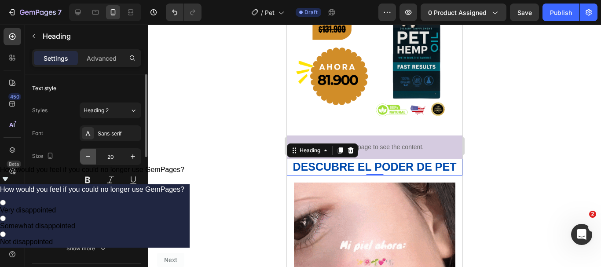
click at [85, 161] on icon "button" at bounding box center [88, 156] width 9 height 9
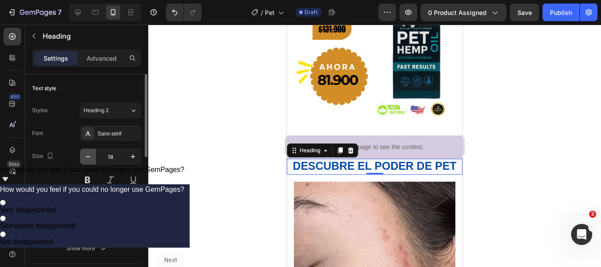
click at [85, 161] on icon "button" at bounding box center [88, 156] width 9 height 9
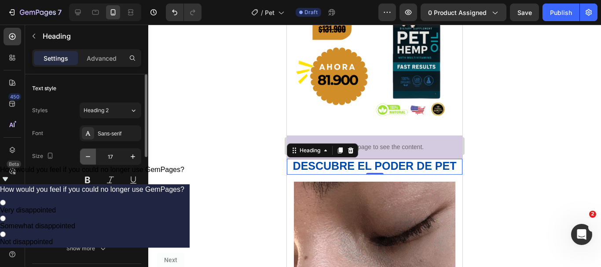
click at [85, 161] on icon "button" at bounding box center [88, 156] width 9 height 9
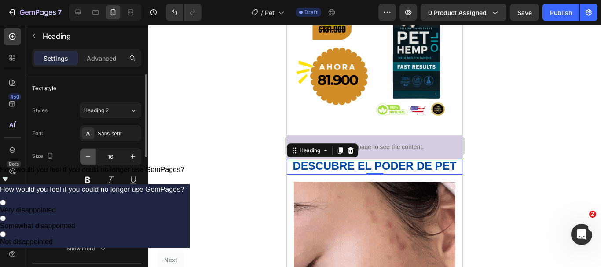
click at [85, 161] on icon "button" at bounding box center [88, 156] width 9 height 9
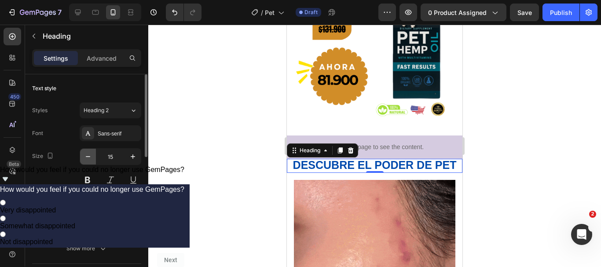
click at [85, 161] on icon "button" at bounding box center [88, 156] width 9 height 9
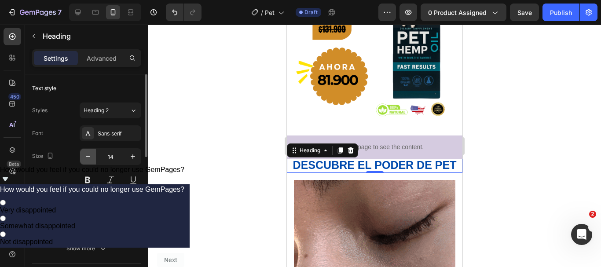
click at [85, 161] on icon "button" at bounding box center [88, 156] width 9 height 9
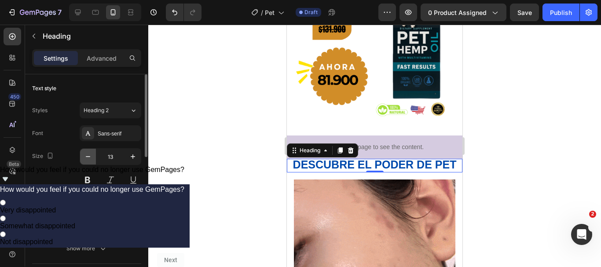
click at [85, 161] on icon "button" at bounding box center [88, 156] width 9 height 9
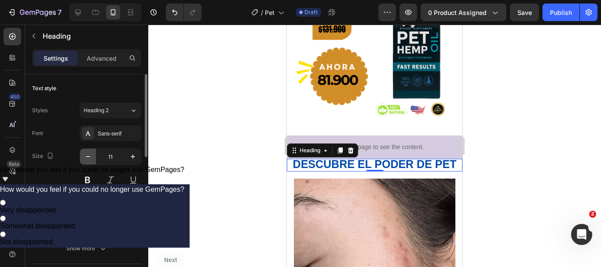
click at [85, 161] on icon "button" at bounding box center [88, 156] width 9 height 9
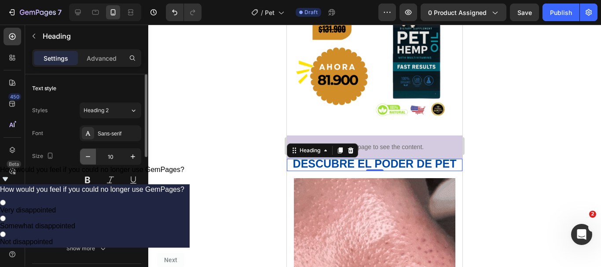
click at [85, 161] on icon "button" at bounding box center [88, 156] width 9 height 9
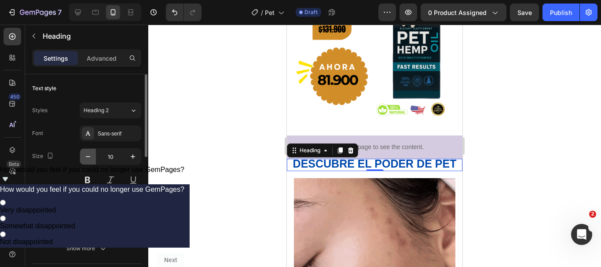
type input "9"
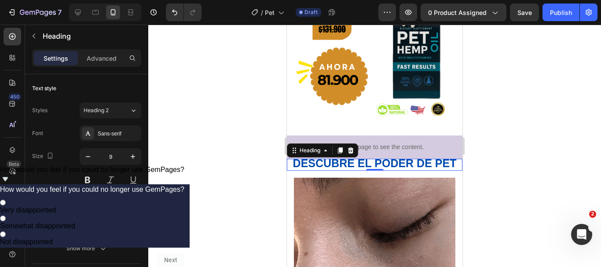
click at [209, 142] on div at bounding box center [374, 146] width 453 height 242
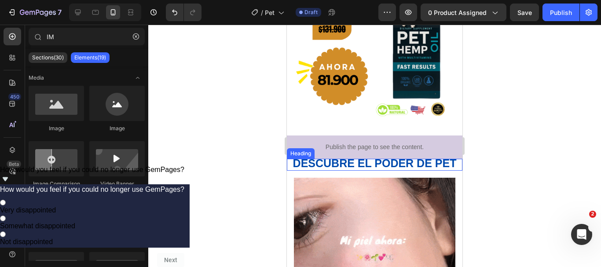
click at [361, 157] on strong "DESCUBRE EL PODER DE PET" at bounding box center [375, 163] width 164 height 12
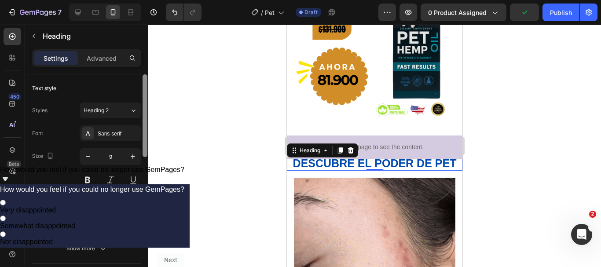
click at [144, 164] on div at bounding box center [145, 182] width 7 height 217
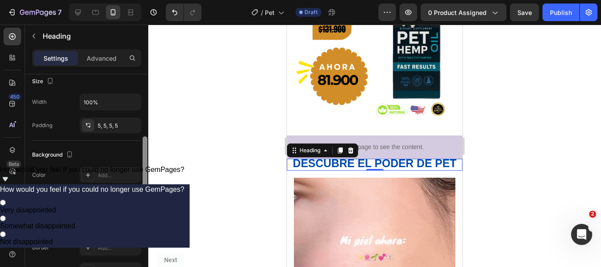
scroll to position [187, 0]
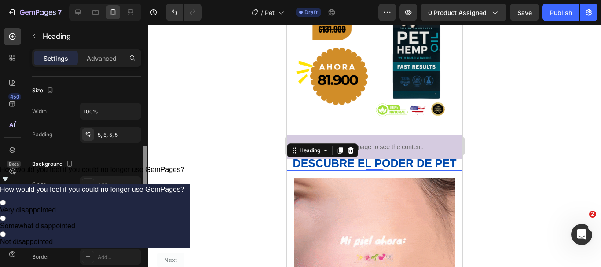
drag, startPoint x: 144, startPoint y: 185, endPoint x: 145, endPoint y: 160, distance: 25.1
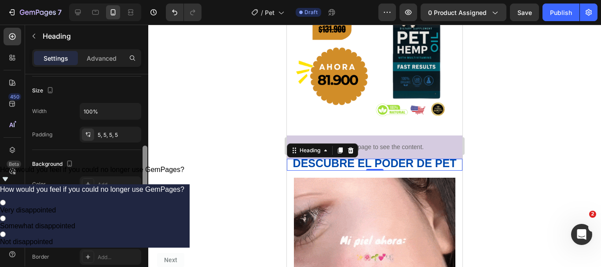
click at [145, 160] on div at bounding box center [145, 187] width 5 height 83
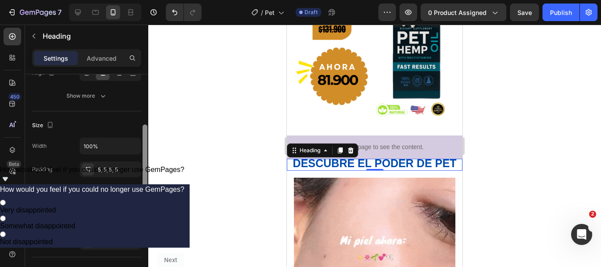
scroll to position [143, 0]
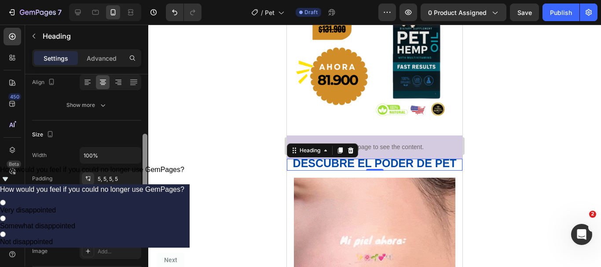
drag, startPoint x: 145, startPoint y: 160, endPoint x: 145, endPoint y: 143, distance: 16.7
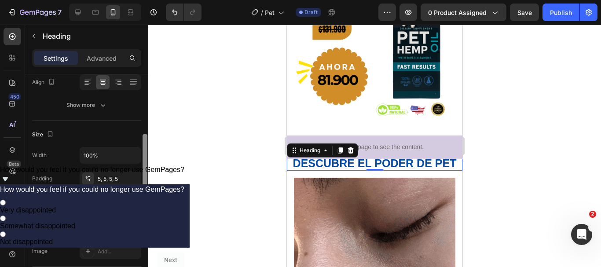
click at [145, 143] on div at bounding box center [145, 175] width 5 height 83
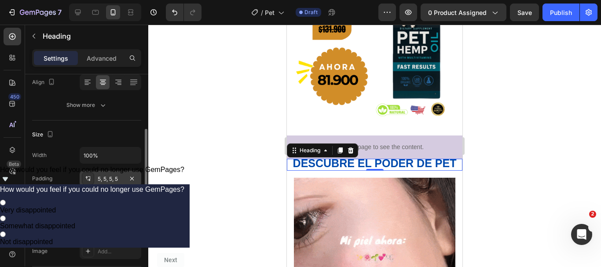
click at [122, 173] on div "5, 5, 5, 5" at bounding box center [111, 179] width 62 height 16
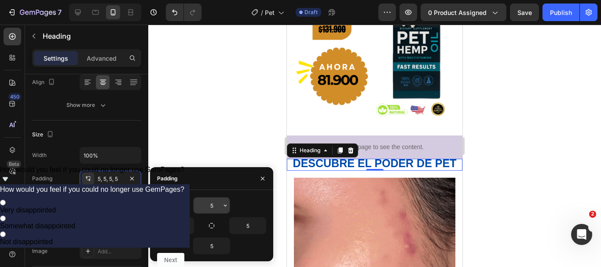
click at [211, 207] on input "5" at bounding box center [212, 206] width 36 height 16
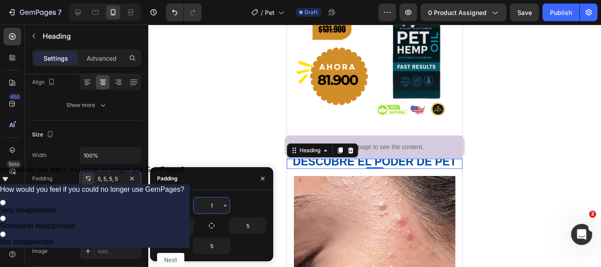
type input "15"
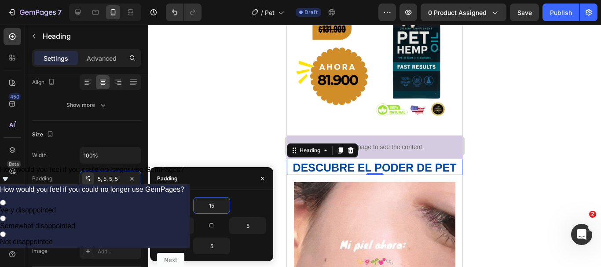
click at [237, 155] on div at bounding box center [374, 146] width 453 height 242
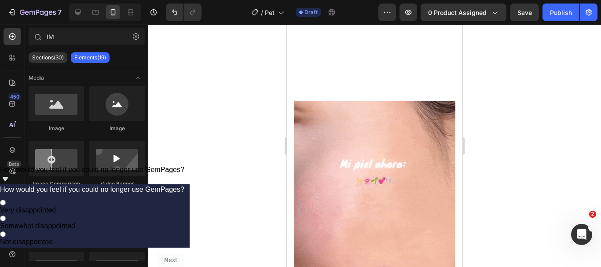
scroll to position [952, 0]
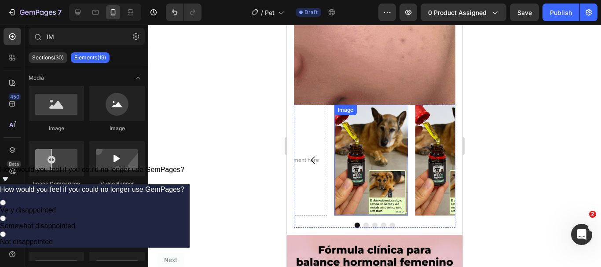
click at [373, 160] on img at bounding box center [371, 160] width 74 height 111
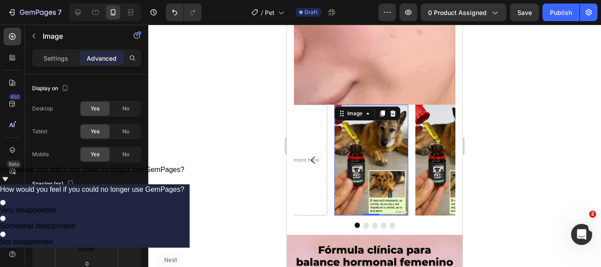
click at [379, 141] on img at bounding box center [371, 160] width 74 height 111
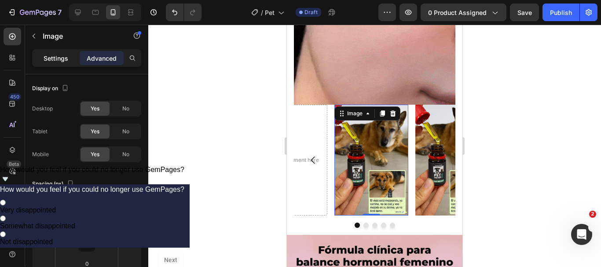
click at [63, 61] on p "Settings" at bounding box center [56, 58] width 25 height 9
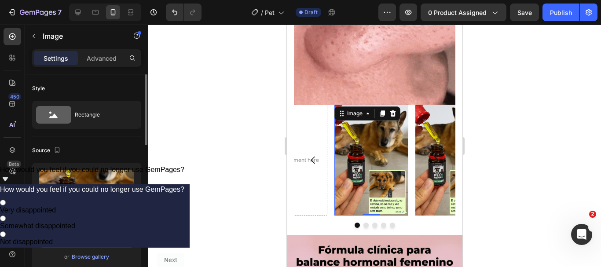
click at [85, 239] on input "[URL][DOMAIN_NAME]" at bounding box center [86, 240] width 95 height 16
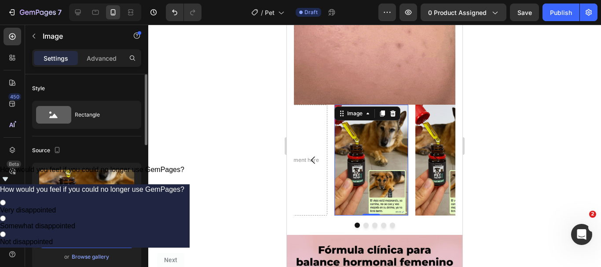
paste input "blob:https://imgur.com/8ecaee52-6403-46d9-a5af-ab42919090a3"
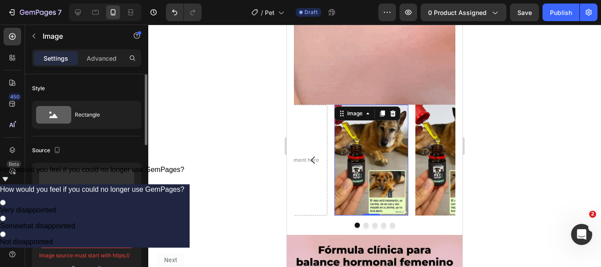
scroll to position [0, 95]
type input "blob:https://imgur.com/8ecaee52-6403-46d9-a5af-ab42919090a3"
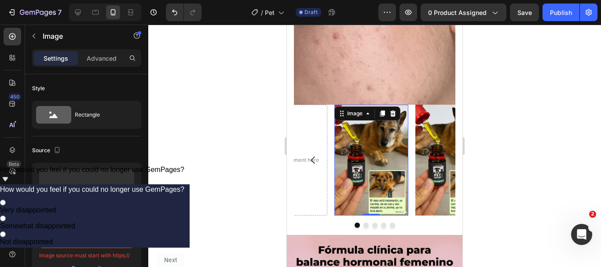
scroll to position [0, 0]
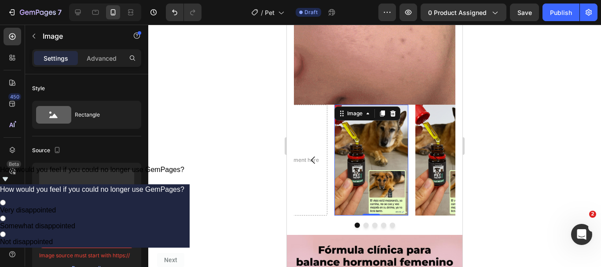
click at [212, 182] on div at bounding box center [374, 146] width 453 height 242
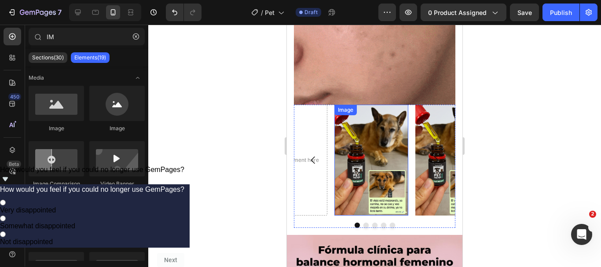
click at [407, 143] on img at bounding box center [371, 160] width 74 height 111
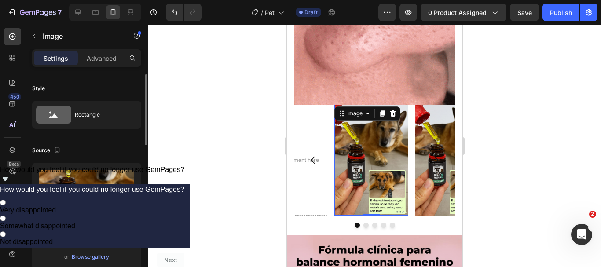
click at [97, 236] on input "[URL][DOMAIN_NAME]" at bounding box center [86, 240] width 95 height 16
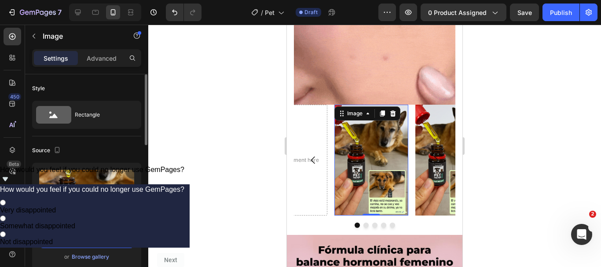
paste input "blob:https://imgur.com/8ecaee52-6403-46d9-a5af-ab42919090a3"
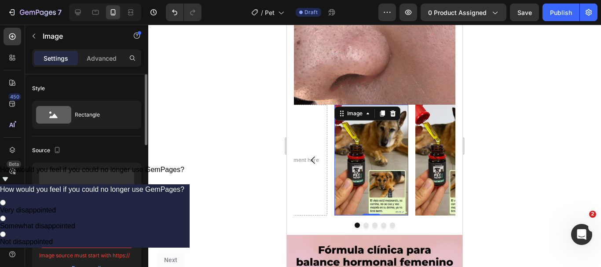
scroll to position [0, 95]
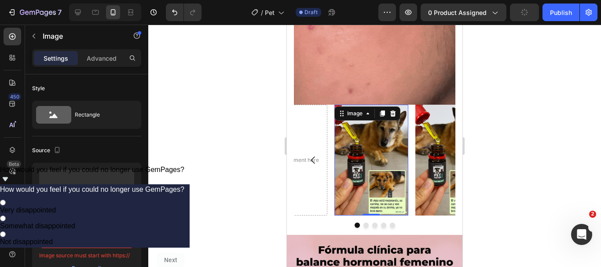
type input "blob:https://imgur.com/8ecaee52-6403-46d9-a5af-ab42919090a3"
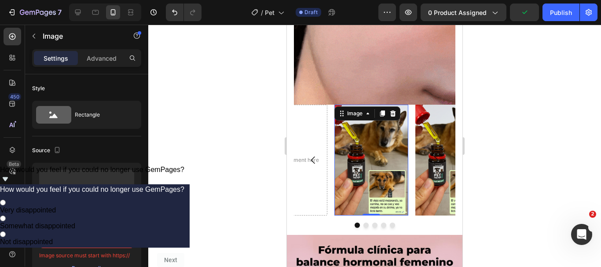
scroll to position [0, 0]
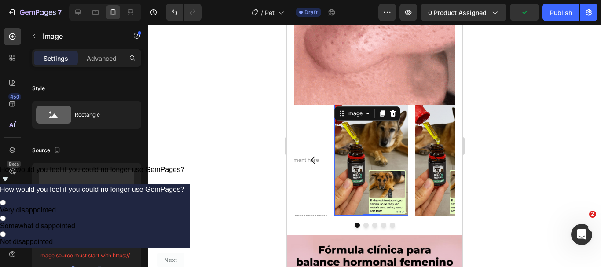
click at [161, 236] on div at bounding box center [374, 146] width 453 height 242
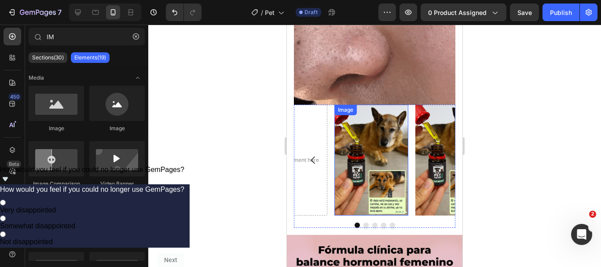
click at [375, 155] on img at bounding box center [371, 160] width 74 height 111
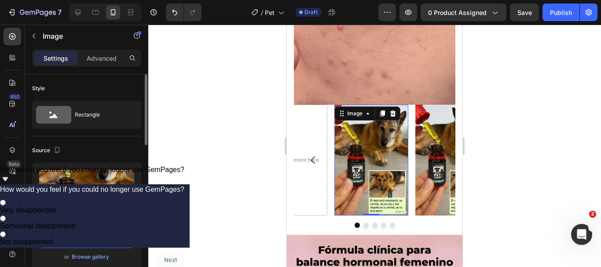
click at [104, 241] on input "[URL][DOMAIN_NAME]" at bounding box center [86, 240] width 95 height 16
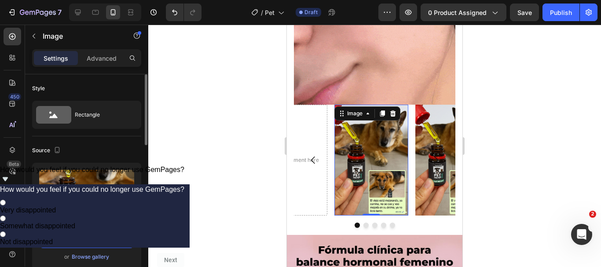
paste input "MCJK5r"
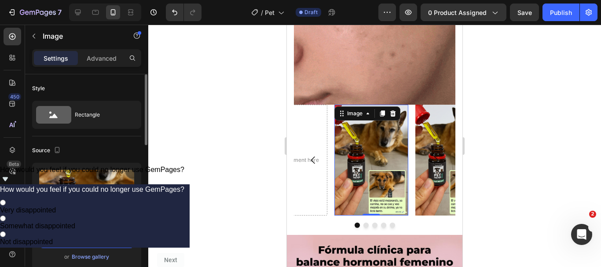
type input "[URL][DOMAIN_NAME]"
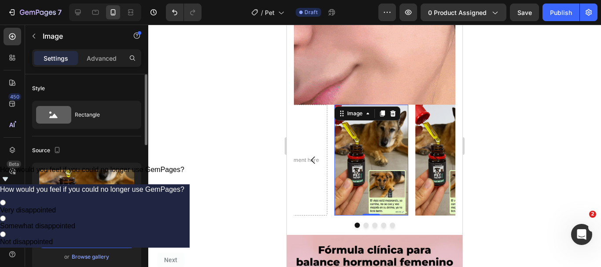
scroll to position [0, 11]
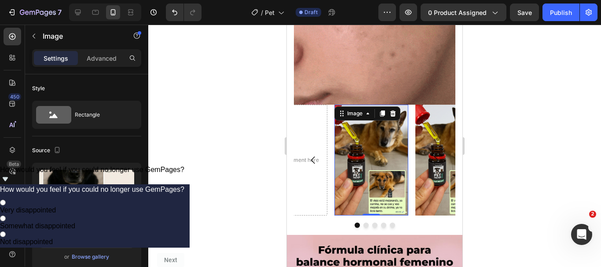
click at [149, 231] on div at bounding box center [374, 146] width 453 height 242
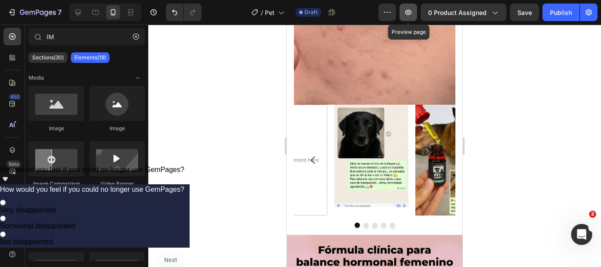
click at [416, 7] on button "button" at bounding box center [409, 13] width 18 height 18
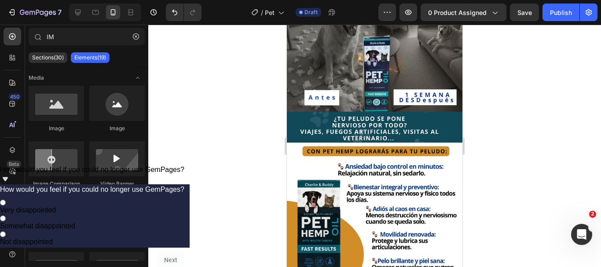
scroll to position [132, 0]
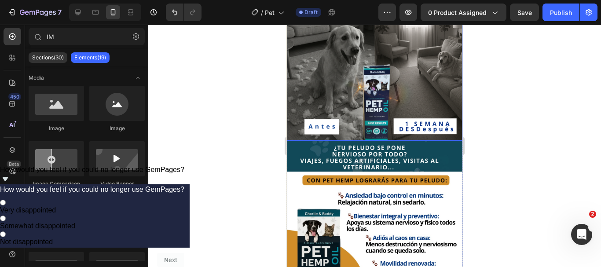
click at [413, 66] on img at bounding box center [375, 53] width 176 height 176
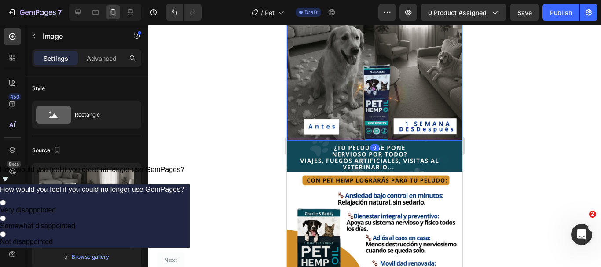
click at [413, 66] on img at bounding box center [375, 53] width 176 height 176
click at [416, 41] on img at bounding box center [375, 53] width 176 height 176
click at [102, 238] on input "https://i.imgur.com/1JYZGOI.png" at bounding box center [86, 240] width 95 height 16
paste input "blob:https://imgur.com/33800db8-68fb-4143-9dd8-3cb6d69e2429"
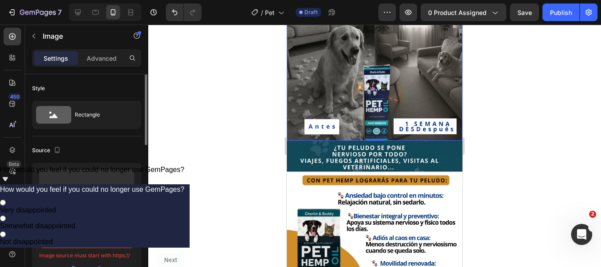
scroll to position [0, 97]
type input "blob:https://imgur.com/33800db8-68fb-4143-9dd8-3cb6d69e2429"
click at [188, 213] on div at bounding box center [374, 146] width 453 height 242
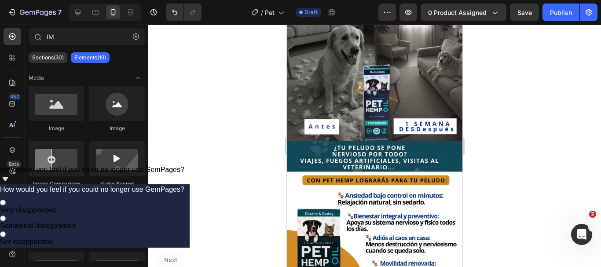
scroll to position [0, 0]
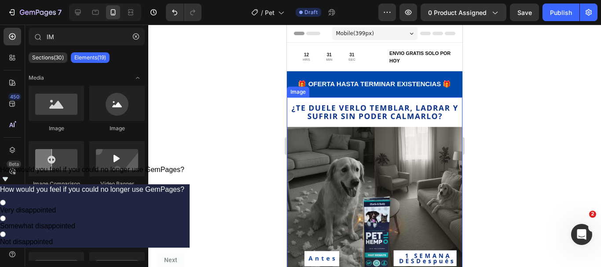
click at [408, 158] on img at bounding box center [375, 185] width 176 height 176
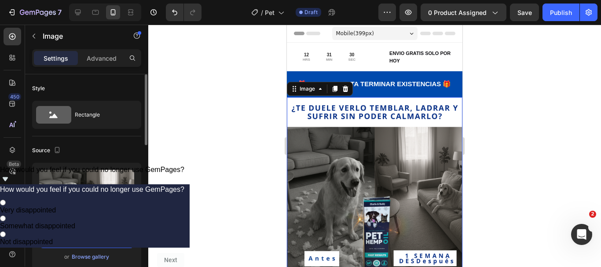
click at [107, 236] on input "https://i.imgur.com/1JYZGOI.png" at bounding box center [86, 240] width 95 height 16
paste input "blob:https://imgur.com/33800db8-68fb-4143-9dd8-3cb6d69e2429"
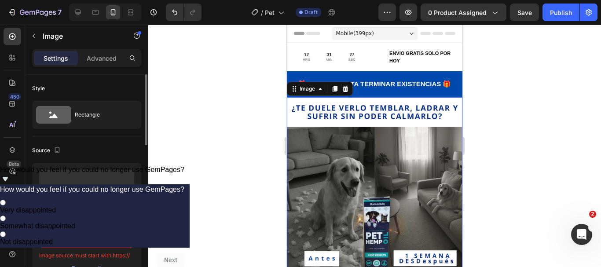
type input "blob:https://imgur.com/33800db8-68fb-4143-9dd8-3cb6d69e2429"
click at [104, 246] on input "blob:https://imgur.com/33800db8-68fb-4143-9dd8-3cb6d69e2429" at bounding box center [86, 240] width 95 height 16
click at [246, 203] on div at bounding box center [374, 146] width 453 height 242
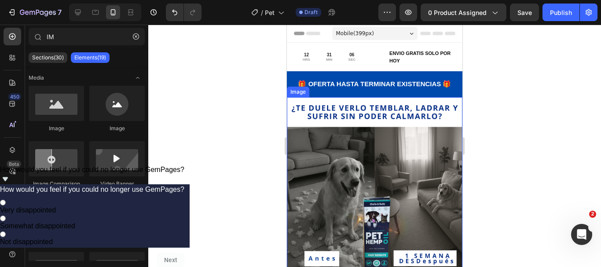
click at [311, 132] on img at bounding box center [375, 185] width 176 height 176
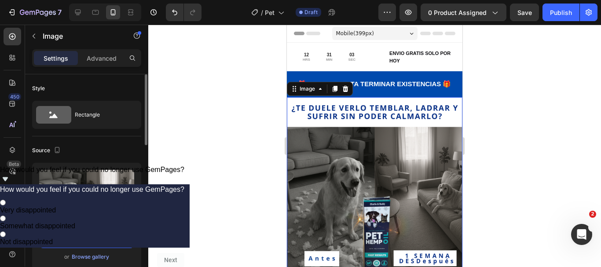
click at [92, 237] on input "https://i.imgur.com/1JYZGOI.png" at bounding box center [86, 240] width 95 height 16
paste input "vK19VwY"
type input "https://i.imgur.com/vK19VwY.png"
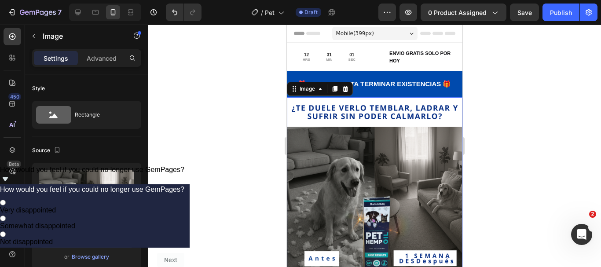
click at [181, 229] on div at bounding box center [374, 146] width 453 height 242
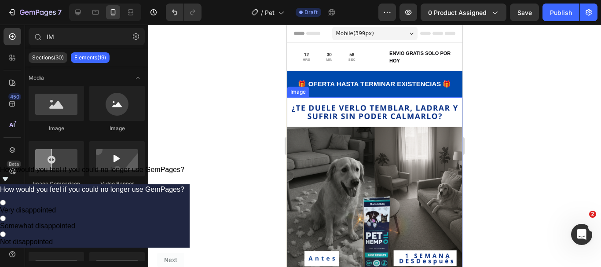
click at [345, 214] on img at bounding box center [375, 185] width 176 height 176
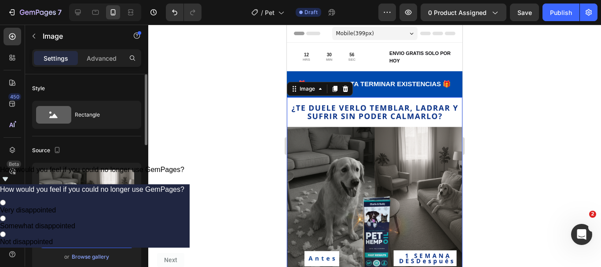
click at [110, 242] on input "https://i.imgur.com/1JYZGOI.png" at bounding box center [86, 240] width 95 height 16
paste input "vK19VwY"
type input "https://i.imgur.com/vK19VwY.png"
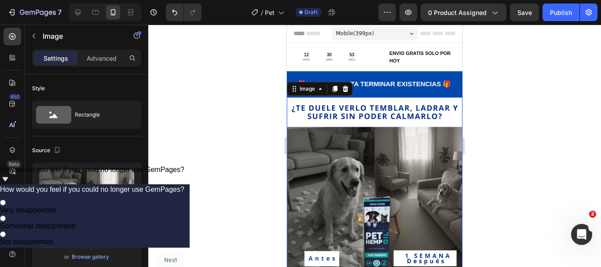
click at [155, 233] on div at bounding box center [374, 146] width 453 height 242
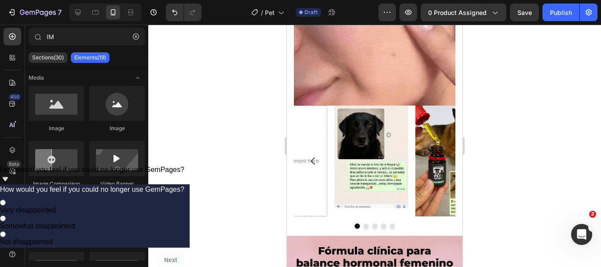
scroll to position [959, 0]
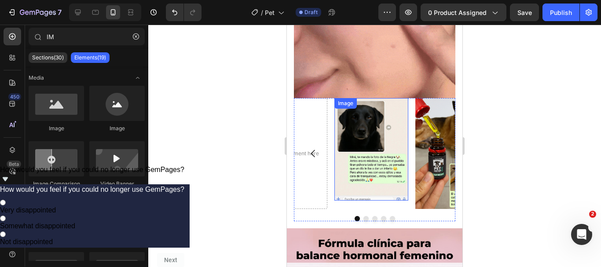
click at [371, 155] on img at bounding box center [371, 149] width 74 height 103
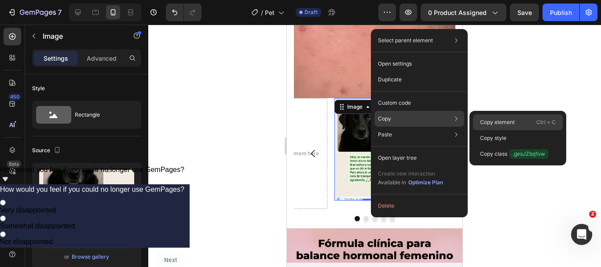
click at [487, 122] on p "Copy element" at bounding box center [497, 122] width 35 height 8
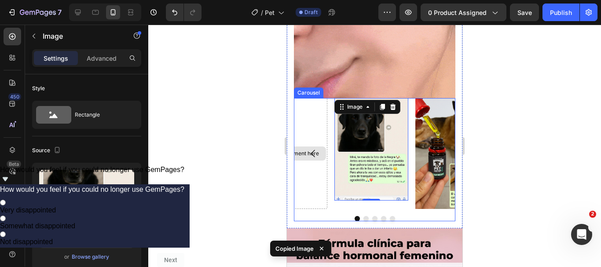
click at [307, 123] on div "Drop element here" at bounding box center [290, 153] width 74 height 111
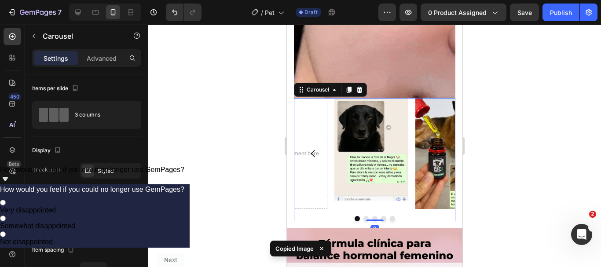
click at [308, 142] on button "Carousel Back Arrow" at bounding box center [313, 153] width 25 height 25
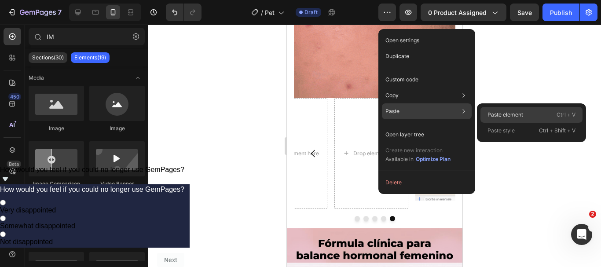
click at [494, 117] on p "Paste element" at bounding box center [506, 115] width 36 height 8
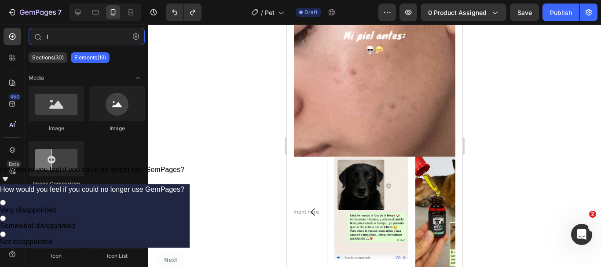
scroll to position [944, 0]
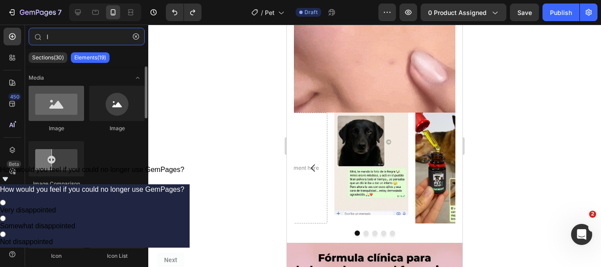
type input "I"
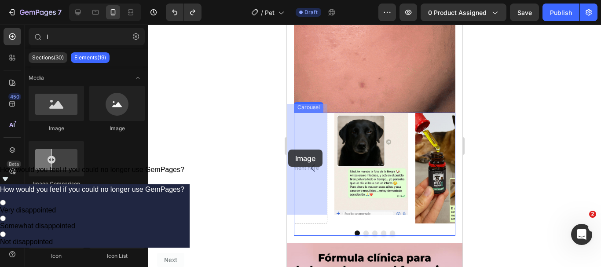
drag, startPoint x: 366, startPoint y: 132, endPoint x: 288, endPoint y: 149, distance: 79.3
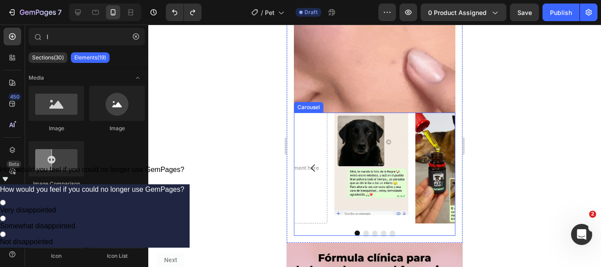
click at [312, 163] on icon "Carousel Back Arrow" at bounding box center [313, 168] width 11 height 11
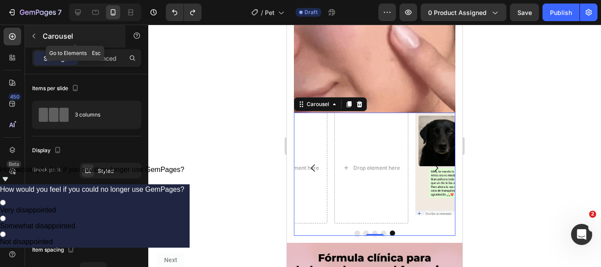
click at [101, 38] on p "Carousel" at bounding box center [80, 36] width 75 height 11
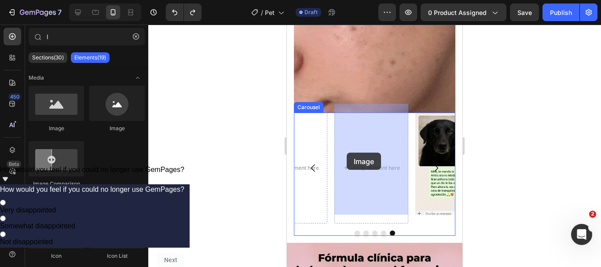
drag, startPoint x: 344, startPoint y: 130, endPoint x: 347, endPoint y: 153, distance: 23.0
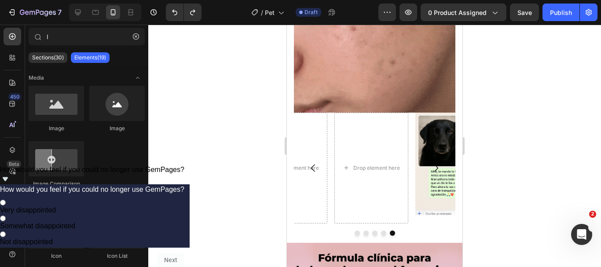
click at [213, 119] on div at bounding box center [374, 146] width 453 height 242
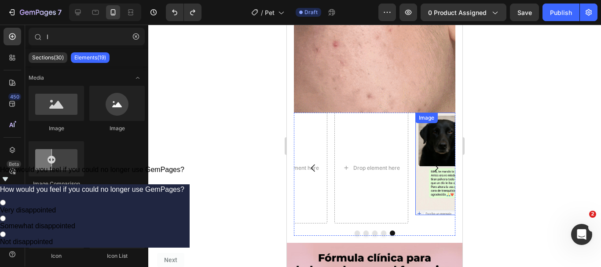
click at [427, 185] on img at bounding box center [452, 164] width 74 height 103
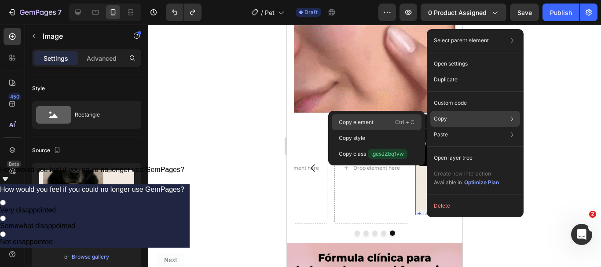
click at [376, 126] on div "Copy element Ctrl + C" at bounding box center [377, 122] width 90 height 16
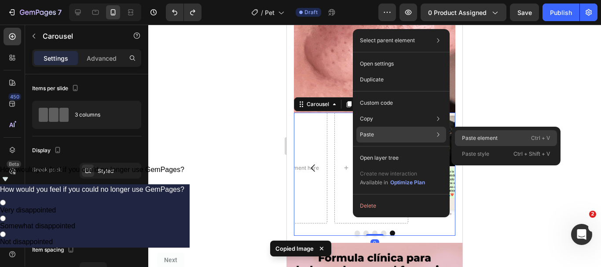
click at [470, 139] on p "Paste element" at bounding box center [480, 138] width 36 height 8
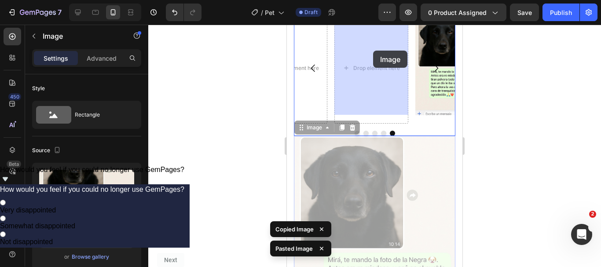
scroll to position [1025, 0]
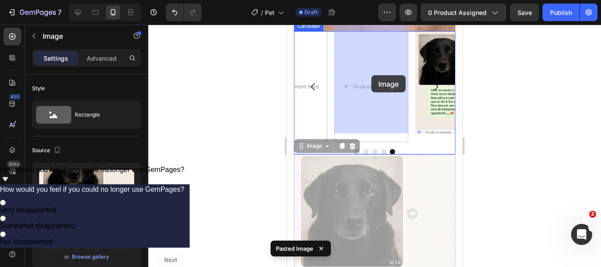
drag, startPoint x: 358, startPoint y: 235, endPoint x: 371, endPoint y: 75, distance: 159.9
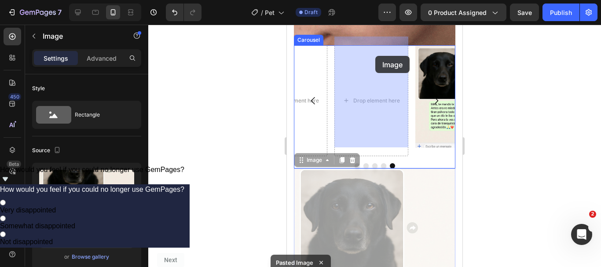
drag, startPoint x: 353, startPoint y: 158, endPoint x: 374, endPoint y: 59, distance: 101.1
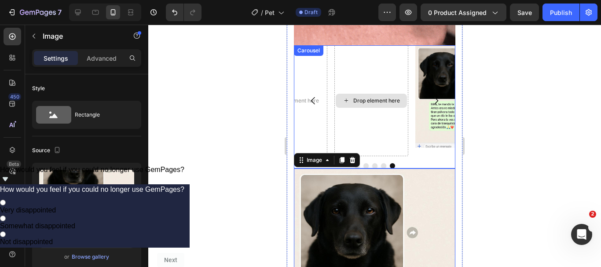
scroll to position [1010, 0]
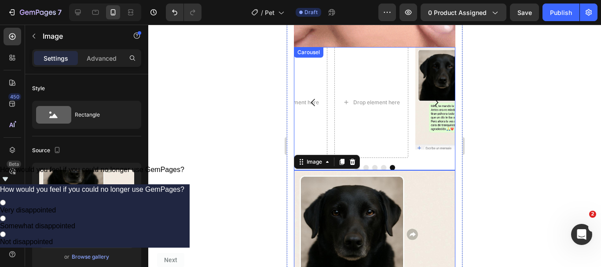
click at [377, 165] on div at bounding box center [375, 167] width 162 height 5
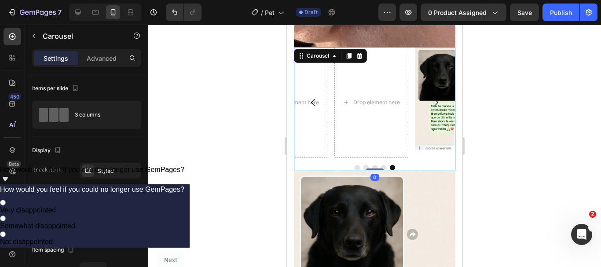
click at [381, 165] on button "Dot" at bounding box center [383, 167] width 5 height 5
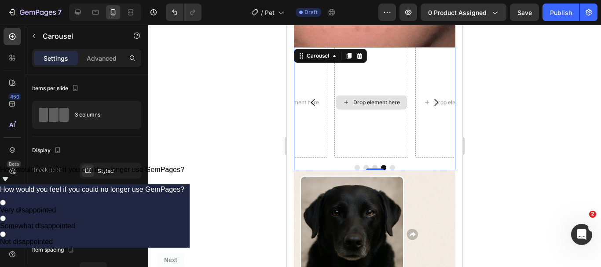
click at [361, 99] on div "Drop element here" at bounding box center [376, 102] width 47 height 7
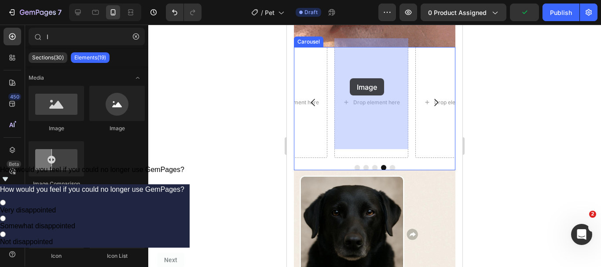
drag, startPoint x: 335, startPoint y: 129, endPoint x: 350, endPoint y: 78, distance: 53.2
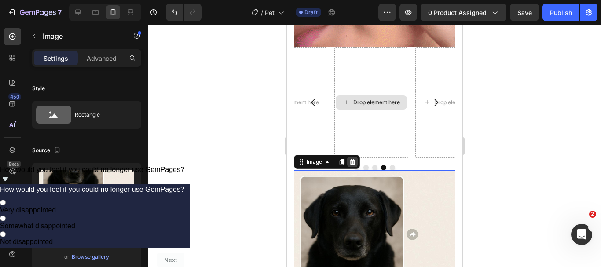
click at [350, 158] on icon at bounding box center [352, 161] width 7 height 7
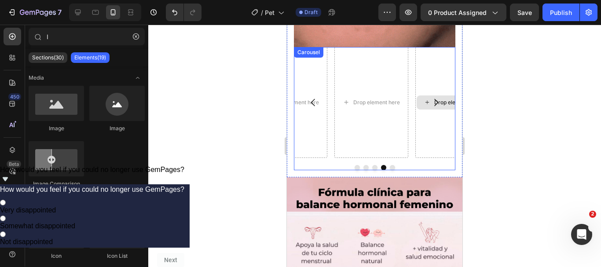
click at [443, 99] on div "Drop element here" at bounding box center [457, 102] width 47 height 7
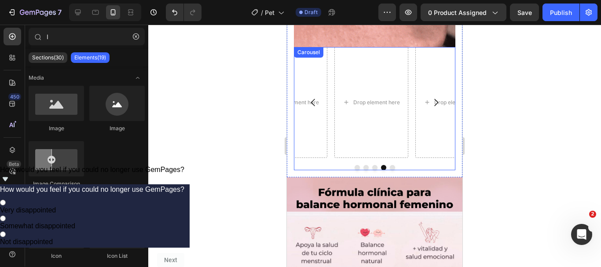
click at [434, 99] on icon "Carousel Next Arrow" at bounding box center [436, 102] width 4 height 7
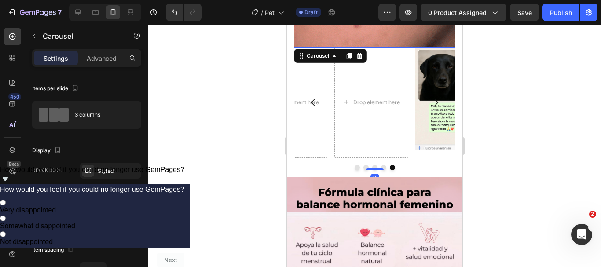
click at [434, 99] on icon "Carousel Next Arrow" at bounding box center [436, 102] width 4 height 7
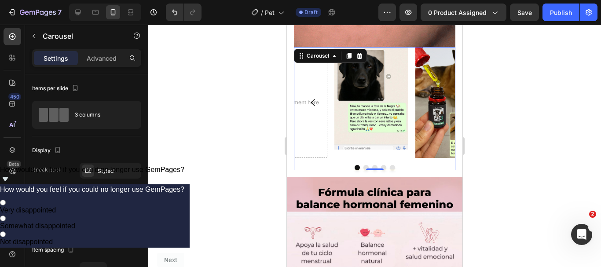
click at [431, 97] on icon "Carousel Next Arrow" at bounding box center [436, 102] width 11 height 11
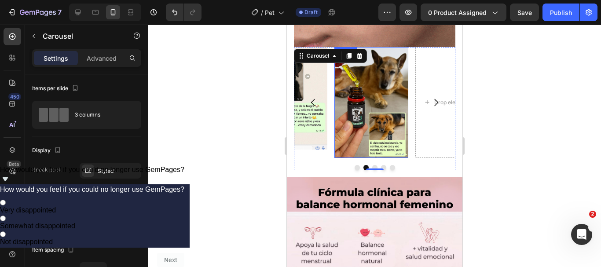
click at [389, 88] on img at bounding box center [371, 102] width 74 height 111
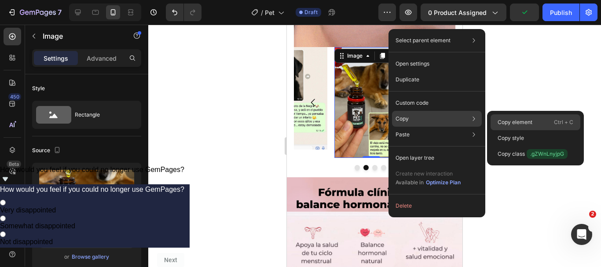
click at [522, 118] on div "Copy element Ctrl + C" at bounding box center [536, 122] width 90 height 16
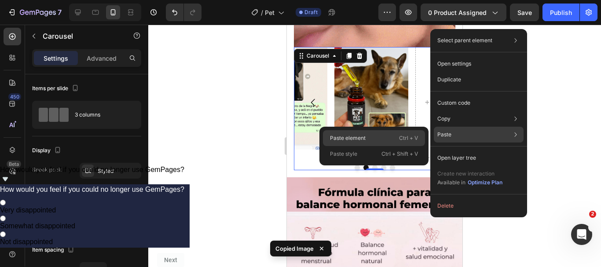
click at [374, 136] on div "Paste element Ctrl + V" at bounding box center [374, 138] width 102 height 16
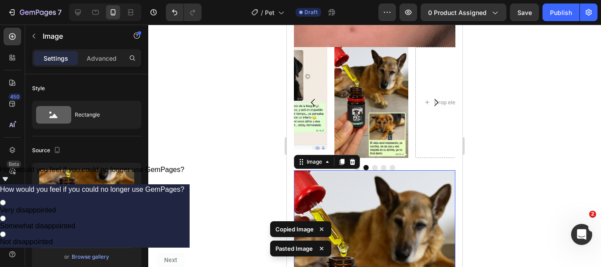
scroll to position [1116, 0]
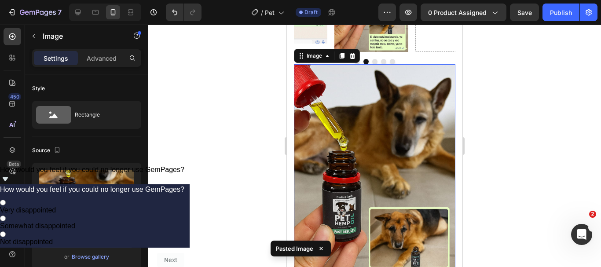
click at [418, 118] on img at bounding box center [375, 185] width 162 height 242
click at [356, 52] on icon at bounding box center [352, 55] width 7 height 7
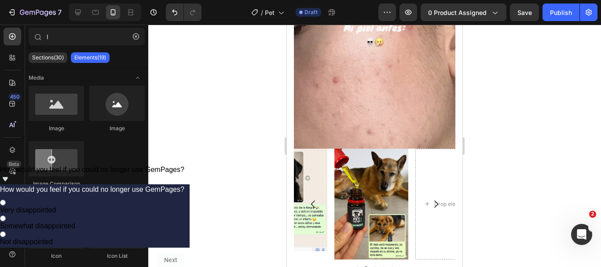
scroll to position [930, 0]
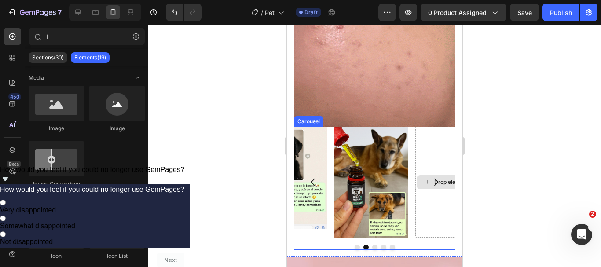
click at [433, 155] on div "Drop element here" at bounding box center [452, 182] width 74 height 111
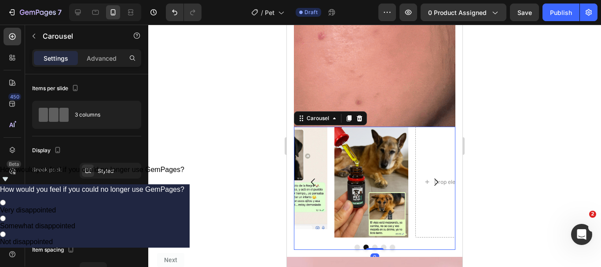
click at [431, 177] on icon "Carousel Next Arrow" at bounding box center [436, 182] width 11 height 11
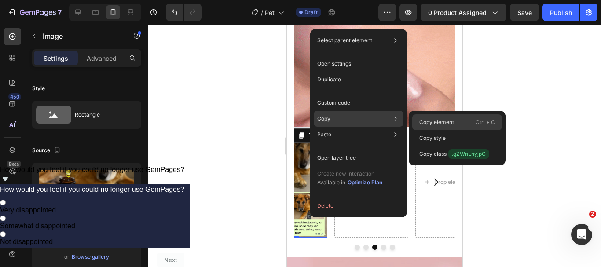
click at [419, 123] on div "Copy element Ctrl + C" at bounding box center [457, 122] width 90 height 16
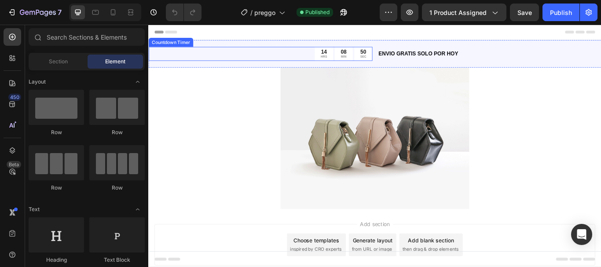
click at [398, 64] on p "SEC" at bounding box center [398, 62] width 7 height 4
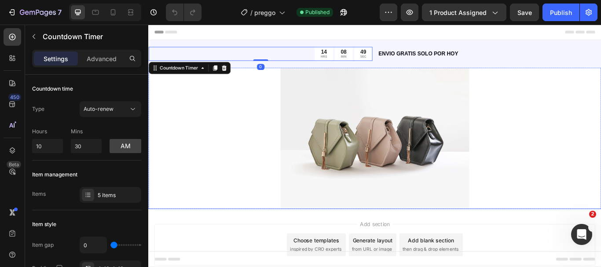
click at [572, 117] on div at bounding box center [412, 157] width 528 height 165
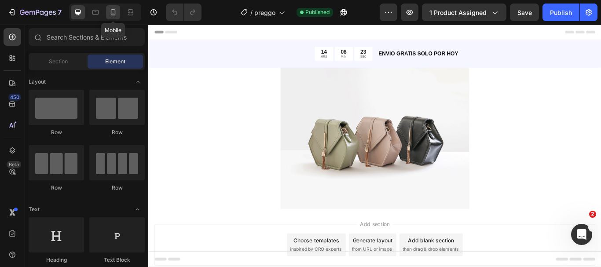
click at [115, 13] on icon at bounding box center [113, 12] width 5 height 6
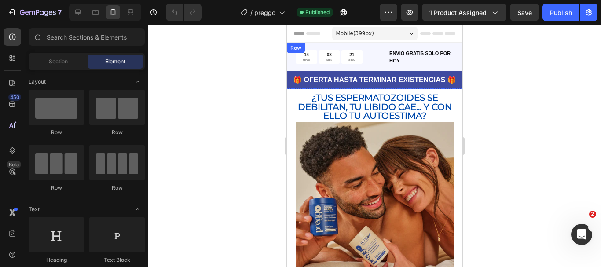
click at [360, 67] on div "14 HRS 08 MIN 21 SEC Countdown Timer ENVIO GRATIS SOLO POR [DATE] Text Block Row" at bounding box center [375, 57] width 176 height 29
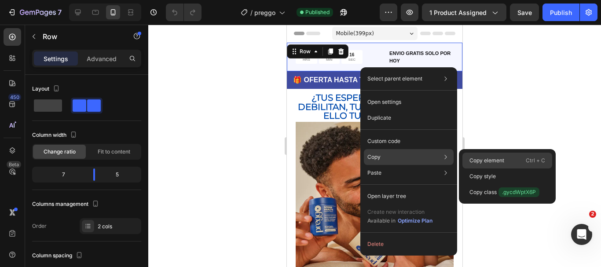
click at [514, 164] on div "Copy element Ctrl + C" at bounding box center [508, 161] width 90 height 16
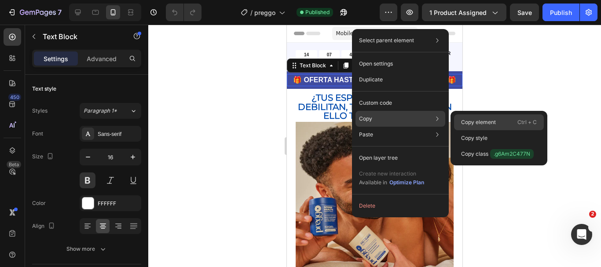
click at [477, 126] on p "Copy element" at bounding box center [478, 122] width 35 height 8
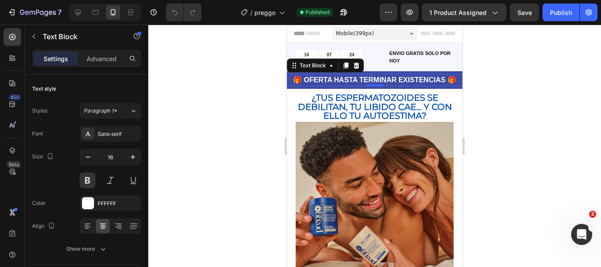
click at [343, 83] on p "🎁 OFERTA HASTA TERMINAR EXISTENCIAS 🎁" at bounding box center [375, 80] width 174 height 11
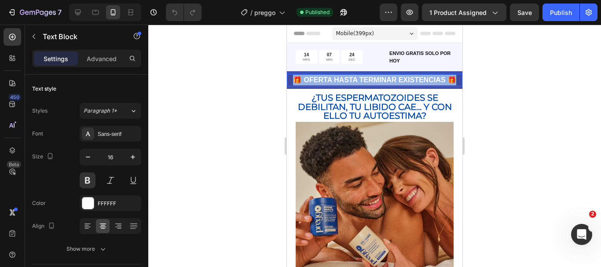
click at [343, 83] on p "🎁 OFERTA HASTA TERMINAR EXISTENCIAS 🎁" at bounding box center [375, 80] width 174 height 11
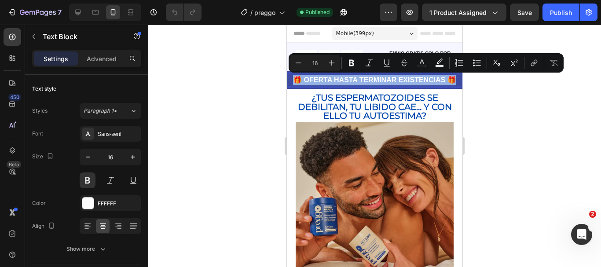
copy p "🎁 OFERTA HASTA TERMINAR EXISTENCIAS 🎁"
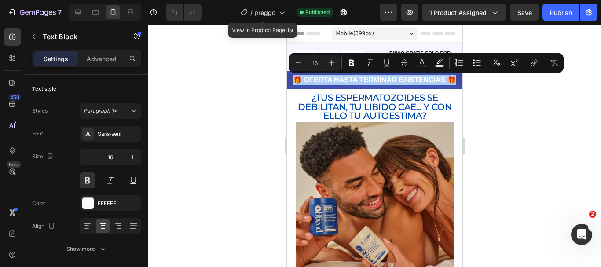
drag, startPoint x: 25, startPoint y: 53, endPoint x: 242, endPoint y: 92, distance: 221.3
click at [242, 92] on div at bounding box center [374, 146] width 453 height 242
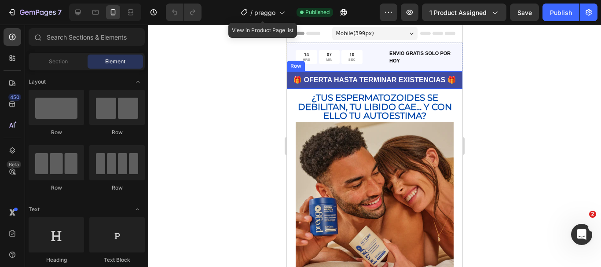
click at [317, 73] on div "🎁 OFERTA HASTA TERMINAR EXISTENCIAS 🎁 Text Block Row" at bounding box center [375, 80] width 176 height 18
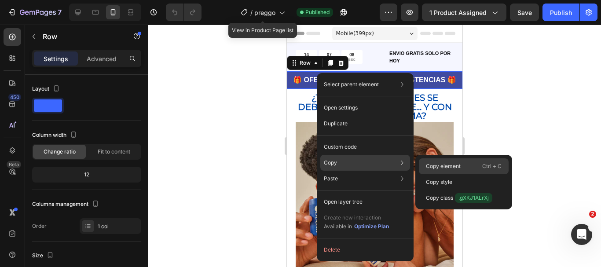
click at [433, 167] on p "Copy element" at bounding box center [443, 166] width 35 height 8
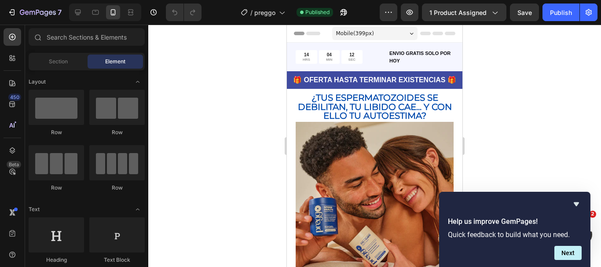
drag, startPoint x: 458, startPoint y: 62, endPoint x: 750, endPoint y: 56, distance: 292.3
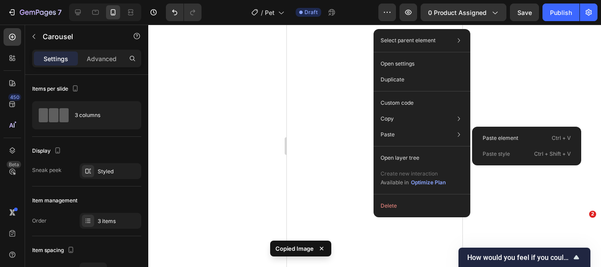
click at [488, 134] on p "Paste element" at bounding box center [501, 138] width 36 height 8
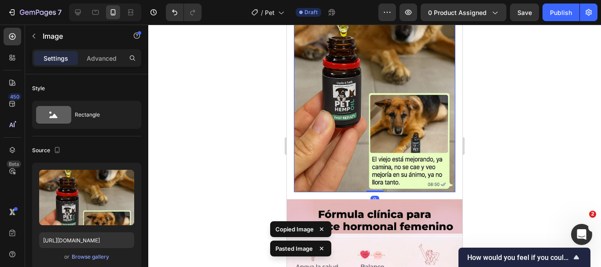
scroll to position [1116, 0]
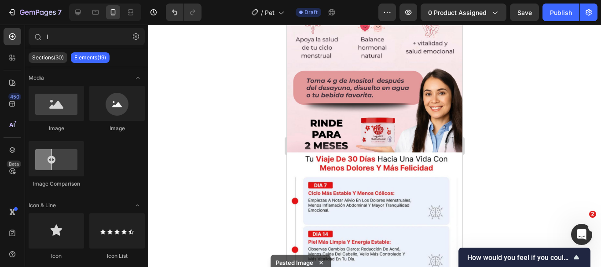
scroll to position [918, 0]
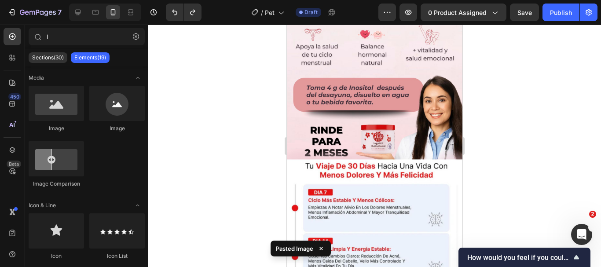
scroll to position [966, 0]
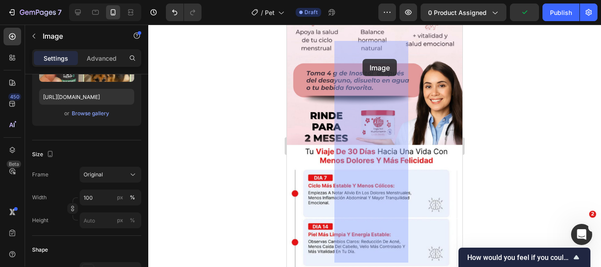
scroll to position [983, 0]
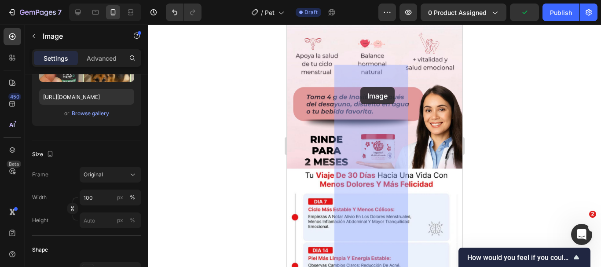
drag, startPoint x: 303, startPoint y: 110, endPoint x: 360, endPoint y: 87, distance: 61.6
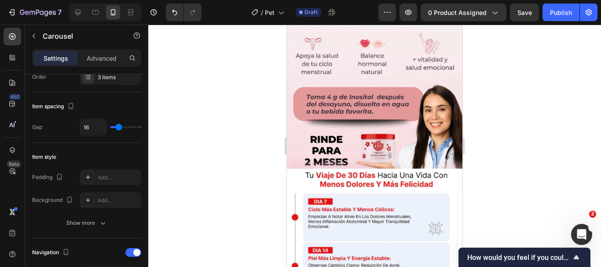
scroll to position [0, 0]
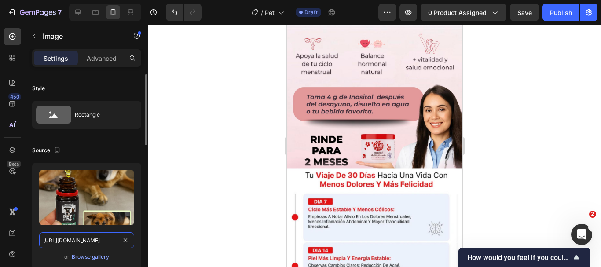
click at [117, 237] on input "[URL][DOMAIN_NAME]" at bounding box center [86, 240] width 95 height 16
paste input "k0WEQMD"
type input "[URL][DOMAIN_NAME]"
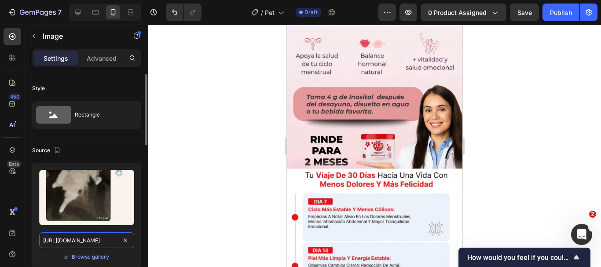
scroll to position [0, 15]
click at [197, 218] on div at bounding box center [374, 146] width 453 height 242
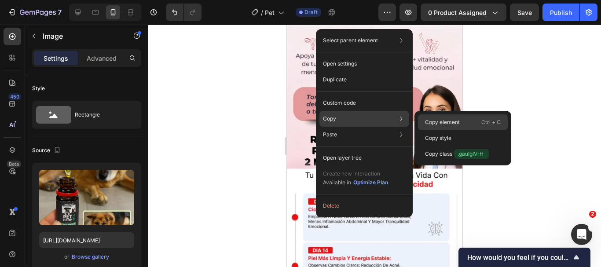
click at [446, 118] on p "Copy element" at bounding box center [442, 122] width 35 height 8
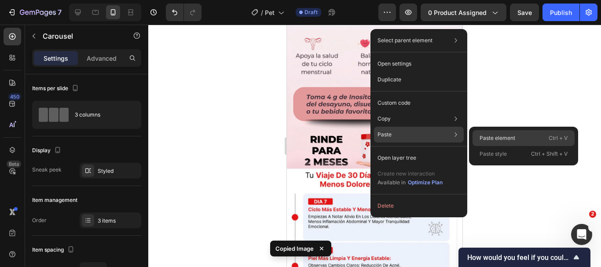
click at [505, 135] on p "Paste element" at bounding box center [498, 138] width 36 height 8
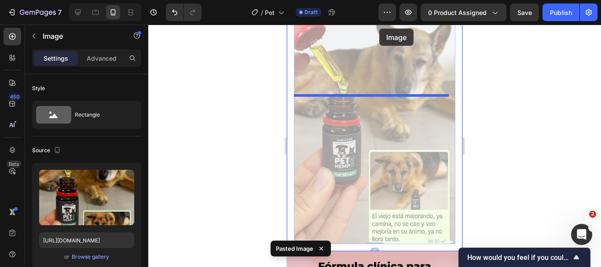
scroll to position [909, 0]
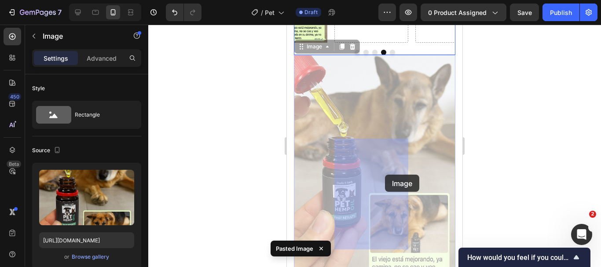
drag, startPoint x: 397, startPoint y: 107, endPoint x: 385, endPoint y: 175, distance: 69.3
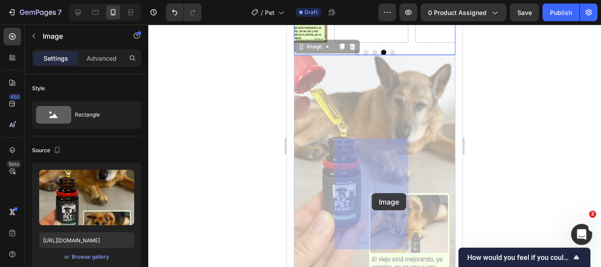
drag, startPoint x: 397, startPoint y: 264, endPoint x: 371, endPoint y: 193, distance: 75.7
drag, startPoint x: 364, startPoint y: 264, endPoint x: 363, endPoint y: 188, distance: 75.3
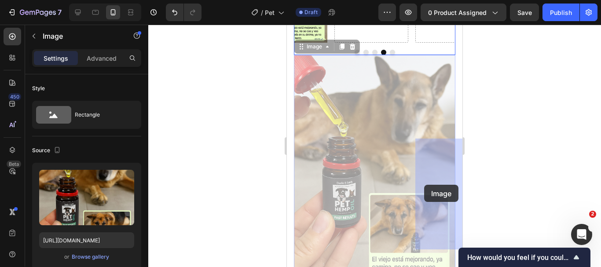
drag, startPoint x: 342, startPoint y: 263, endPoint x: 424, endPoint y: 185, distance: 113.9
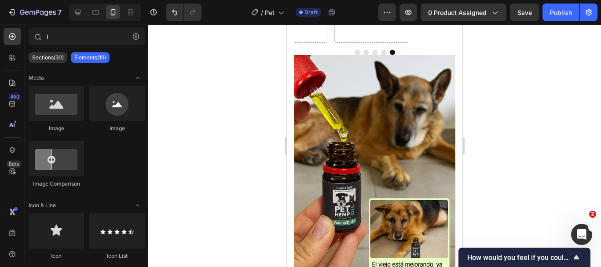
scroll to position [966, 0]
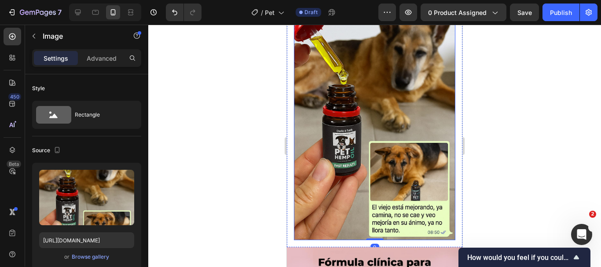
drag, startPoint x: 344, startPoint y: 232, endPoint x: 358, endPoint y: 120, distance: 113.1
click at [358, 120] on div "Image Image Image Image Drop element here Drop element here Carousel Image 0" at bounding box center [375, 58] width 162 height 366
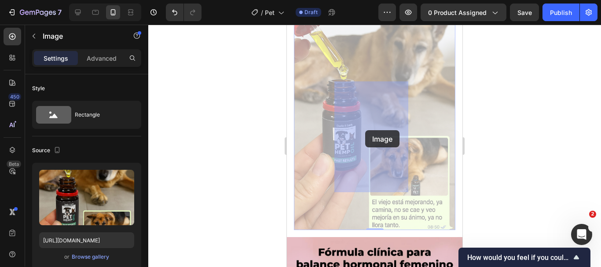
drag, startPoint x: 374, startPoint y: 224, endPoint x: 365, endPoint y: 130, distance: 94.1
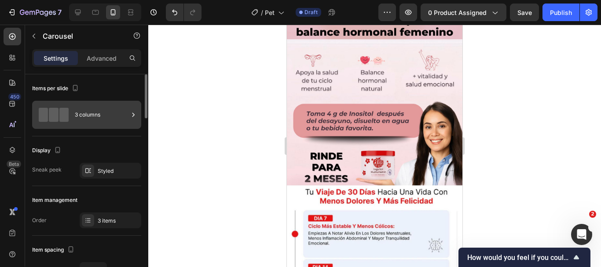
click at [77, 116] on div "3 columns" at bounding box center [102, 115] width 54 height 20
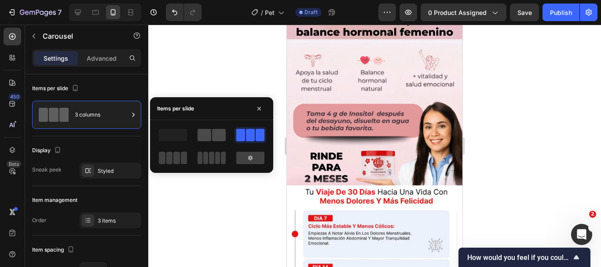
click at [204, 132] on span at bounding box center [205, 135] width 14 height 12
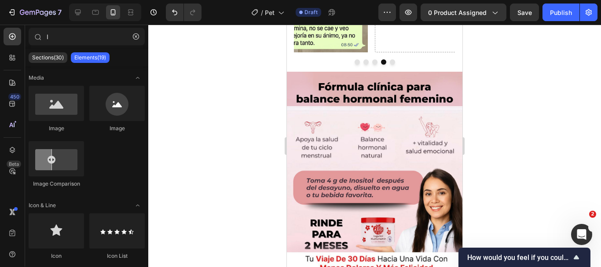
scroll to position [1036, 0]
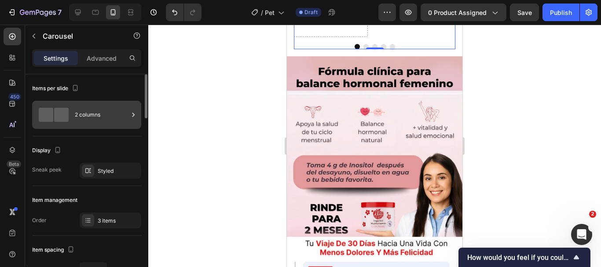
click at [136, 107] on div at bounding box center [133, 115] width 9 height 28
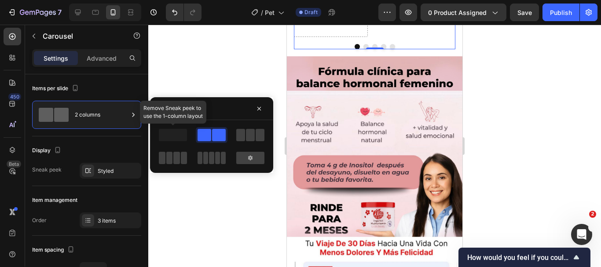
click at [176, 140] on span at bounding box center [173, 135] width 28 height 12
click at [241, 138] on span at bounding box center [240, 135] width 9 height 12
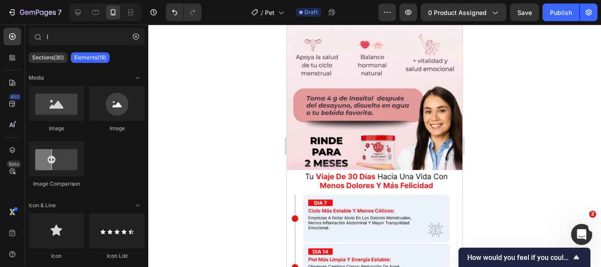
scroll to position [971, 0]
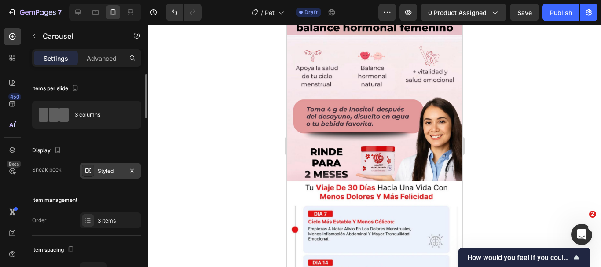
click at [117, 163] on div "Styled" at bounding box center [111, 171] width 62 height 16
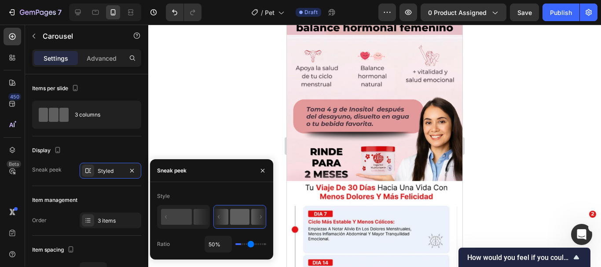
type input "10%"
type input "10"
type input "100%"
type input "100"
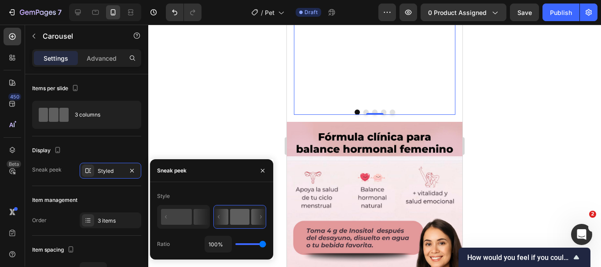
type input "96%"
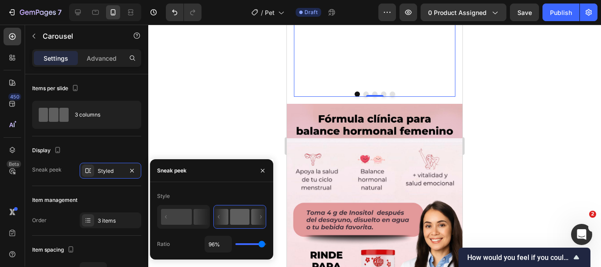
drag, startPoint x: 249, startPoint y: 246, endPoint x: 258, endPoint y: 242, distance: 9.3
type input "80"
click at [258, 243] on input "range" at bounding box center [250, 244] width 31 height 2
type input "80%"
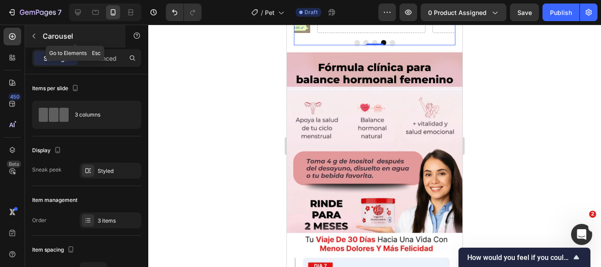
click at [40, 37] on button "button" at bounding box center [34, 36] width 14 height 14
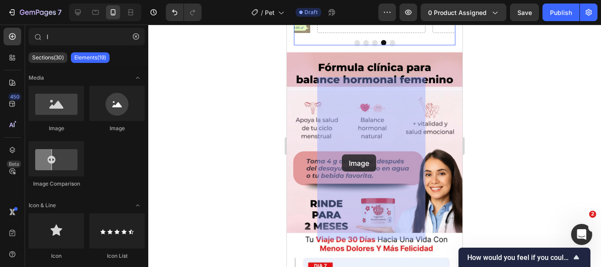
drag, startPoint x: 355, startPoint y: 137, endPoint x: 342, endPoint y: 154, distance: 22.0
drag, startPoint x: 358, startPoint y: 135, endPoint x: 362, endPoint y: 155, distance: 20.7
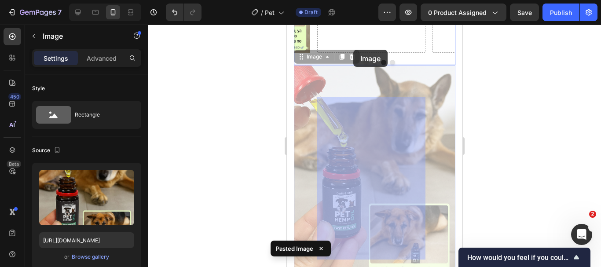
scroll to position [936, 0]
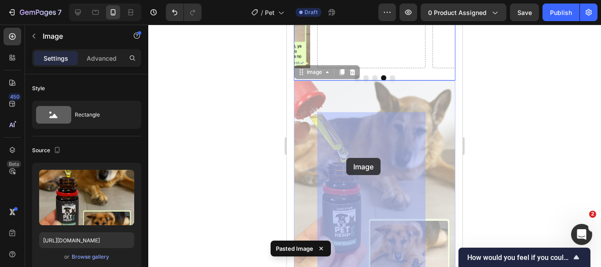
drag, startPoint x: 398, startPoint y: 140, endPoint x: 346, endPoint y: 158, distance: 54.6
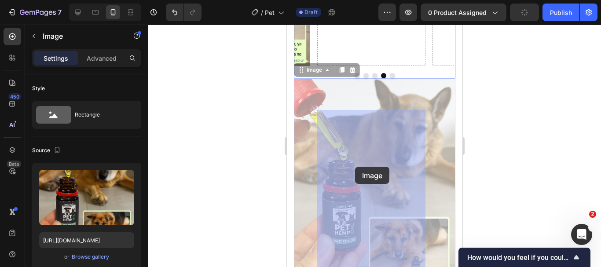
scroll to position [926, 0]
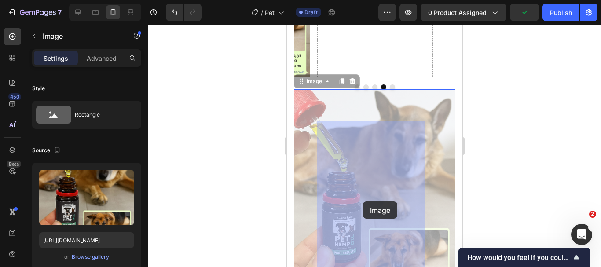
drag, startPoint x: 403, startPoint y: 81, endPoint x: 363, endPoint y: 202, distance: 126.5
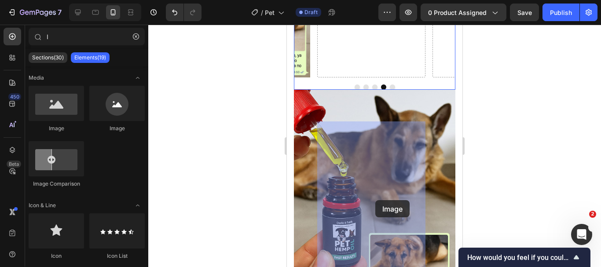
drag, startPoint x: 349, startPoint y: 136, endPoint x: 375, endPoint y: 200, distance: 69.3
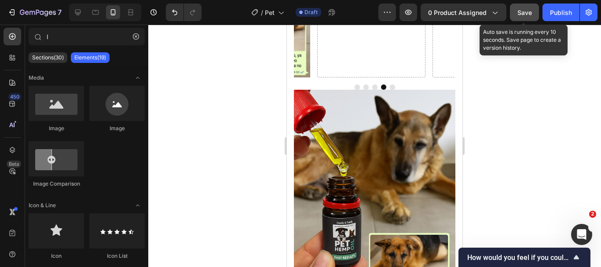
click at [534, 16] on button "Save" at bounding box center [524, 13] width 29 height 18
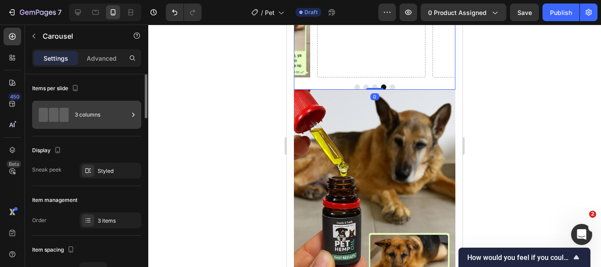
click at [109, 112] on div "3 columns" at bounding box center [102, 115] width 54 height 20
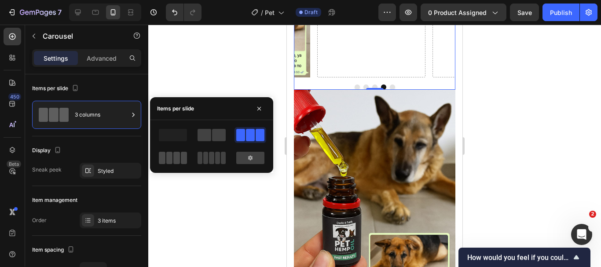
drag, startPoint x: 179, startPoint y: 155, endPoint x: 25, endPoint y: 138, distance: 155.4
click at [179, 155] on span at bounding box center [176, 158] width 7 height 12
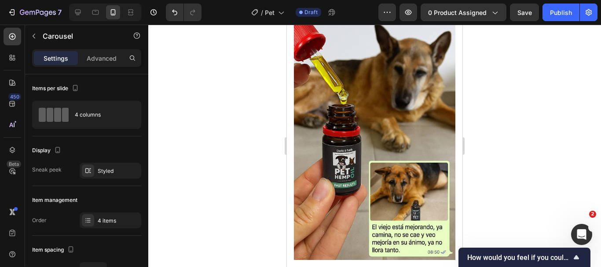
click at [222, 213] on div at bounding box center [374, 146] width 453 height 242
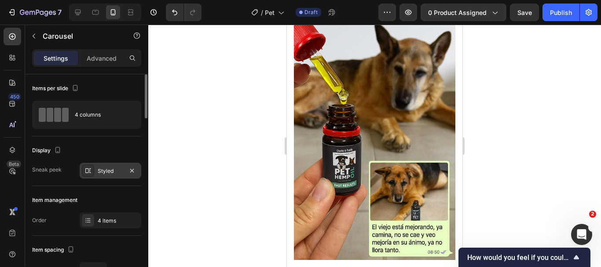
click at [109, 173] on div "Styled" at bounding box center [111, 171] width 26 height 8
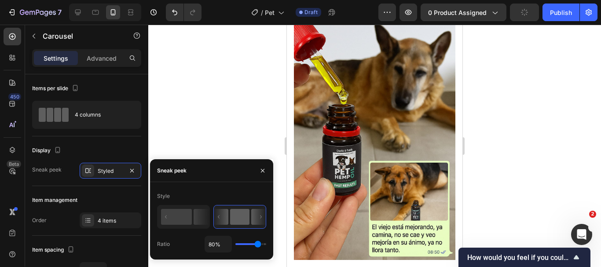
type input "100%"
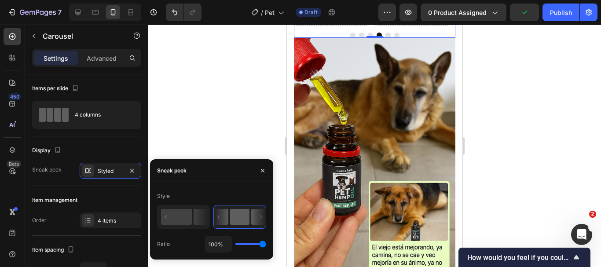
drag, startPoint x: 257, startPoint y: 246, endPoint x: 35, endPoint y: 144, distance: 244.4
type input "100"
click at [266, 245] on input "range" at bounding box center [250, 244] width 31 height 2
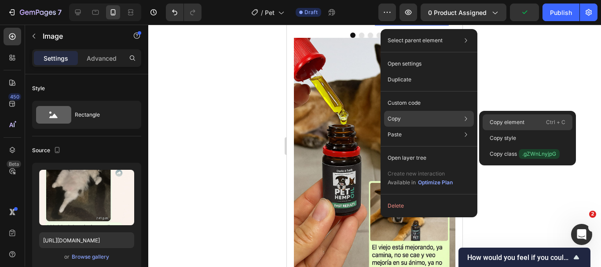
click at [495, 119] on p "Copy element" at bounding box center [507, 122] width 35 height 8
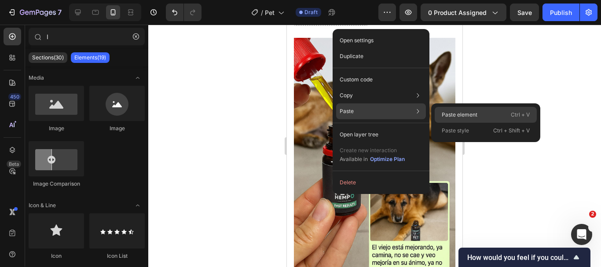
click at [444, 113] on p "Paste element" at bounding box center [460, 115] width 36 height 8
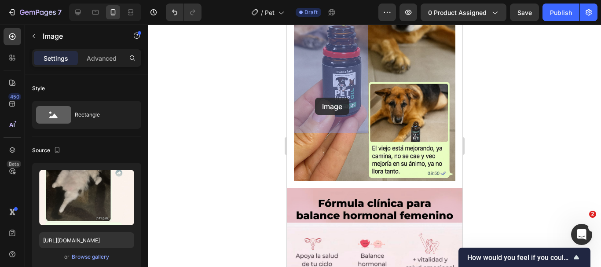
scroll to position [1004, 0]
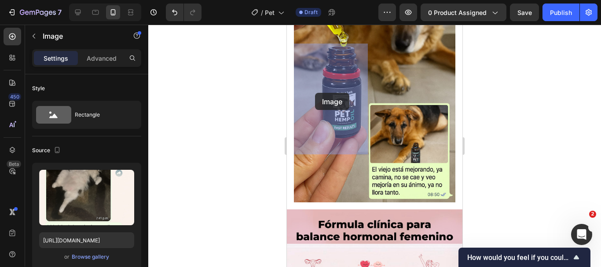
drag, startPoint x: 343, startPoint y: 125, endPoint x: 315, endPoint y: 93, distance: 42.7
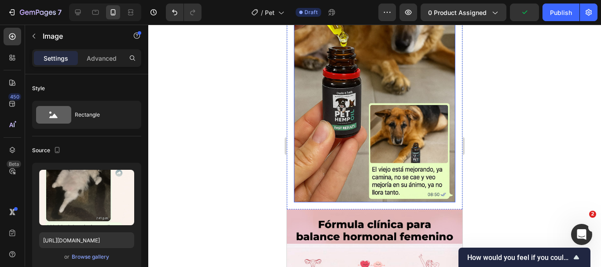
click at [374, 198] on img at bounding box center [375, 81] width 162 height 242
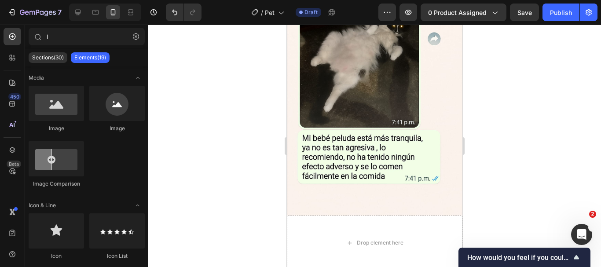
scroll to position [1713, 0]
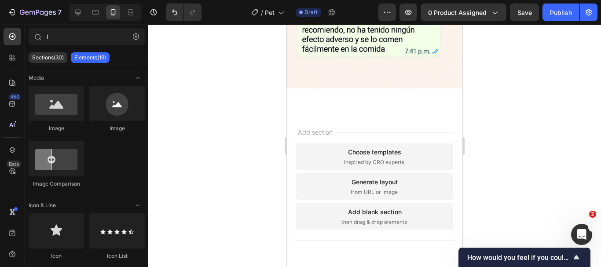
scroll to position [1454, 0]
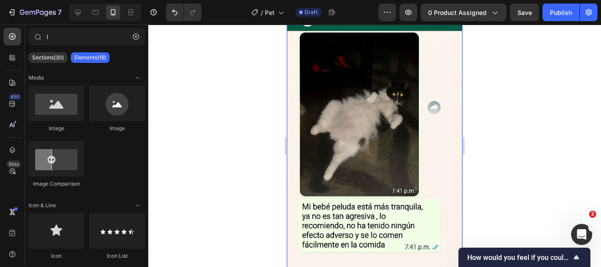
click at [397, 226] on img at bounding box center [375, 153] width 176 height 264
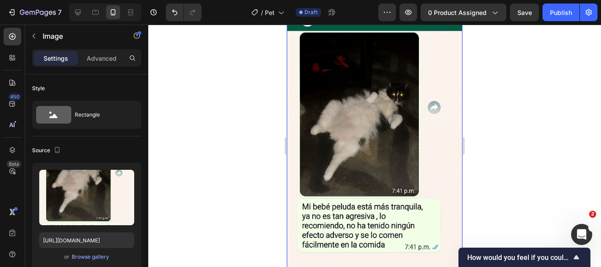
click at [349, 18] on div at bounding box center [345, 12] width 11 height 11
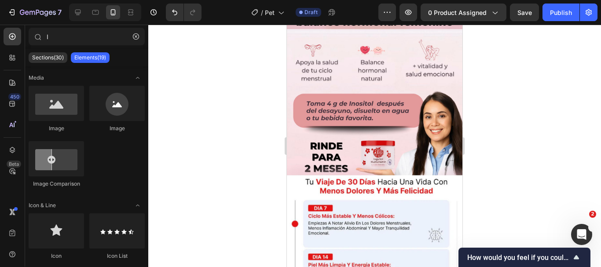
scroll to position [948, 0]
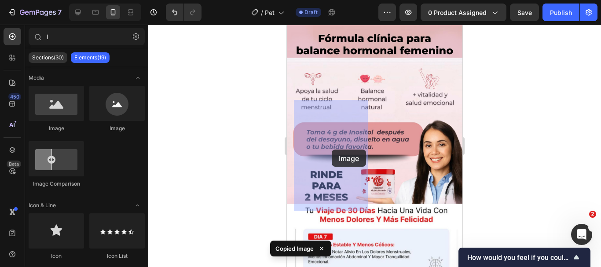
drag, startPoint x: 345, startPoint y: 123, endPoint x: 332, endPoint y: 150, distance: 29.3
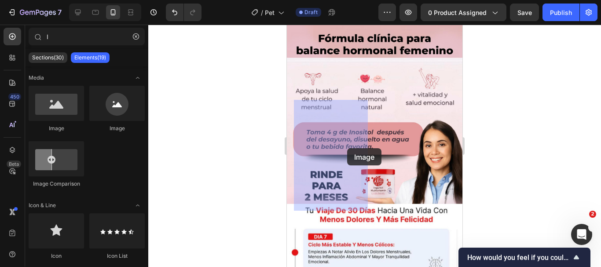
drag, startPoint x: 348, startPoint y: 133, endPoint x: 347, endPoint y: 148, distance: 15.0
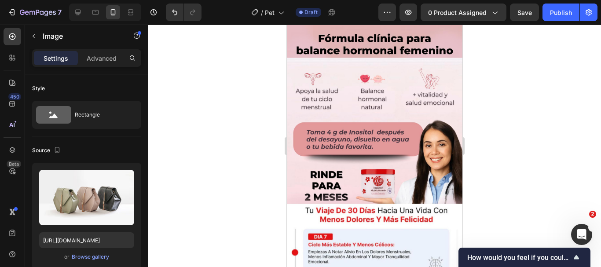
drag, startPoint x: 333, startPoint y: 155, endPoint x: 331, endPoint y: 205, distance: 49.8
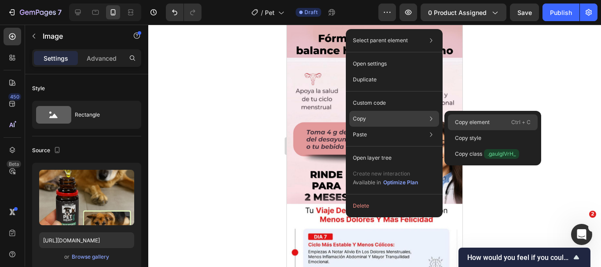
click at [478, 117] on div "Copy element Ctrl + C" at bounding box center [493, 122] width 90 height 16
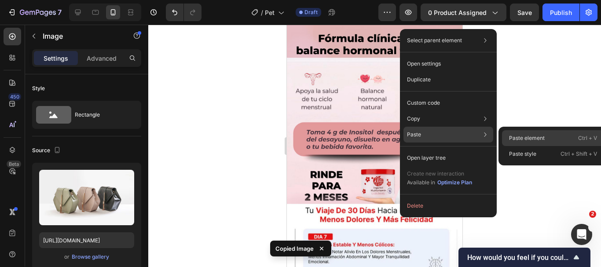
click at [531, 140] on p "Paste element" at bounding box center [527, 138] width 36 height 8
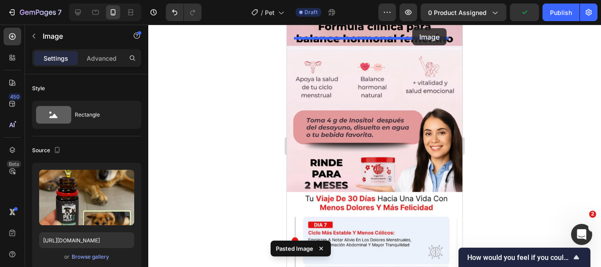
scroll to position [940, 0]
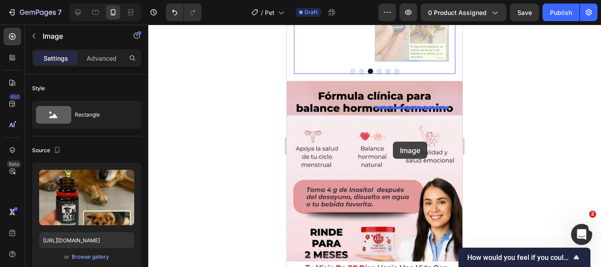
drag, startPoint x: 421, startPoint y: 123, endPoint x: 393, endPoint y: 142, distance: 33.3
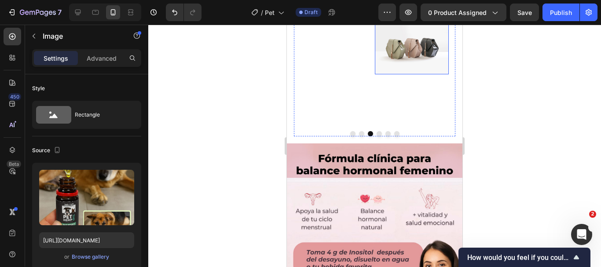
click at [393, 74] on img at bounding box center [412, 46] width 74 height 55
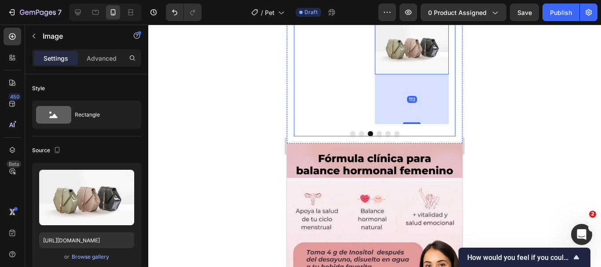
click at [431, 18] on icon "Carousel Next Arrow" at bounding box center [436, 12] width 11 height 11
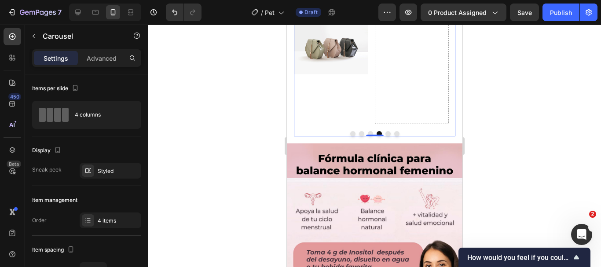
click at [312, 18] on icon "Carousel Back Arrow" at bounding box center [313, 12] width 11 height 11
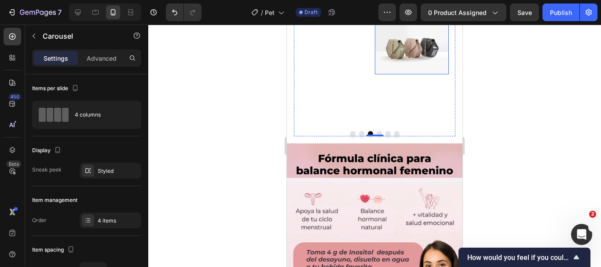
click at [422, 74] on img at bounding box center [412, 46] width 74 height 55
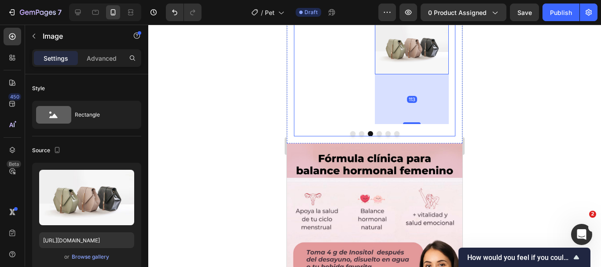
click at [431, 18] on icon "Carousel Next Arrow" at bounding box center [436, 12] width 11 height 11
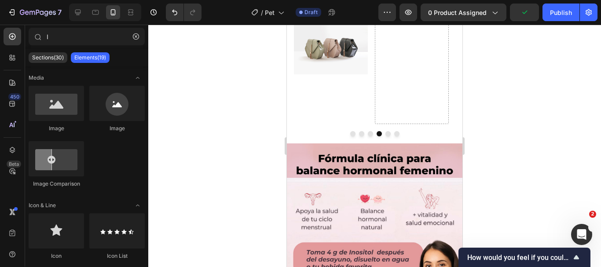
scroll to position [1062, 0]
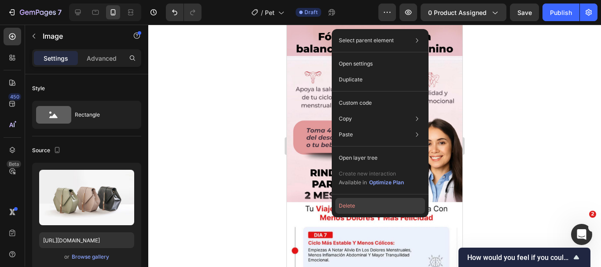
click at [361, 205] on button "Delete" at bounding box center [380, 206] width 90 height 16
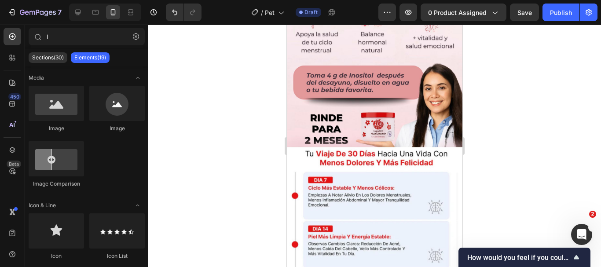
scroll to position [958, 0]
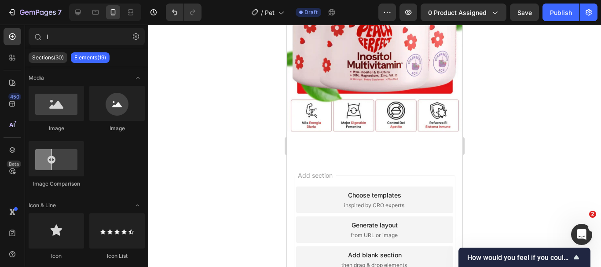
scroll to position [664, 0]
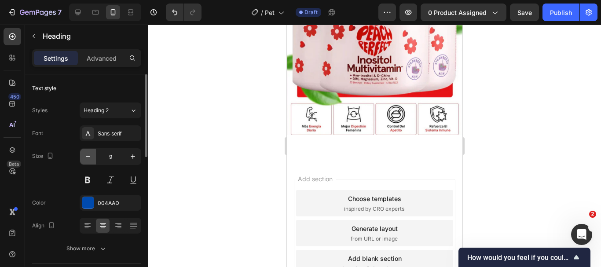
click at [92, 162] on button "button" at bounding box center [88, 157] width 16 height 16
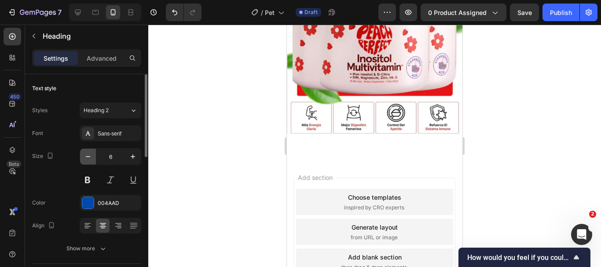
click at [92, 162] on button "button" at bounding box center [88, 157] width 16 height 16
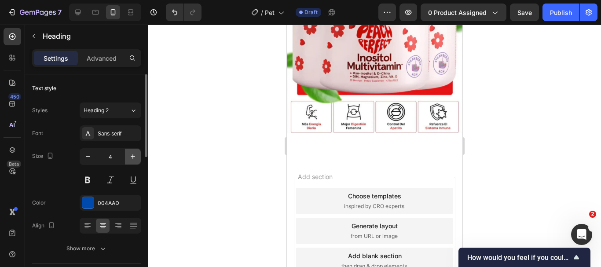
click at [127, 160] on button "button" at bounding box center [133, 157] width 16 height 16
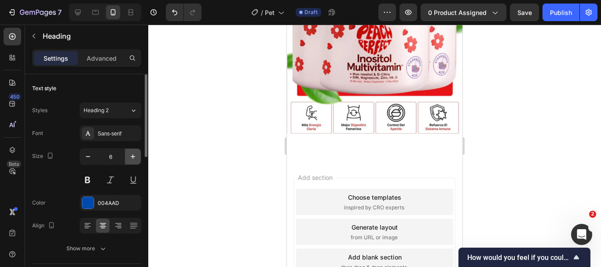
click at [127, 160] on button "button" at bounding box center [133, 157] width 16 height 16
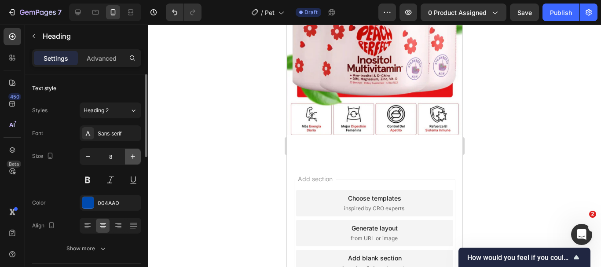
click at [127, 160] on button "button" at bounding box center [133, 157] width 16 height 16
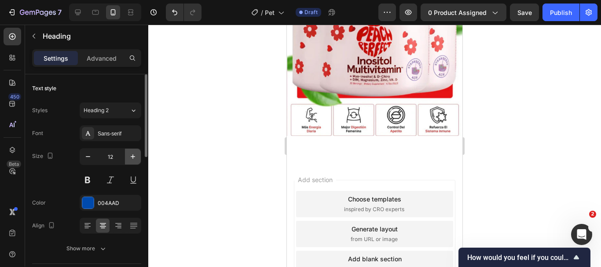
click at [127, 160] on button "button" at bounding box center [133, 157] width 16 height 16
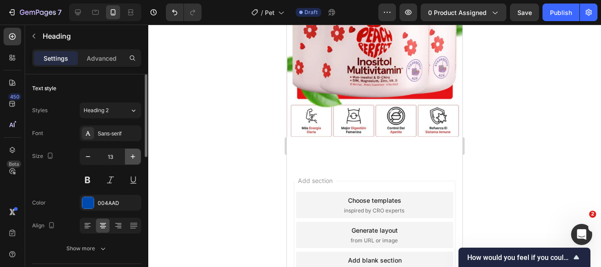
click at [127, 160] on button "button" at bounding box center [133, 157] width 16 height 16
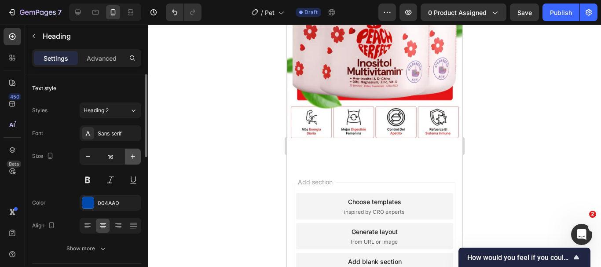
type input "17"
click at [234, 177] on div at bounding box center [374, 146] width 453 height 242
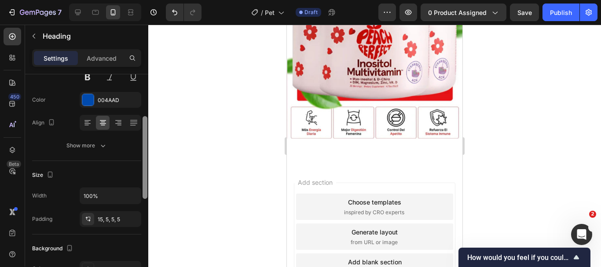
scroll to position [107, 0]
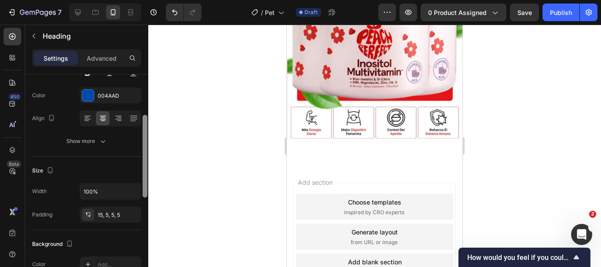
drag, startPoint x: 144, startPoint y: 139, endPoint x: 145, endPoint y: 180, distance: 40.9
click at [145, 180] on div at bounding box center [145, 156] width 5 height 83
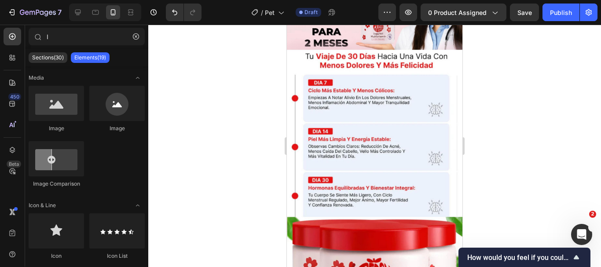
scroll to position [1110, 0]
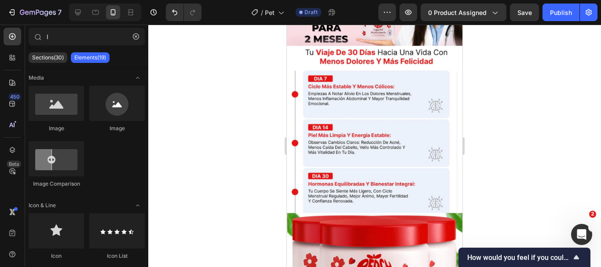
click at [425, 145] on img at bounding box center [375, 116] width 176 height 503
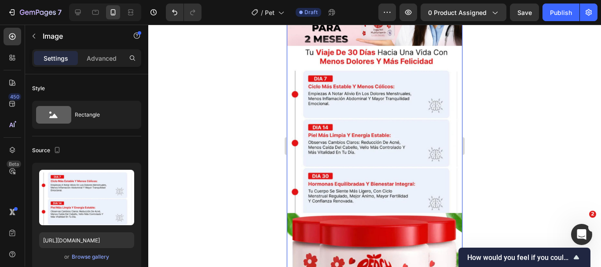
click at [323, 96] on img at bounding box center [375, 116] width 176 height 503
click at [375, 115] on img at bounding box center [375, 116] width 176 height 503
click at [110, 237] on input "[URL][DOMAIN_NAME]" at bounding box center [86, 240] width 95 height 16
paste input "JVOi6Xk"
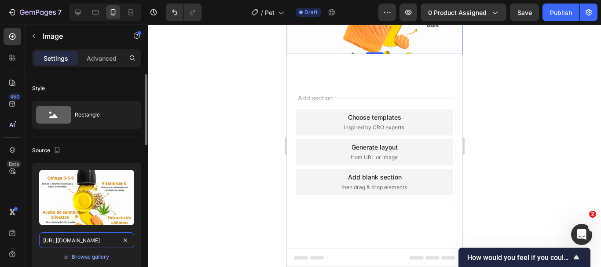
scroll to position [0, 9]
type input "[URL][DOMAIN_NAME]"
click at [222, 214] on div at bounding box center [374, 146] width 453 height 242
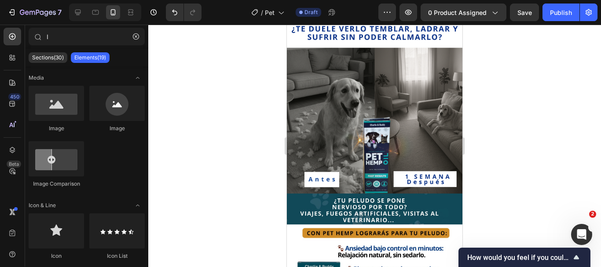
scroll to position [37, 0]
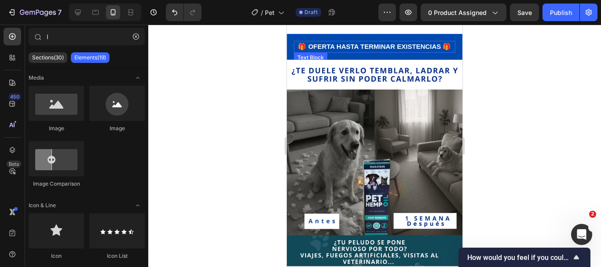
click at [440, 52] on div "🎁 OFERTA HASTA TERMINAR EXISTENCIAS 🎁" at bounding box center [375, 47] width 162 height 12
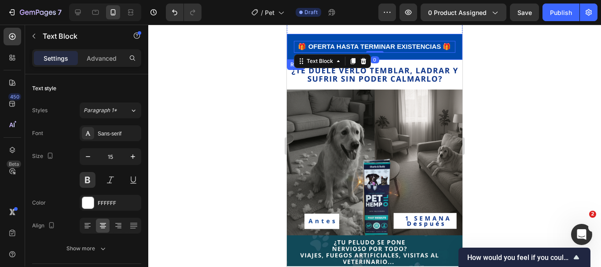
click at [439, 52] on div "🎁 OFERTA HASTA TERMINAR EXISTENCIAS 🎁" at bounding box center [375, 47] width 162 height 12
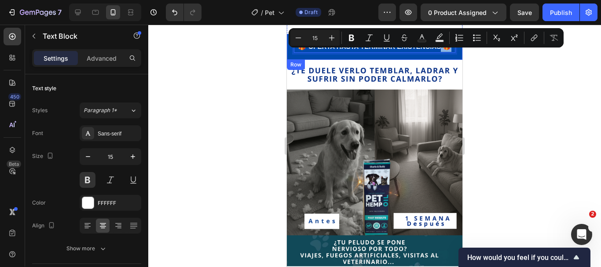
click at [437, 55] on div "🎁 OFERTA HASTA TERMINAR EXISTENCIAS 🎁 Text Block 0 Row" at bounding box center [375, 47] width 176 height 26
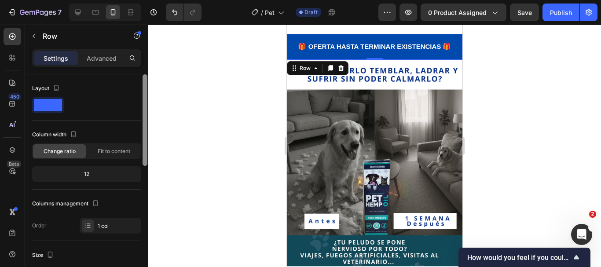
click at [143, 172] on div at bounding box center [145, 182] width 7 height 217
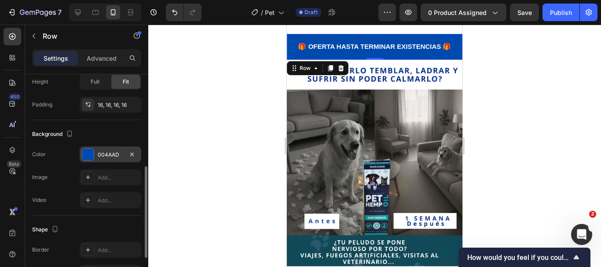
click at [119, 154] on div "004AAD" at bounding box center [111, 155] width 26 height 8
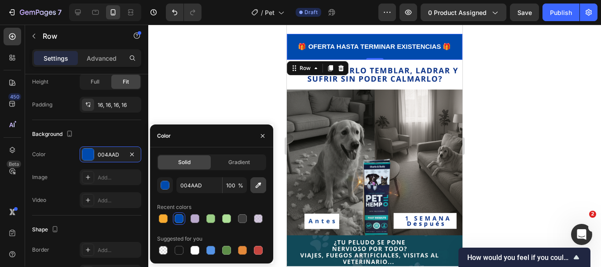
click at [257, 191] on button "button" at bounding box center [258, 185] width 16 height 16
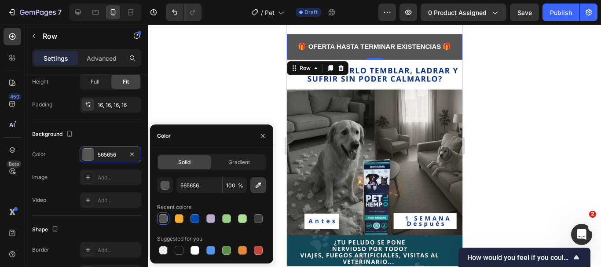
click at [261, 185] on icon "button" at bounding box center [258, 185] width 9 height 9
type input "114958"
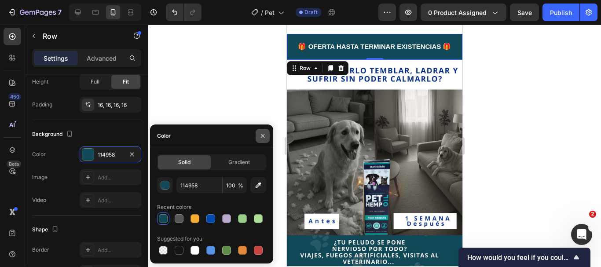
click at [262, 134] on icon "button" at bounding box center [262, 135] width 7 height 7
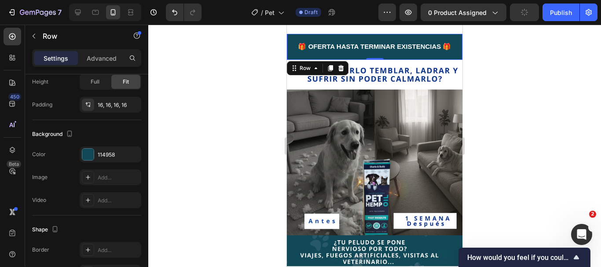
click at [265, 114] on div at bounding box center [374, 146] width 453 height 242
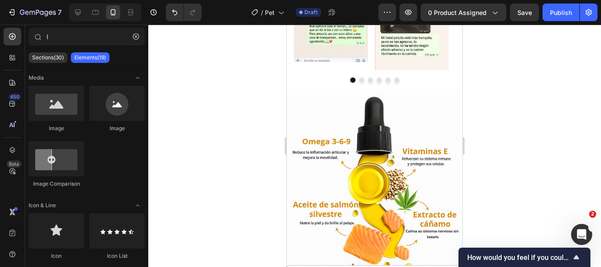
scroll to position [975, 0]
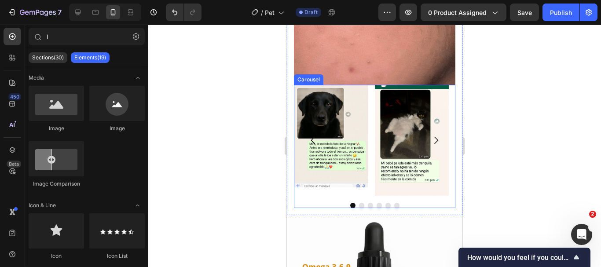
click at [440, 129] on button "Carousel Next Arrow" at bounding box center [436, 140] width 25 height 25
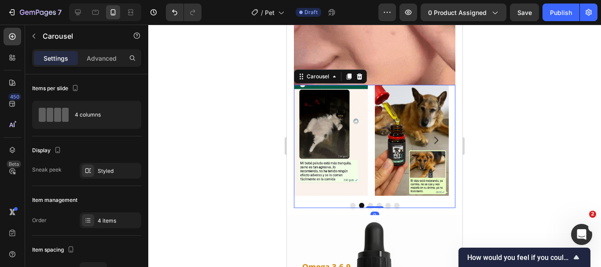
click at [434, 137] on icon "Carousel Next Arrow" at bounding box center [436, 140] width 4 height 7
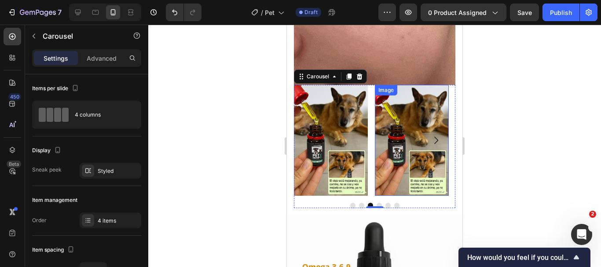
click at [402, 130] on img at bounding box center [412, 140] width 74 height 111
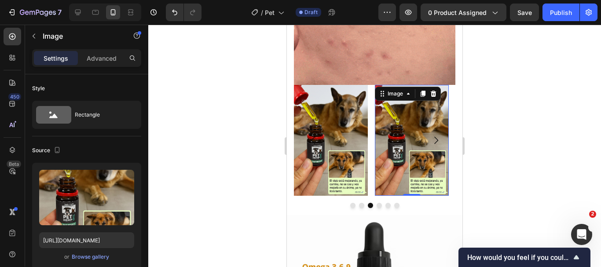
click at [400, 136] on img at bounding box center [412, 140] width 74 height 111
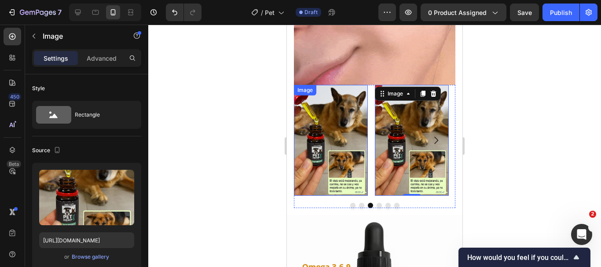
click at [365, 133] on img at bounding box center [331, 140] width 74 height 111
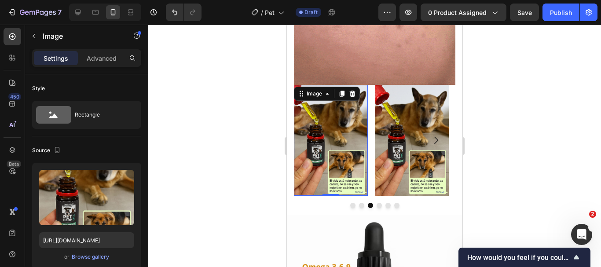
scroll to position [217, 0]
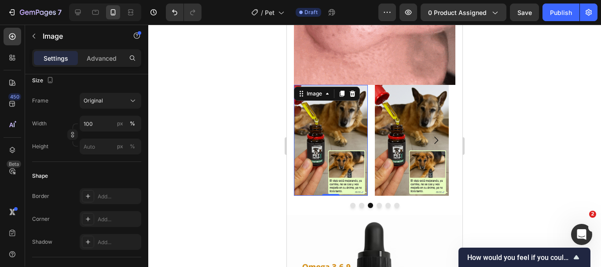
click at [343, 145] on img at bounding box center [331, 140] width 74 height 111
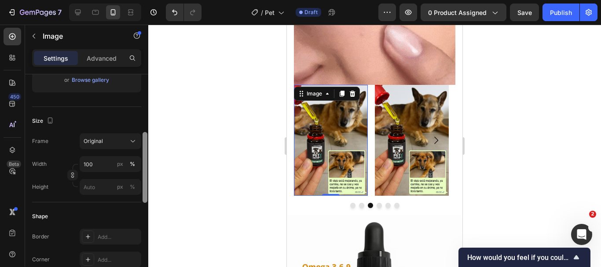
scroll to position [12, 0]
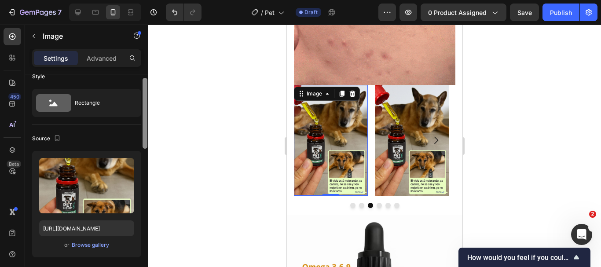
drag, startPoint x: 147, startPoint y: 147, endPoint x: 157, endPoint y: 79, distance: 68.1
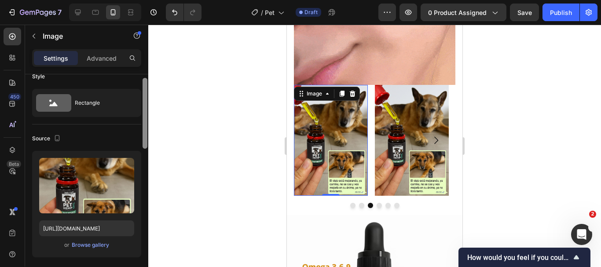
click at [157, 0] on div "7 Version history / Pet Draft Preview 0 product assigned Save Publish 450 Beta …" at bounding box center [300, 0] width 601 height 0
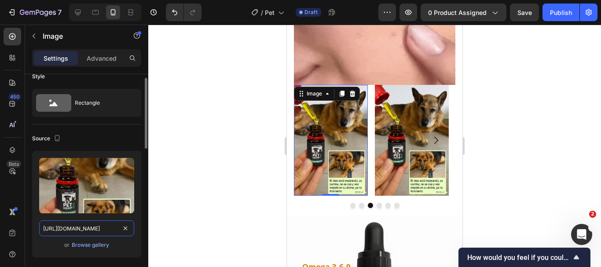
click at [95, 225] on input "[URL][DOMAIN_NAME]" at bounding box center [86, 228] width 95 height 16
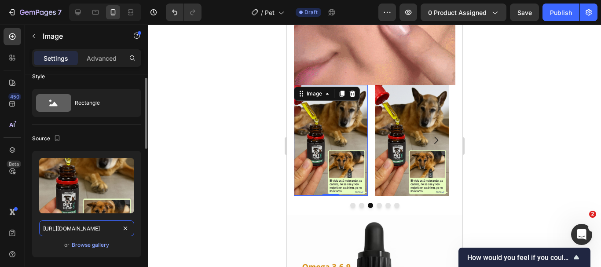
paste input "jAZ2wL5"
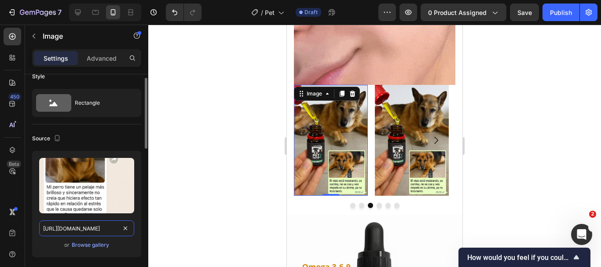
scroll to position [0, 10]
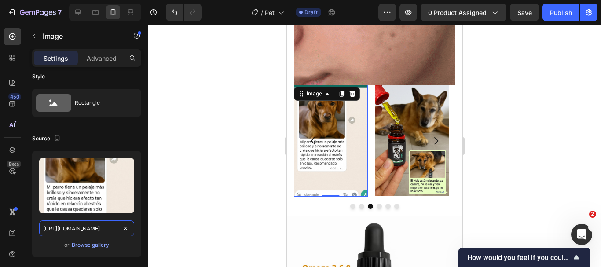
type input "[URL][DOMAIN_NAME]"
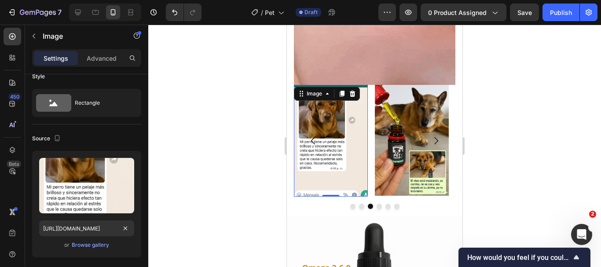
scroll to position [0, 0]
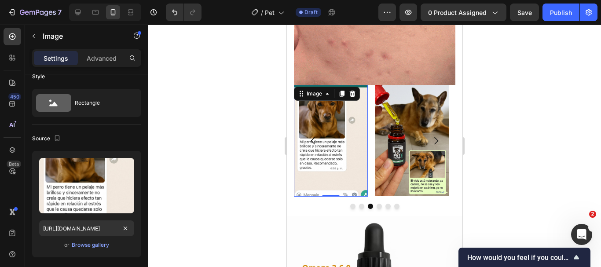
click at [188, 207] on div at bounding box center [374, 146] width 453 height 242
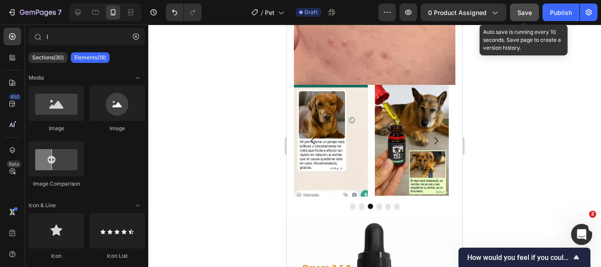
click at [524, 6] on button "Save" at bounding box center [524, 13] width 29 height 18
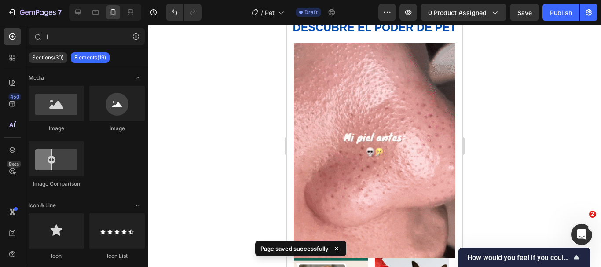
scroll to position [721, 0]
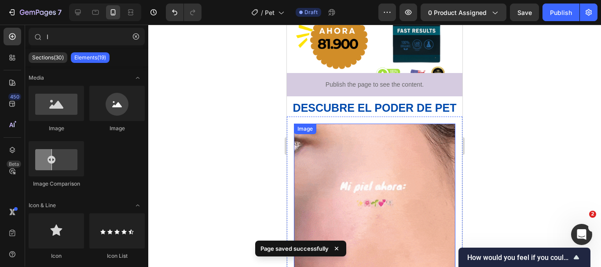
click at [421, 162] on img at bounding box center [375, 231] width 162 height 215
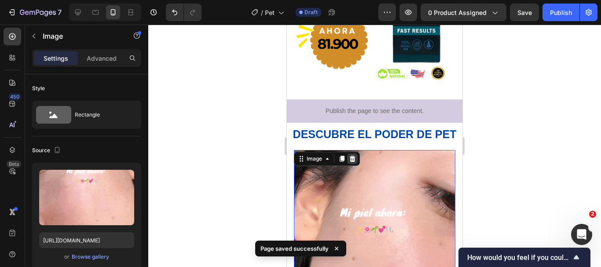
click at [353, 155] on icon at bounding box center [352, 158] width 7 height 7
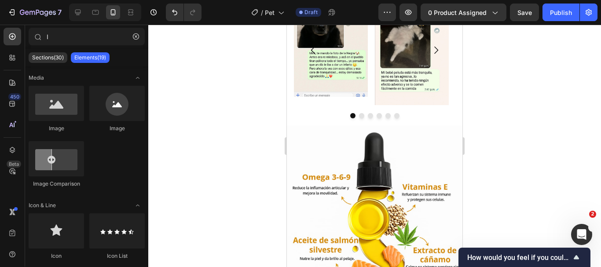
scroll to position [703, 0]
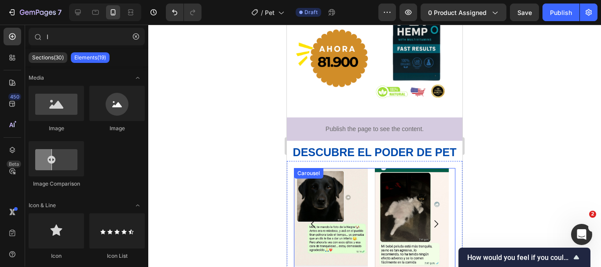
click at [431, 219] on icon "Carousel Next Arrow" at bounding box center [436, 224] width 11 height 11
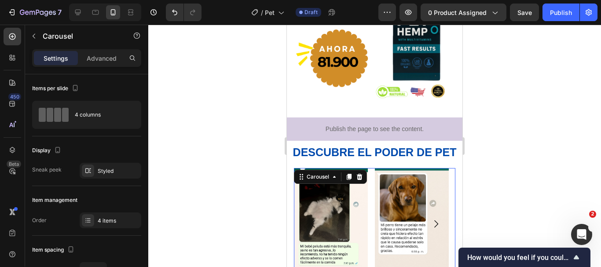
click at [431, 219] on icon "Carousel Next Arrow" at bounding box center [436, 224] width 11 height 11
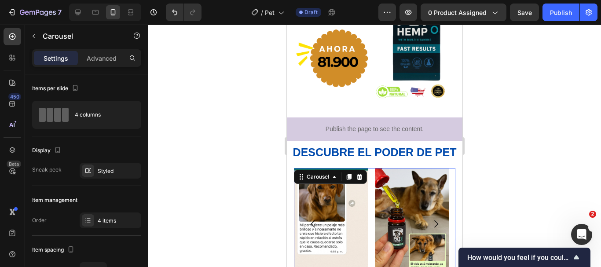
click at [431, 219] on icon "Carousel Next Arrow" at bounding box center [436, 224] width 11 height 11
